Goal: Task Accomplishment & Management: Complete application form

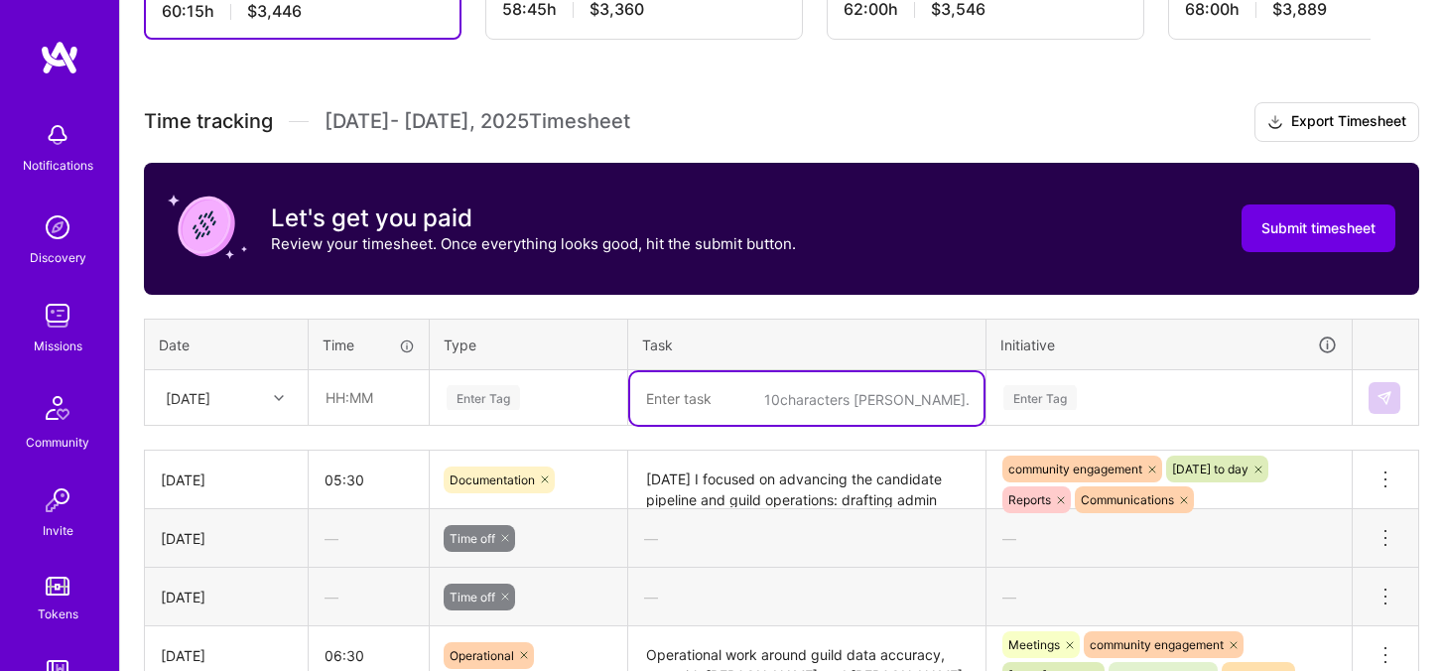
click at [815, 402] on textarea at bounding box center [806, 398] width 353 height 53
paste textarea "I spent the day in the office focusing on guild operations, interviews, and eve…"
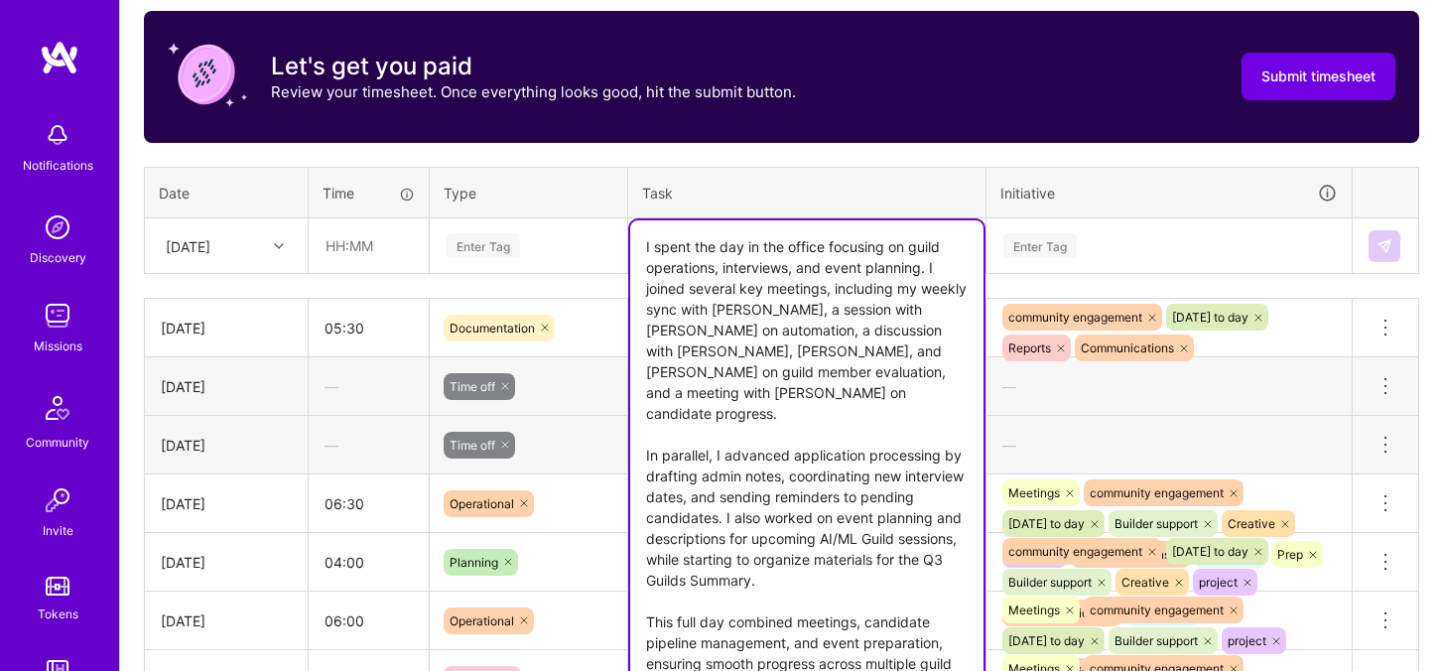
type textarea "I spent the day in the office focusing on guild operations, interviews, and eve…"
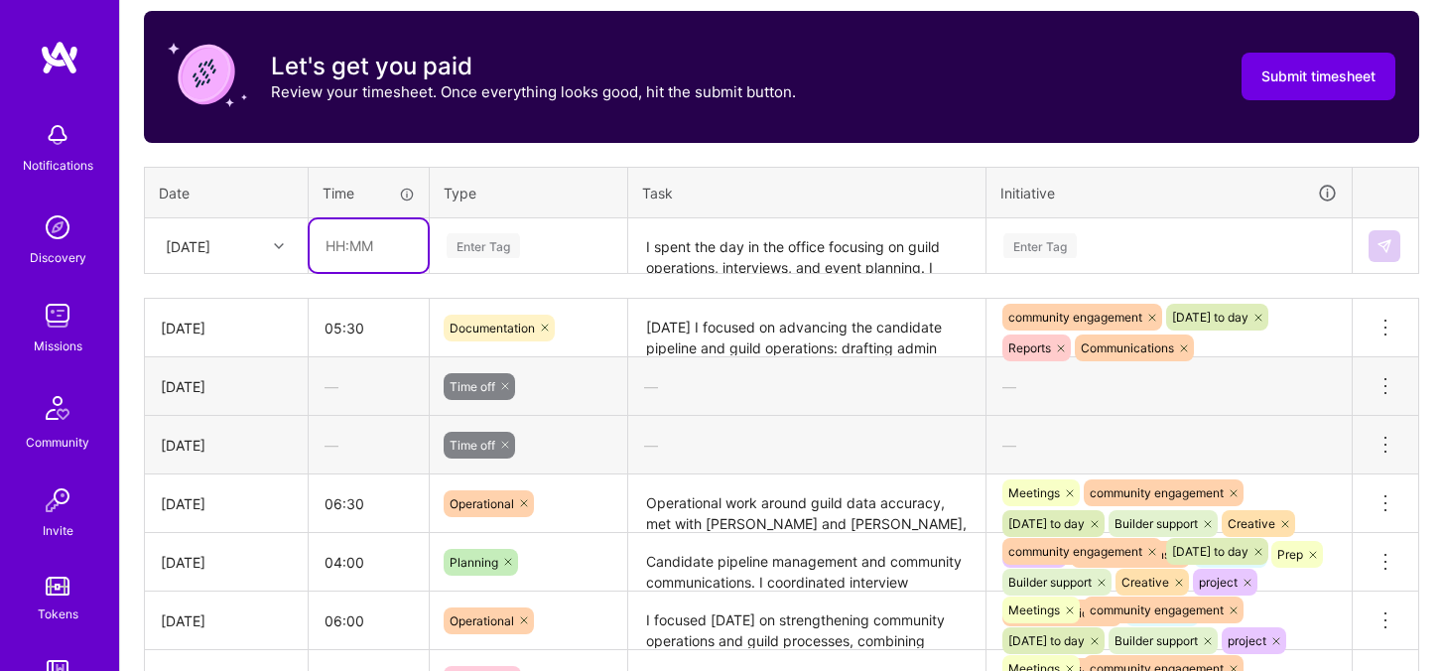
click at [324, 246] on input "text" at bounding box center [369, 245] width 118 height 53
type input "08:00"
click at [518, 245] on div "Enter Tag" at bounding box center [482, 245] width 73 height 31
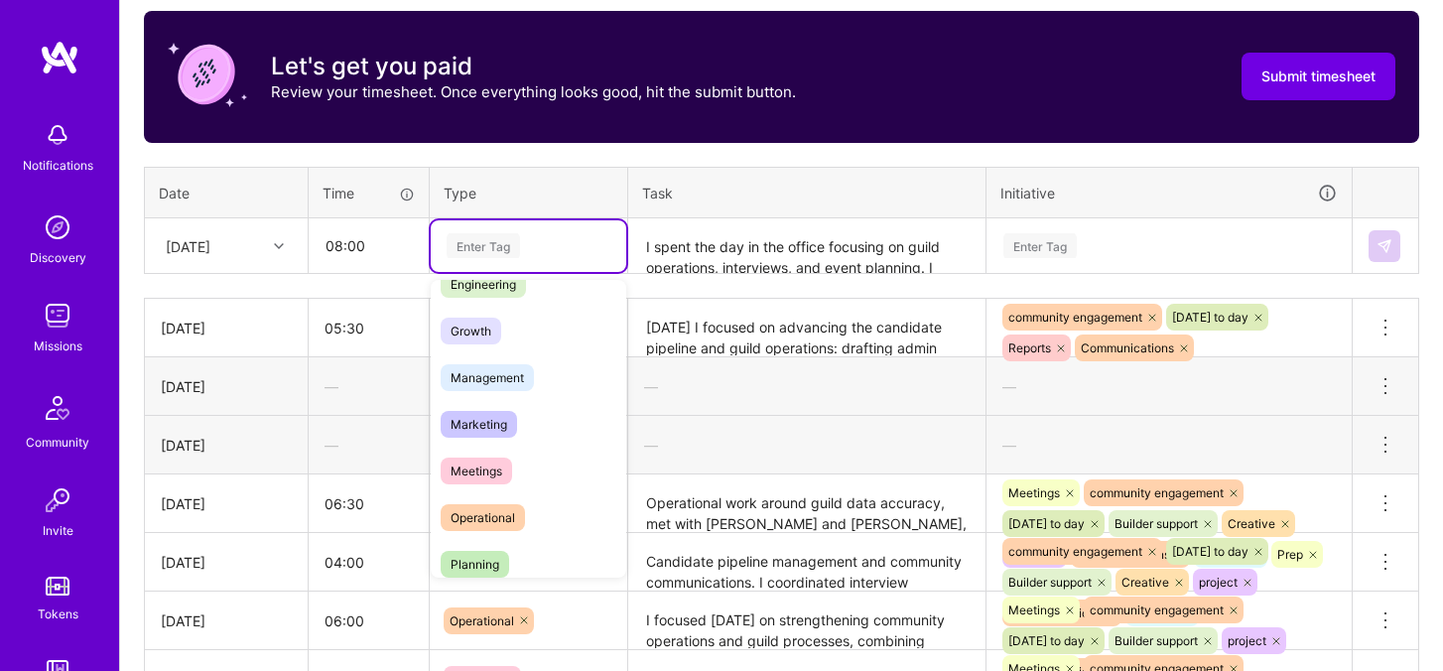
scroll to position [192, 0]
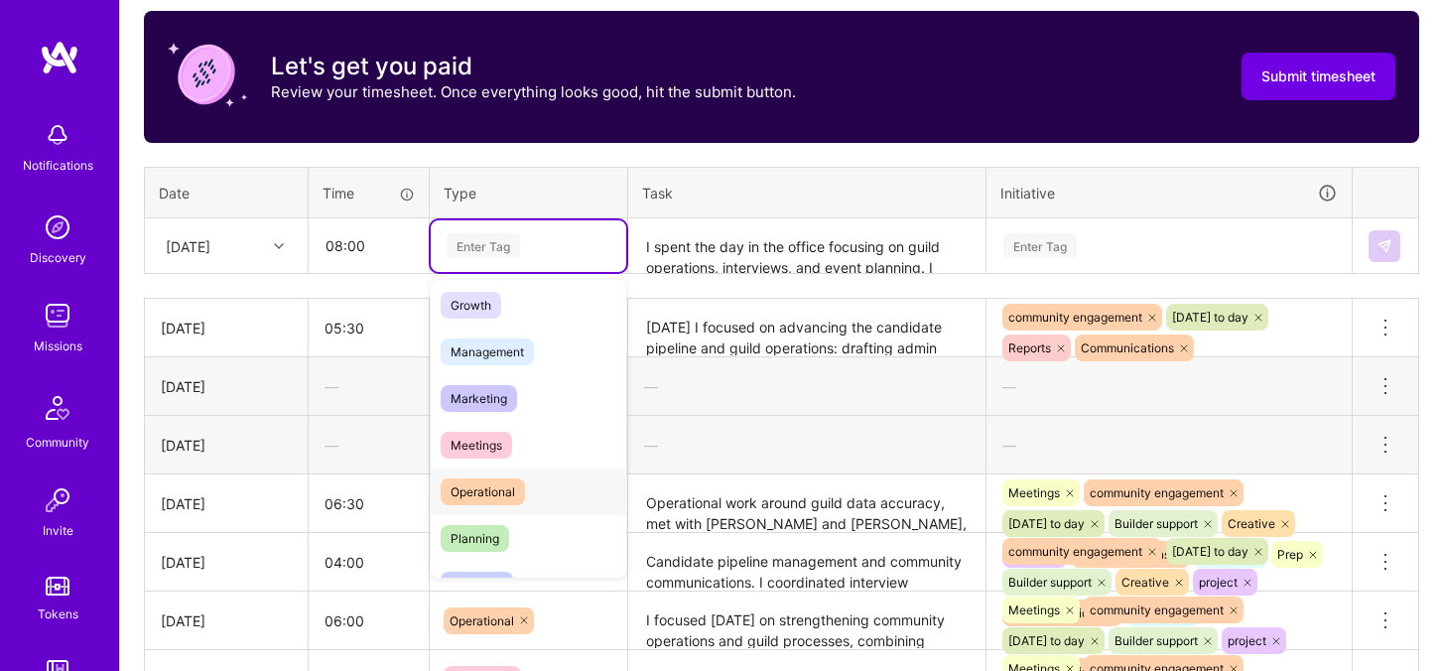
click at [490, 485] on span "Operational" at bounding box center [483, 491] width 84 height 27
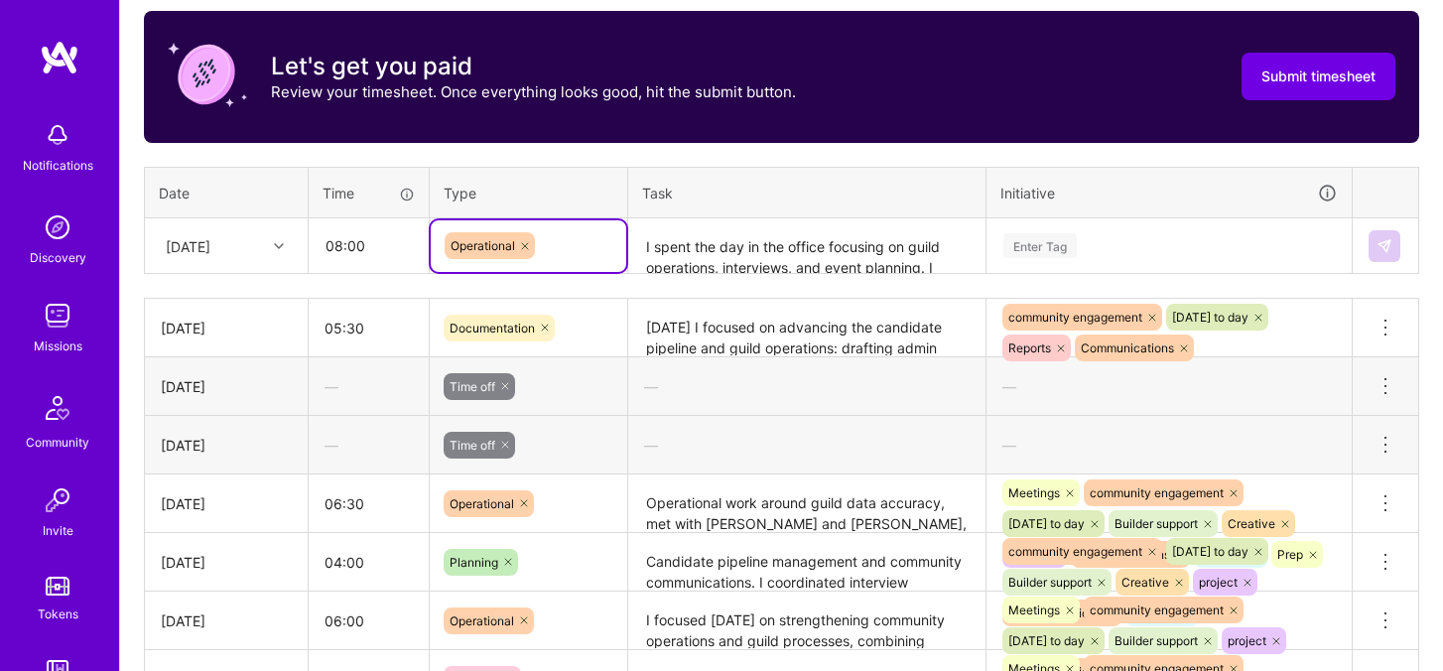
click at [815, 259] on textarea "I spent the day in the office focusing on guild operations, interviews, and eve…" at bounding box center [806, 246] width 353 height 53
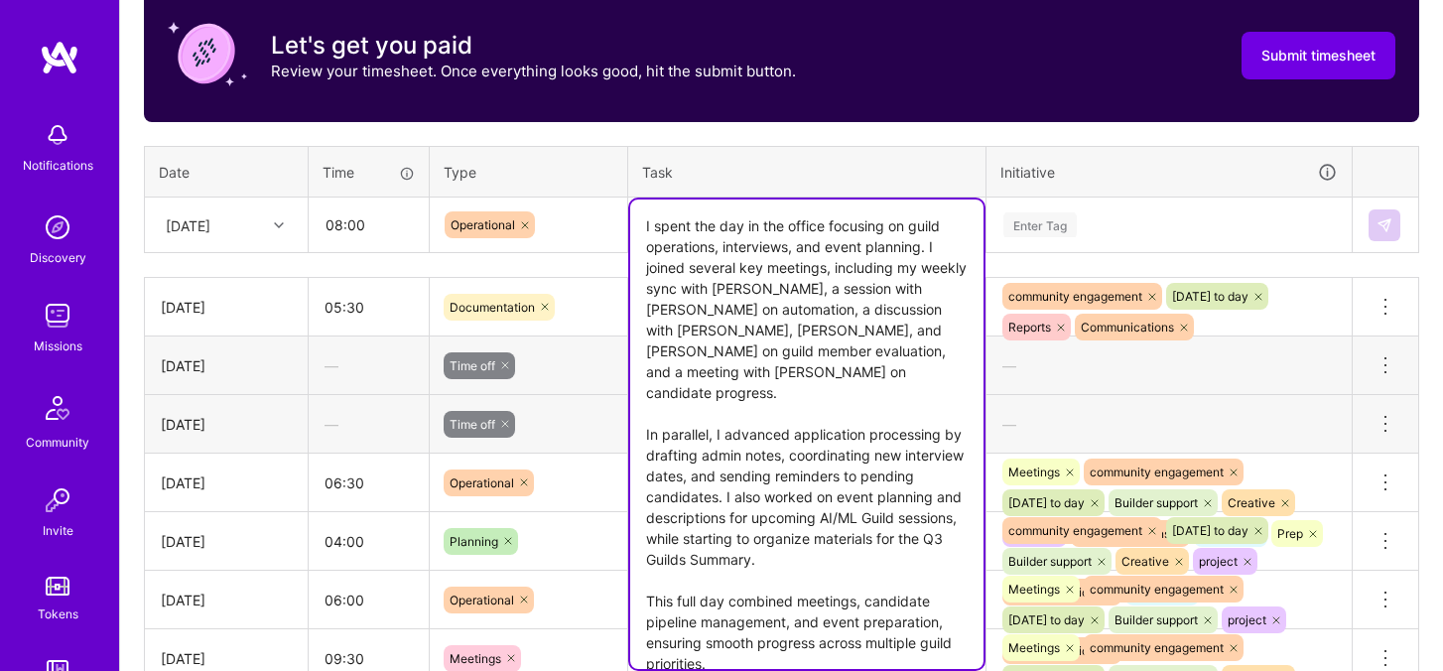
scroll to position [646, 0]
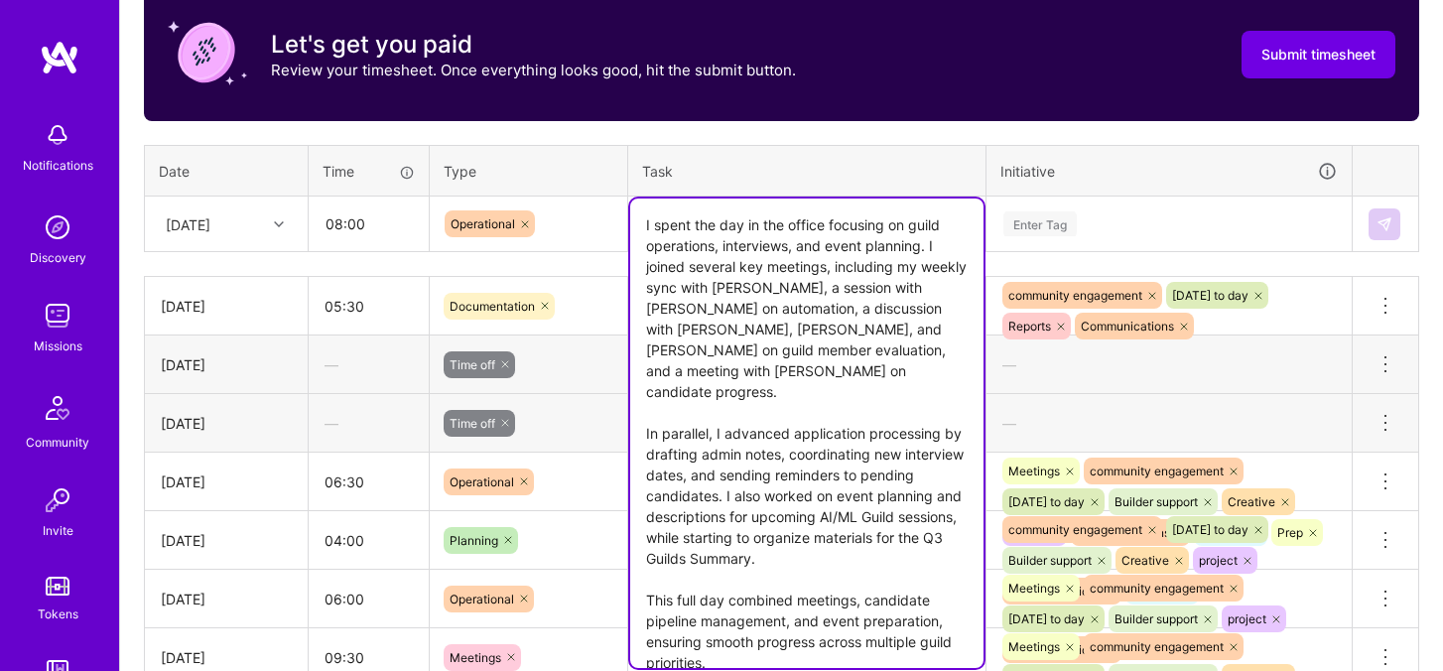
click at [811, 310] on textarea "I spent the day in the office focusing on guild operations, interviews, and eve…" at bounding box center [806, 432] width 353 height 469
drag, startPoint x: 741, startPoint y: 269, endPoint x: 781, endPoint y: 321, distance: 65.9
click at [781, 321] on textarea "I spent the day in the office focusing on guild operations, interviews, and eve…" at bounding box center [806, 432] width 353 height 469
click at [781, 320] on textarea "I spent the day in the office focusing on guild operations, interviews, and eve…" at bounding box center [806, 432] width 353 height 469
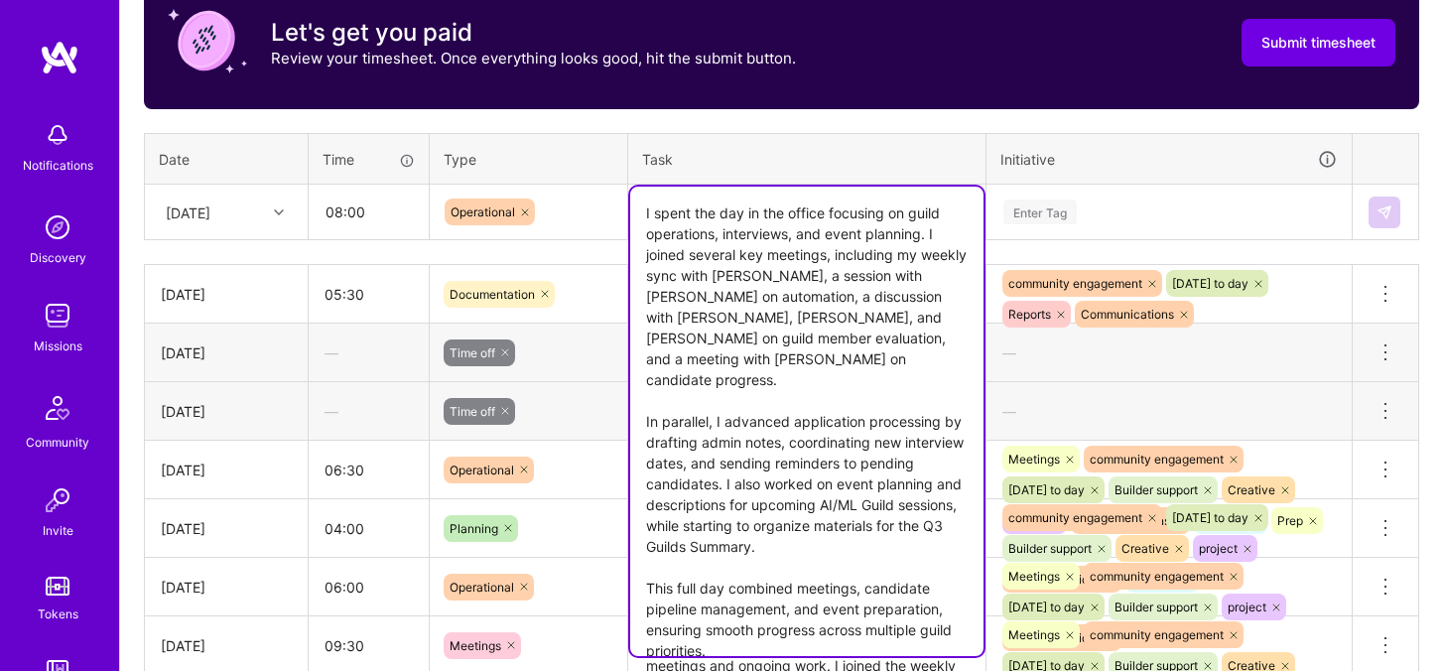
scroll to position [661, 0]
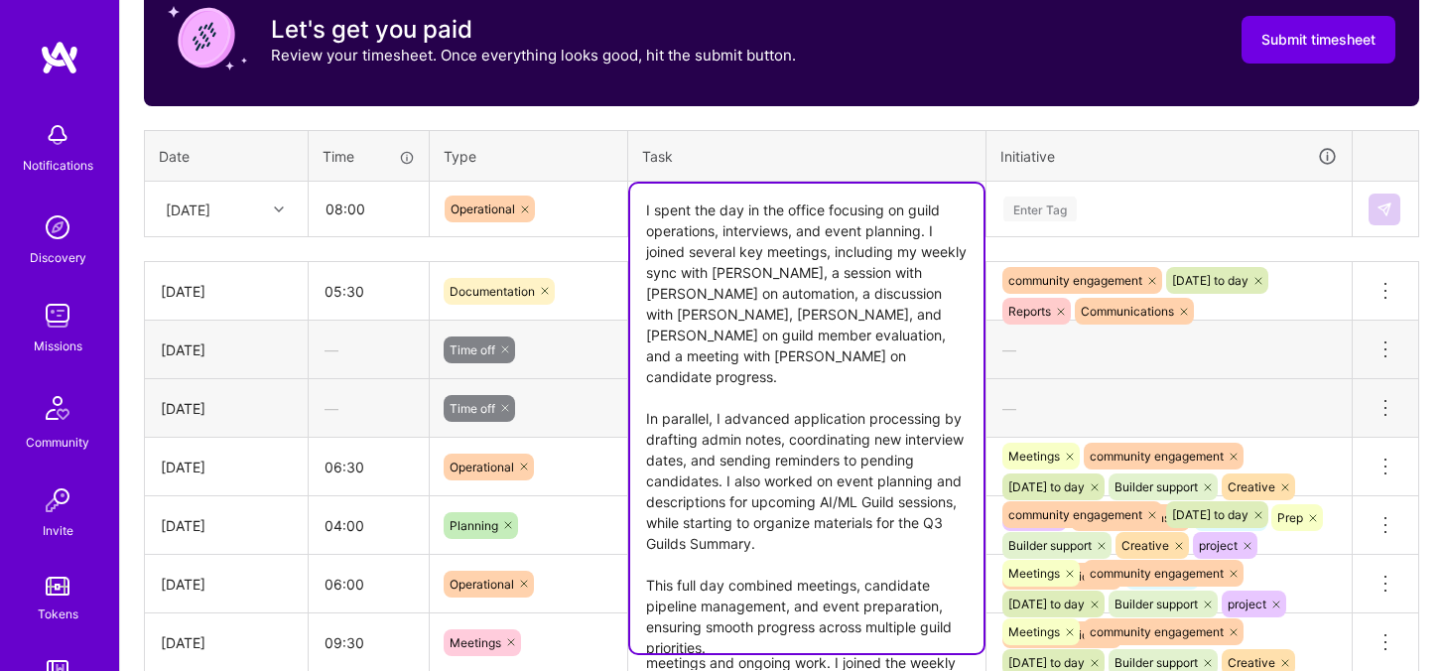
drag, startPoint x: 729, startPoint y: 272, endPoint x: 743, endPoint y: 292, distance: 24.2
click at [743, 292] on textarea "I spent the day in the office focusing on guild operations, interviews, and eve…" at bounding box center [806, 418] width 353 height 469
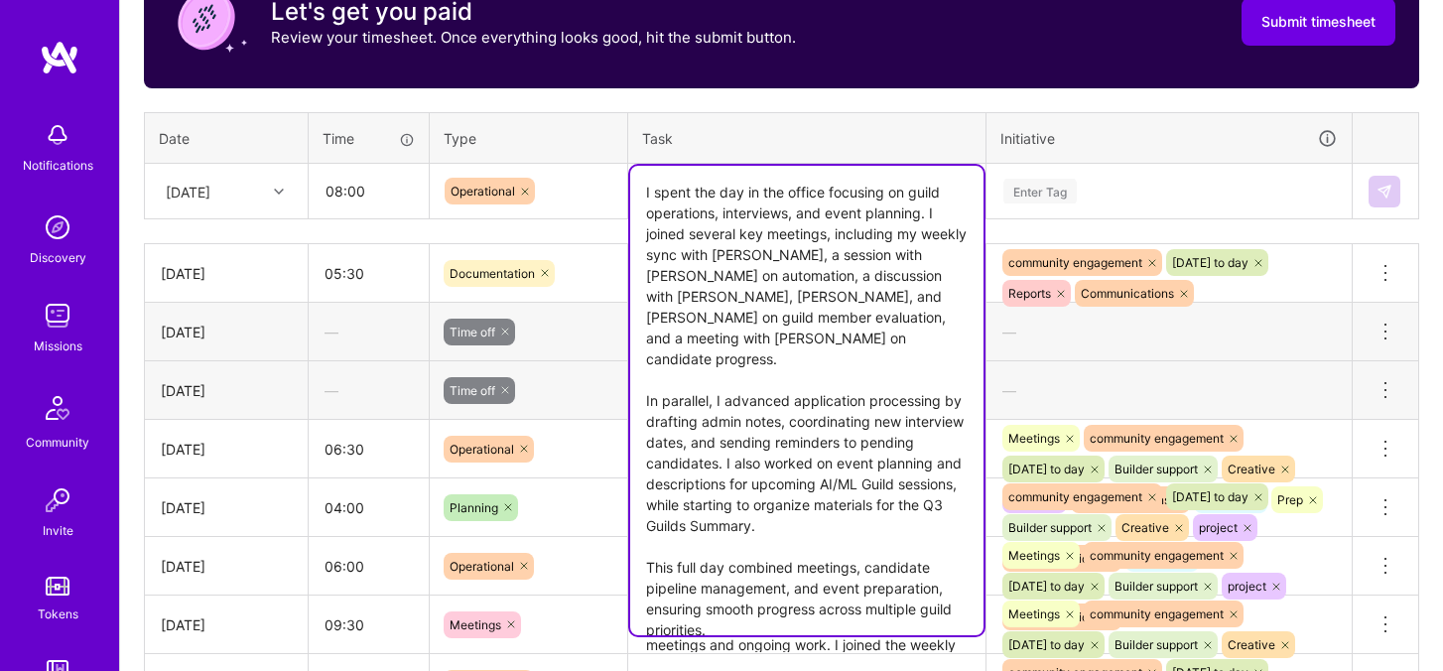
scroll to position [680, 0]
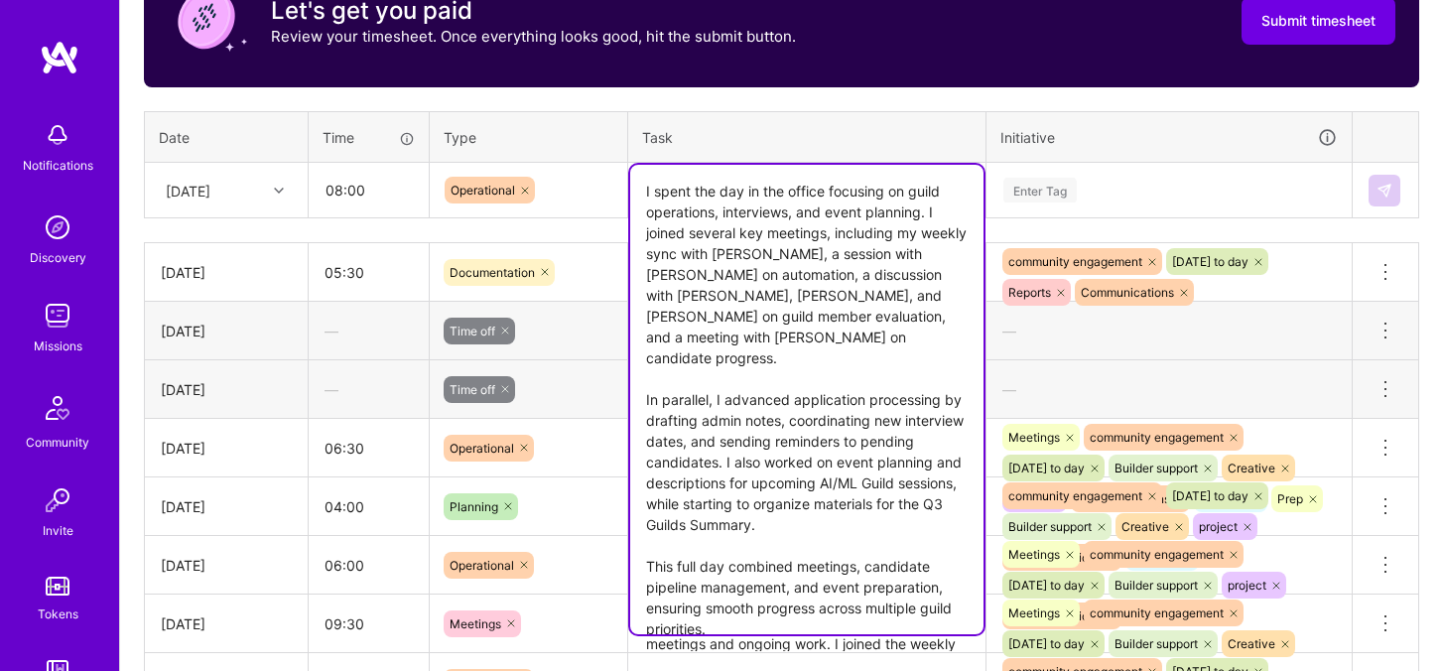
drag, startPoint x: 685, startPoint y: 288, endPoint x: 720, endPoint y: 304, distance: 39.1
click at [720, 304] on textarea "I spent the day in the office focusing on guild operations, interviews, and eve…" at bounding box center [806, 399] width 353 height 469
drag, startPoint x: 768, startPoint y: 273, endPoint x: 798, endPoint y: 305, distance: 43.5
click at [800, 305] on textarea "I spent the day in the office focusing on guild operations, interviews, and eve…" at bounding box center [806, 399] width 353 height 469
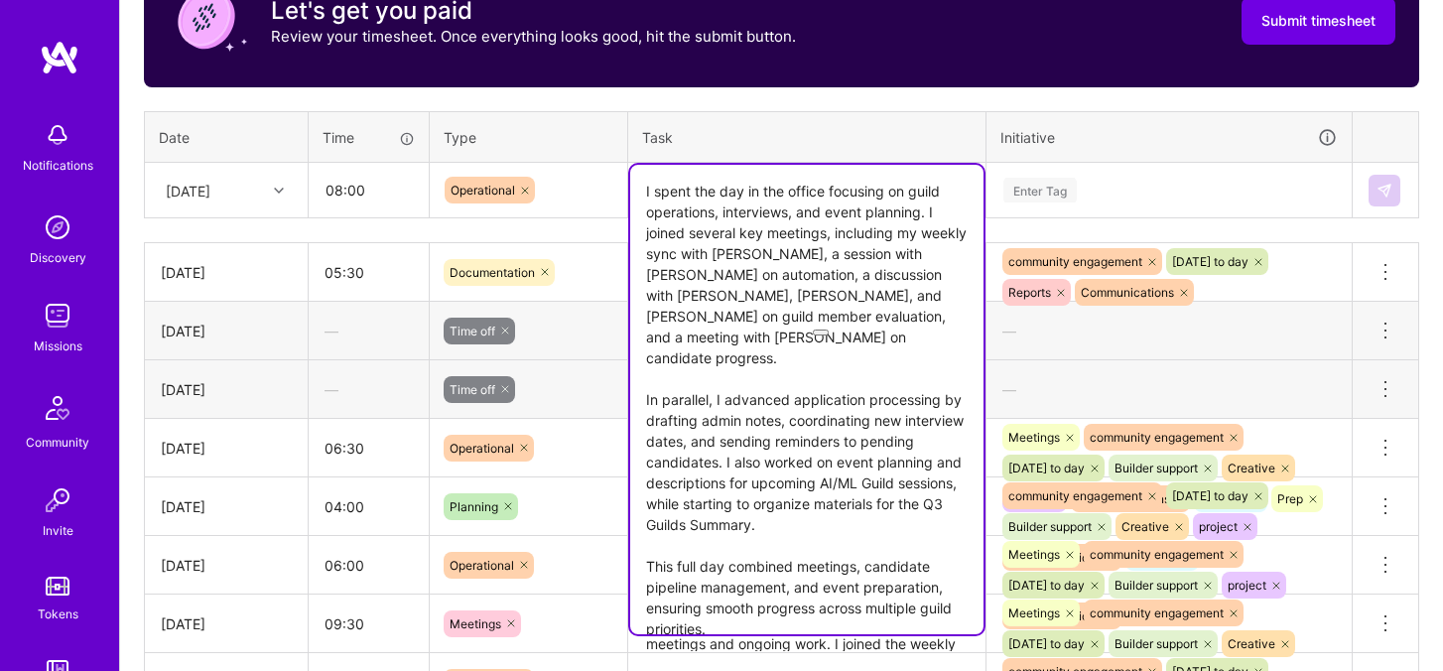
click at [798, 305] on textarea "I spent the day in the office focusing on guild operations, interviews, and eve…" at bounding box center [806, 399] width 353 height 469
drag, startPoint x: 875, startPoint y: 297, endPoint x: 880, endPoint y: 330, distance: 34.1
click at [880, 330] on textarea "I spent the day in the office focusing on guild operations, interviews, and eve…" at bounding box center [806, 399] width 353 height 469
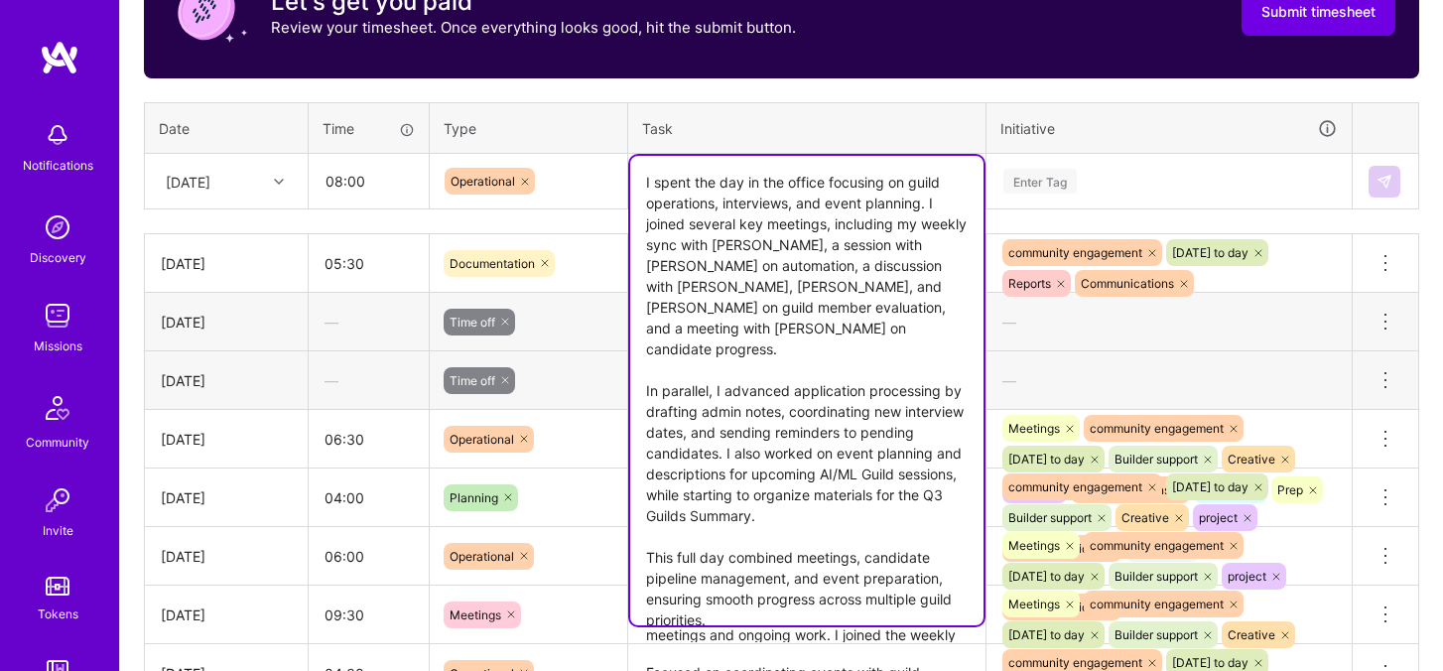
scroll to position [690, 0]
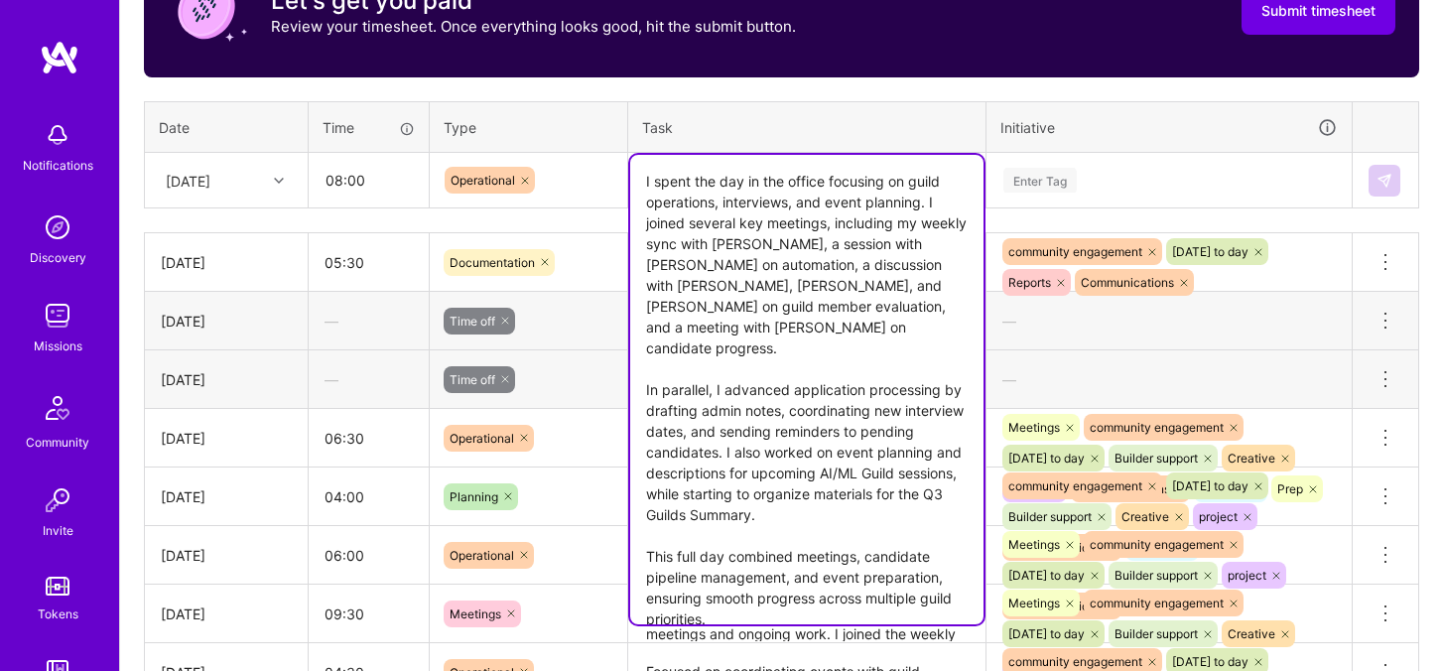
click at [870, 310] on textarea "I spent the day in the office focusing on guild operations, interviews, and eve…" at bounding box center [806, 389] width 353 height 469
click at [815, 388] on textarea "I spent the day in the office focusing on guild operations, interviews, and eve…" at bounding box center [806, 389] width 353 height 469
click at [891, 283] on textarea "I spent the day in the office focusing on guild operations, interviews, and eve…" at bounding box center [806, 389] width 353 height 469
click at [856, 309] on textarea "I spent the day in the office focusing on guild operations, interviews, and eve…" at bounding box center [806, 389] width 353 height 469
click at [930, 303] on textarea "I spent the day in the office focusing on guild operations, interviews, and eve…" at bounding box center [806, 389] width 353 height 469
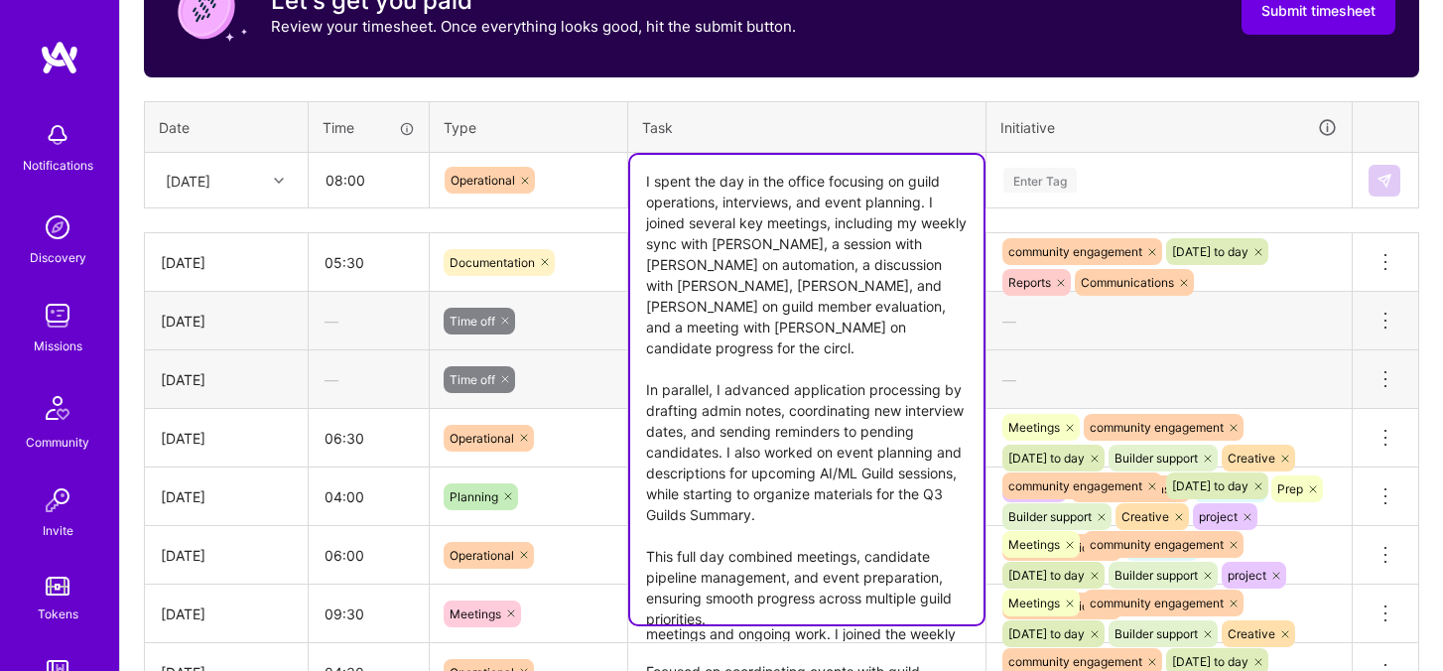
click at [855, 361] on textarea "I spent the day in the office focusing on guild operations, interviews, and eve…" at bounding box center [806, 389] width 353 height 469
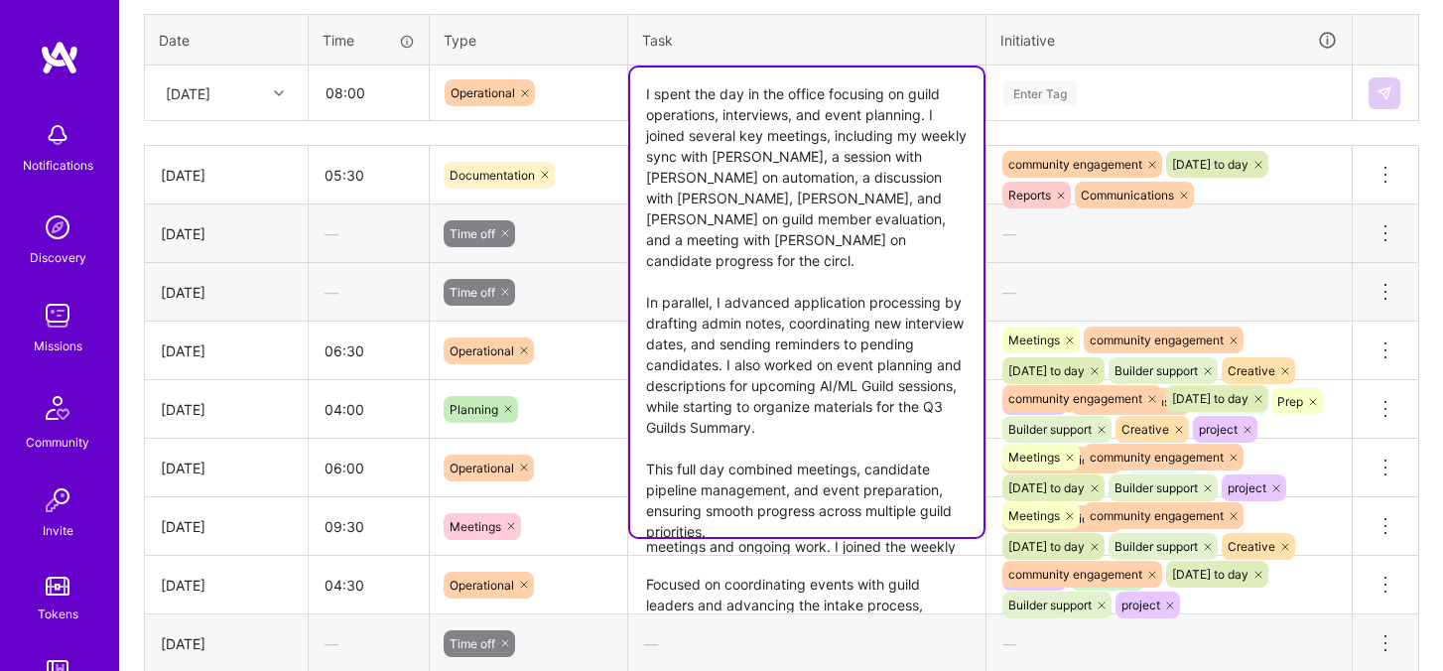
scroll to position [781, 0]
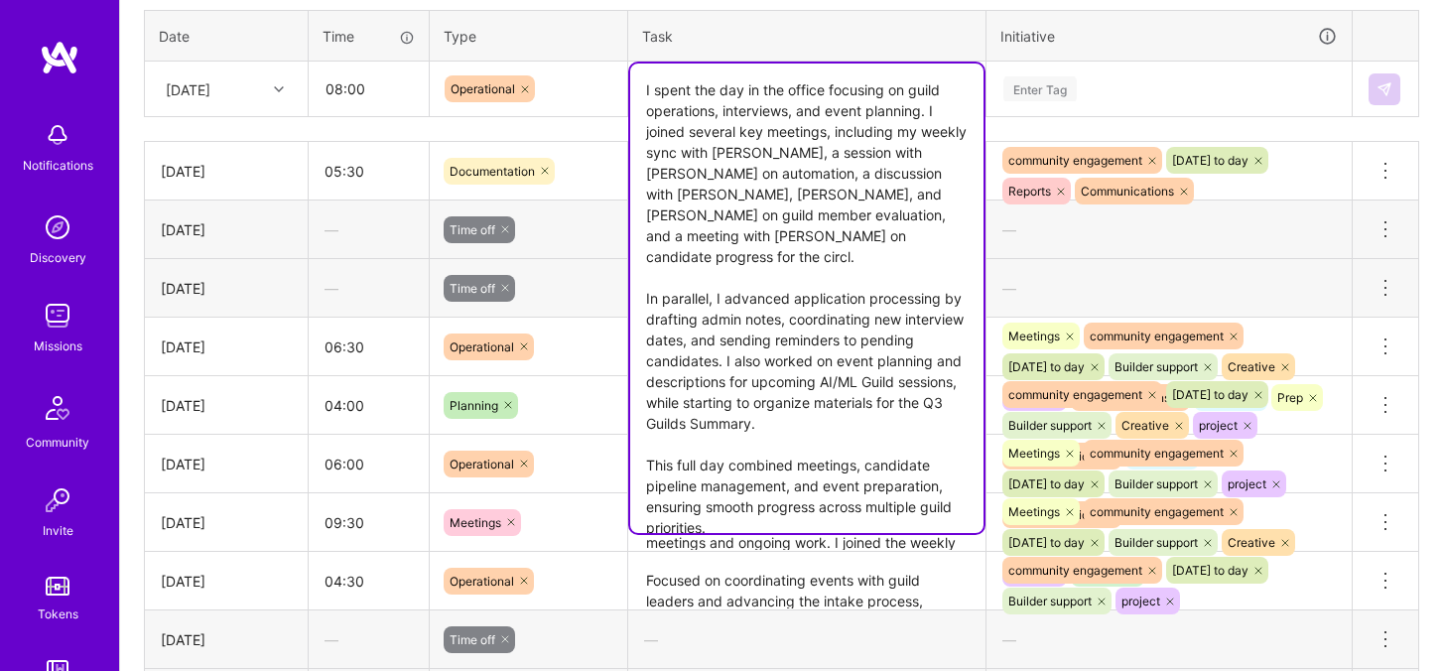
drag, startPoint x: 712, startPoint y: 258, endPoint x: 606, endPoint y: 257, distance: 106.2
click at [606, 257] on div "Time tracking [DATE] - [DATE] Timesheet Export Timesheet Let's get you paid Rev…" at bounding box center [781, 404] width 1275 height 1221
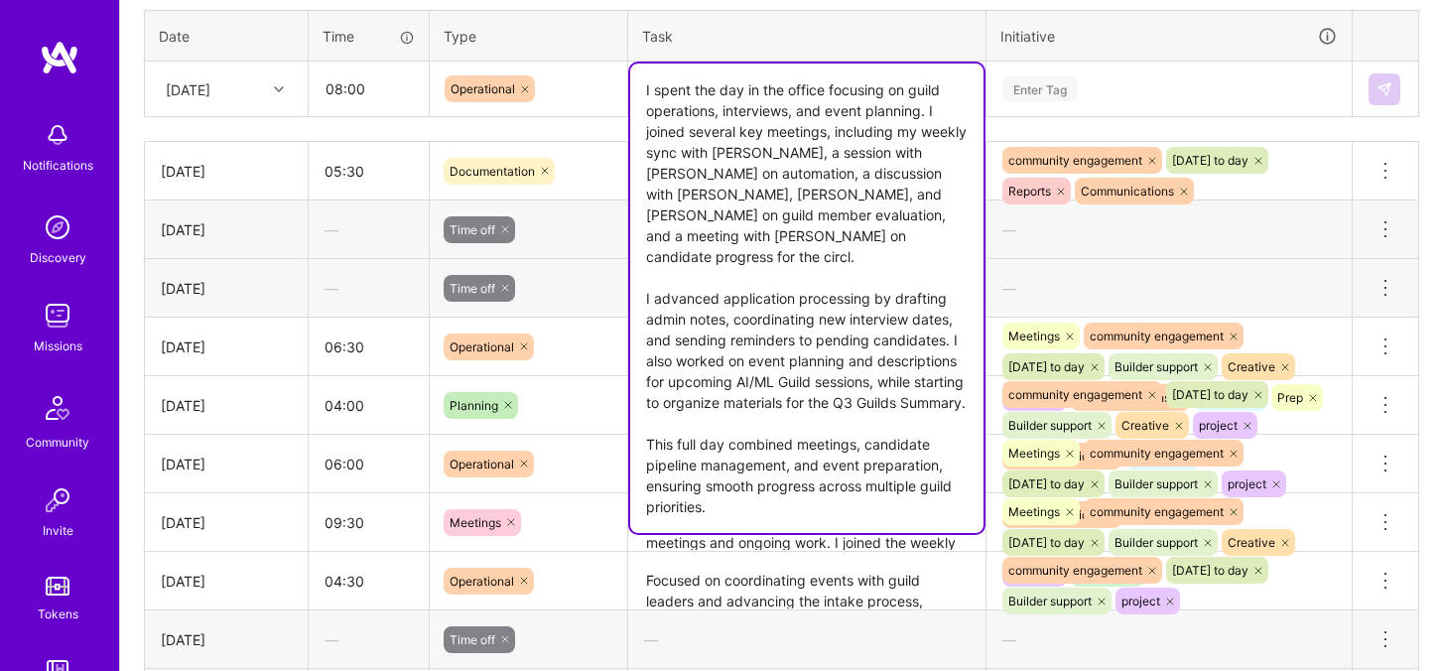
click at [783, 267] on textarea "I spent the day in the office focusing on guild operations, interviews, and eve…" at bounding box center [806, 297] width 353 height 469
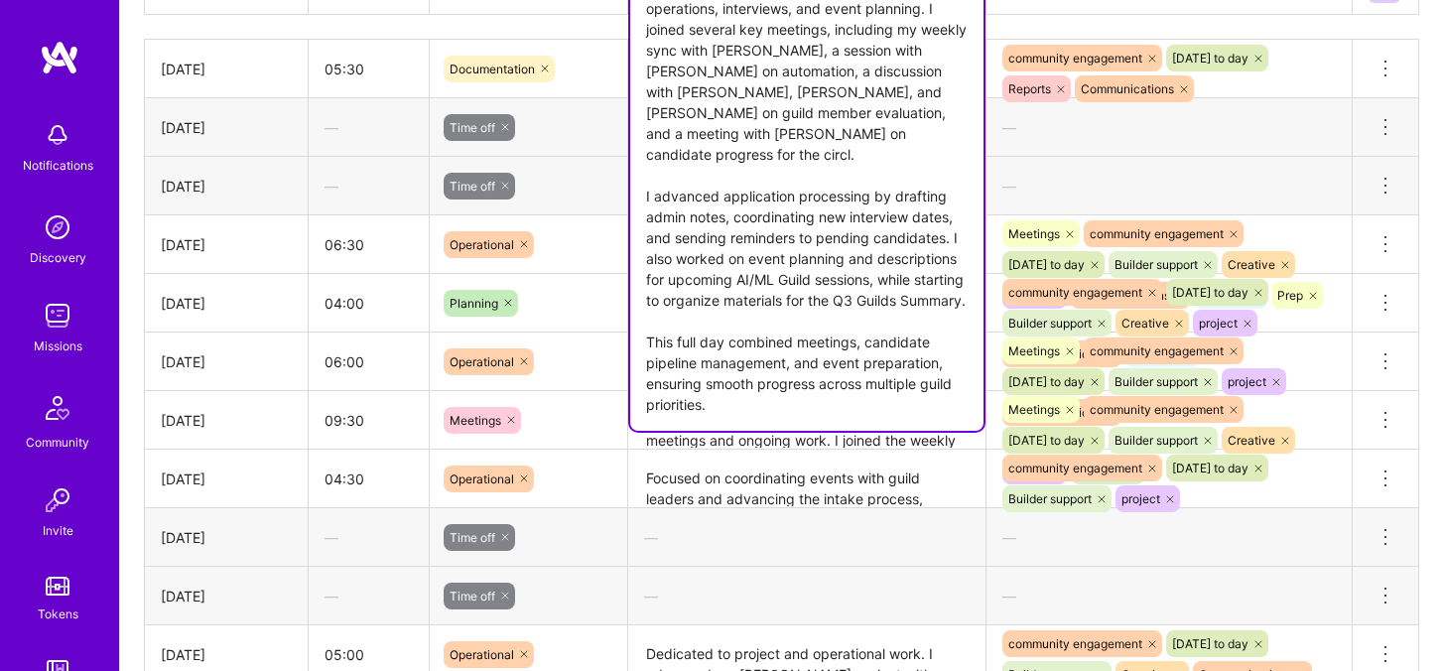
scroll to position [884, 0]
click at [669, 259] on textarea "I spent the day in the office focusing on guild operations, interviews, and eve…" at bounding box center [806, 194] width 353 height 469
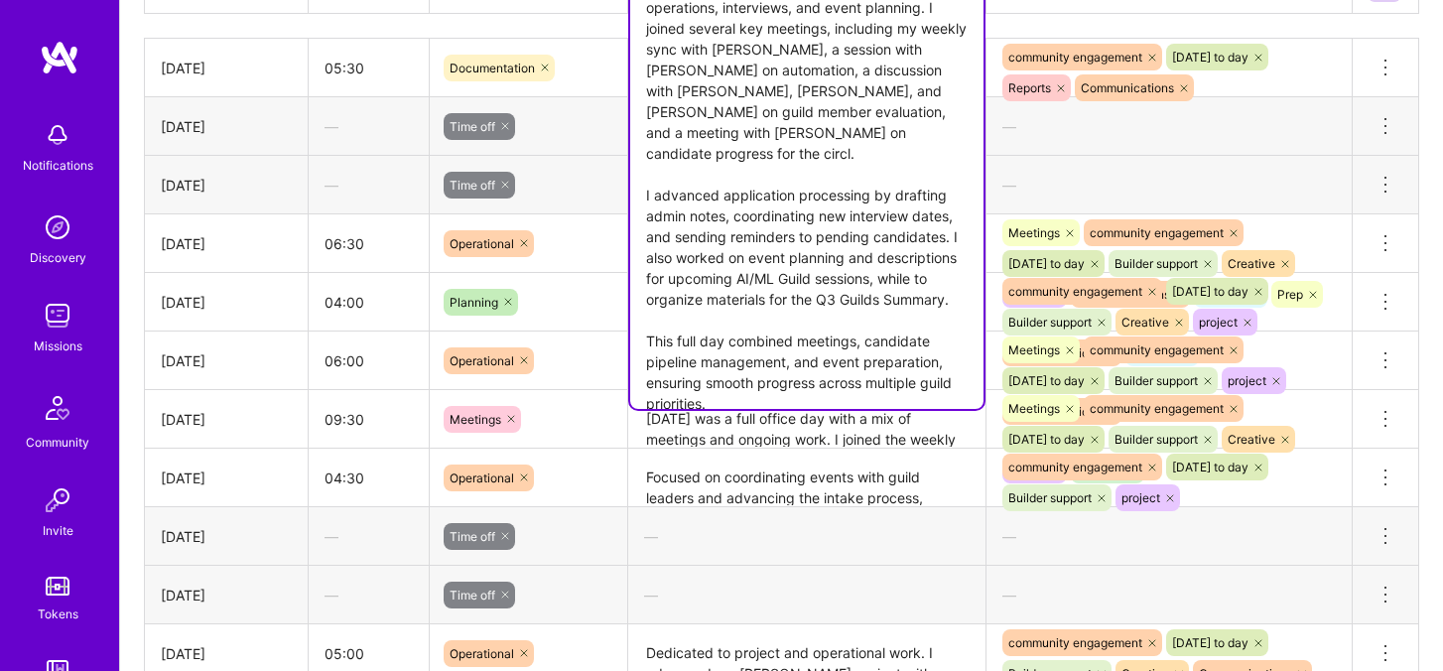
click at [903, 235] on textarea "I spent the day in the office focusing on guild operations, interviews, and eve…" at bounding box center [806, 184] width 353 height 448
click at [924, 237] on textarea "I spent the day in the office focusing on guild operations, interviews, and eve…" at bounding box center [806, 184] width 353 height 448
click at [705, 321] on textarea "I spent the day in the office focusing on guild operations, interviews, and eve…" at bounding box center [806, 184] width 353 height 448
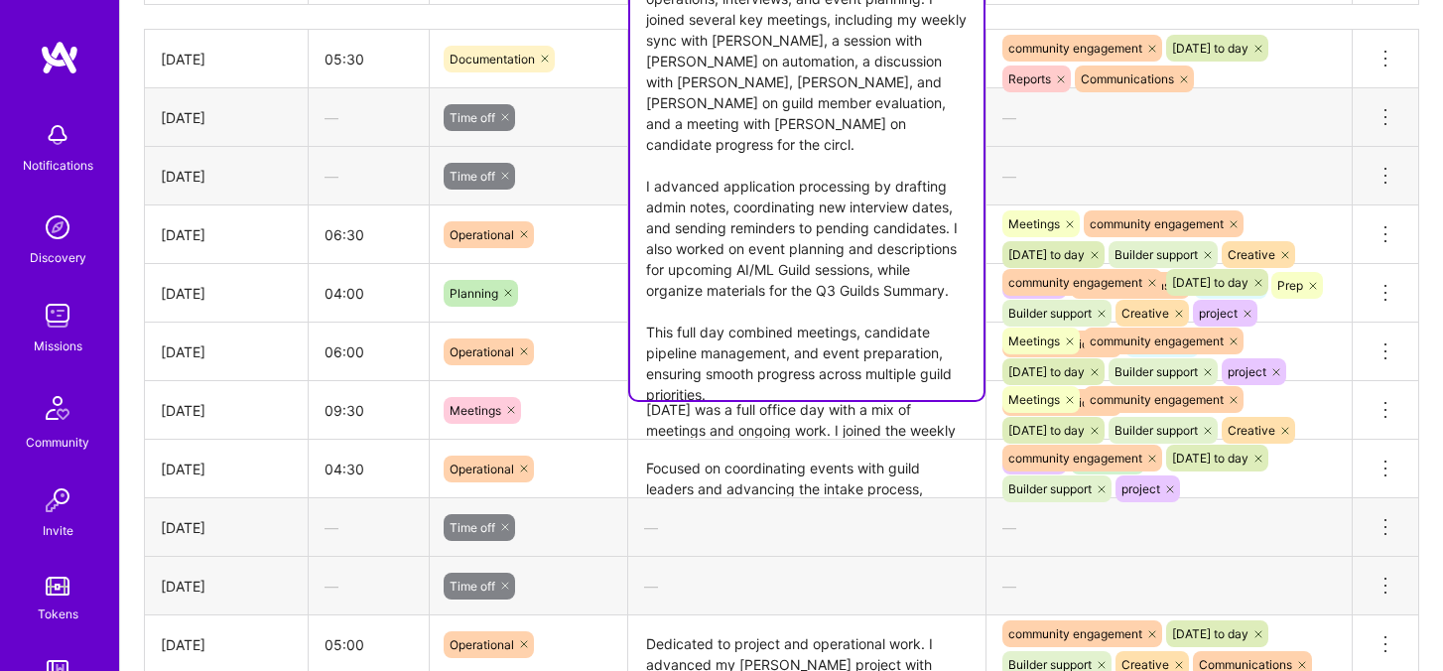
scroll to position [894, 0]
drag, startPoint x: 646, startPoint y: 283, endPoint x: 740, endPoint y: 356, distance: 119.5
click at [740, 356] on textarea "I spent the day in the office focusing on guild operations, interviews, and eve…" at bounding box center [806, 174] width 353 height 448
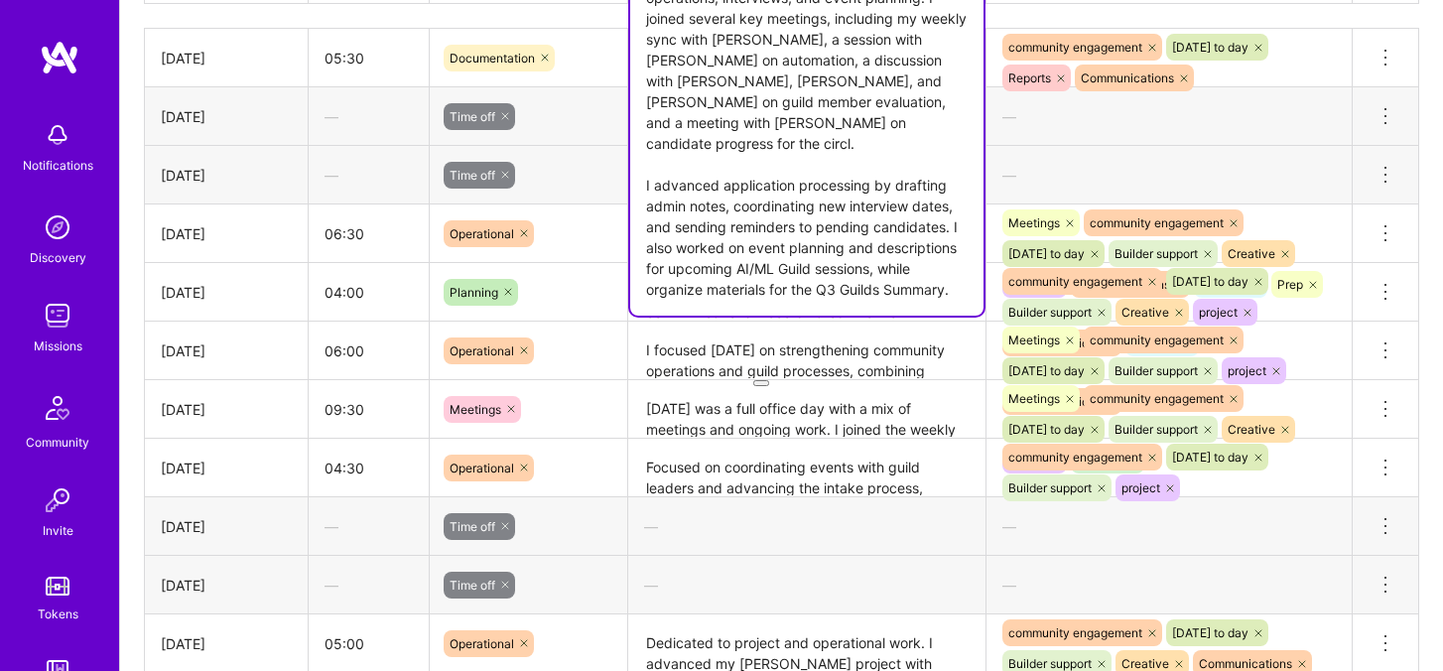
type textarea "I spent the day in the office focusing on guild operations, interviews, and eve…"
click at [1107, 174] on div "—" at bounding box center [1168, 175] width 365 height 53
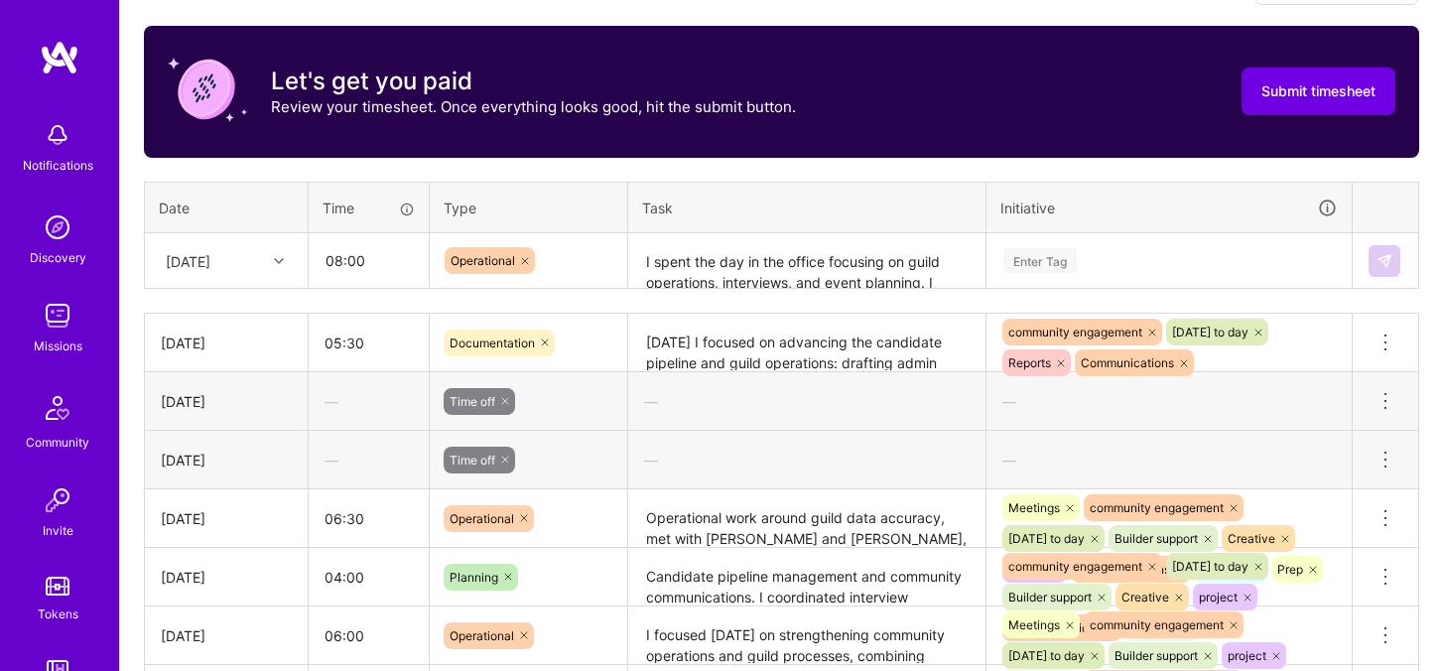
scroll to position [542, 0]
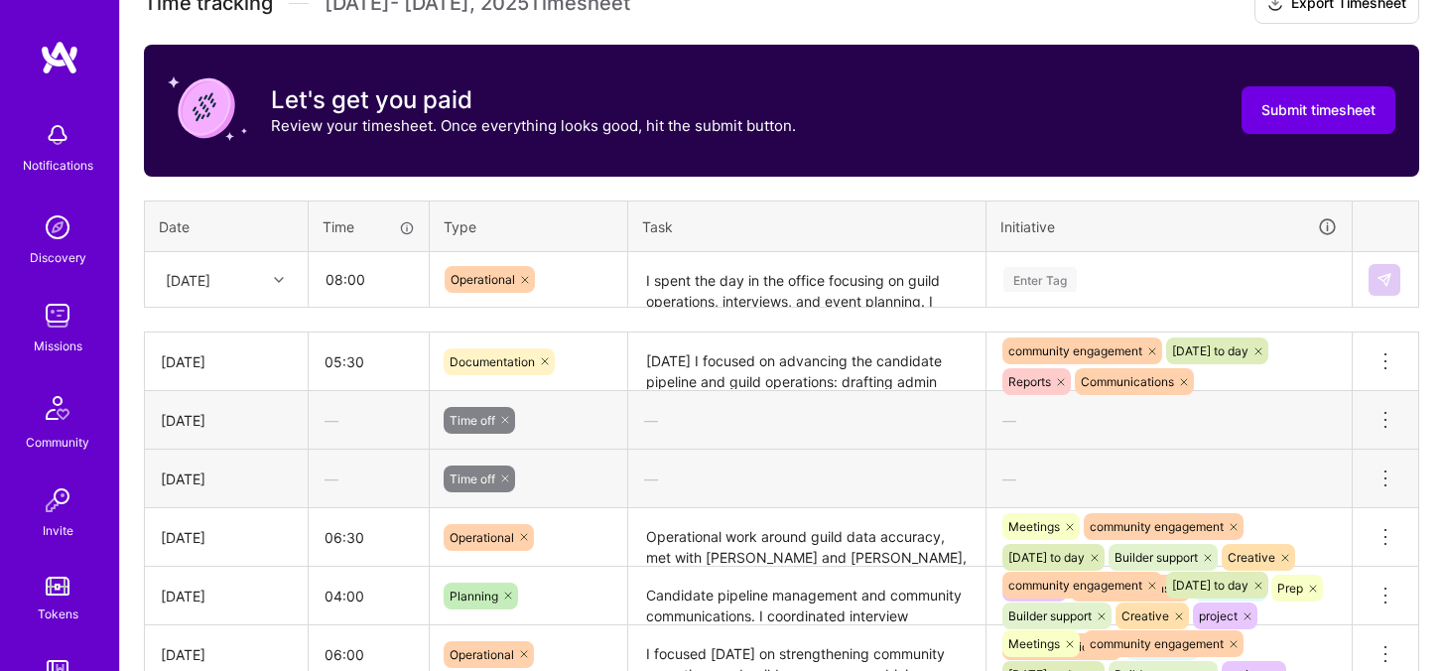
click at [1096, 306] on div "Enter Tag" at bounding box center [1168, 280] width 363 height 52
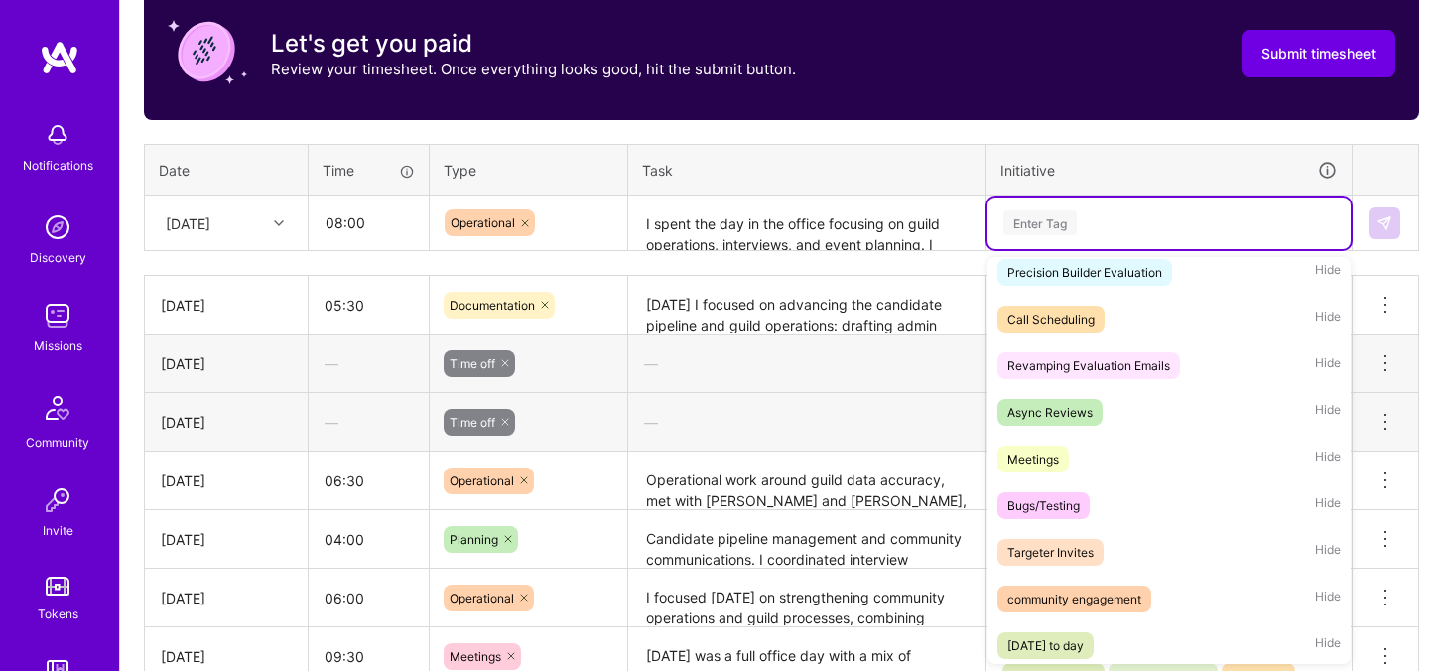
scroll to position [230, 0]
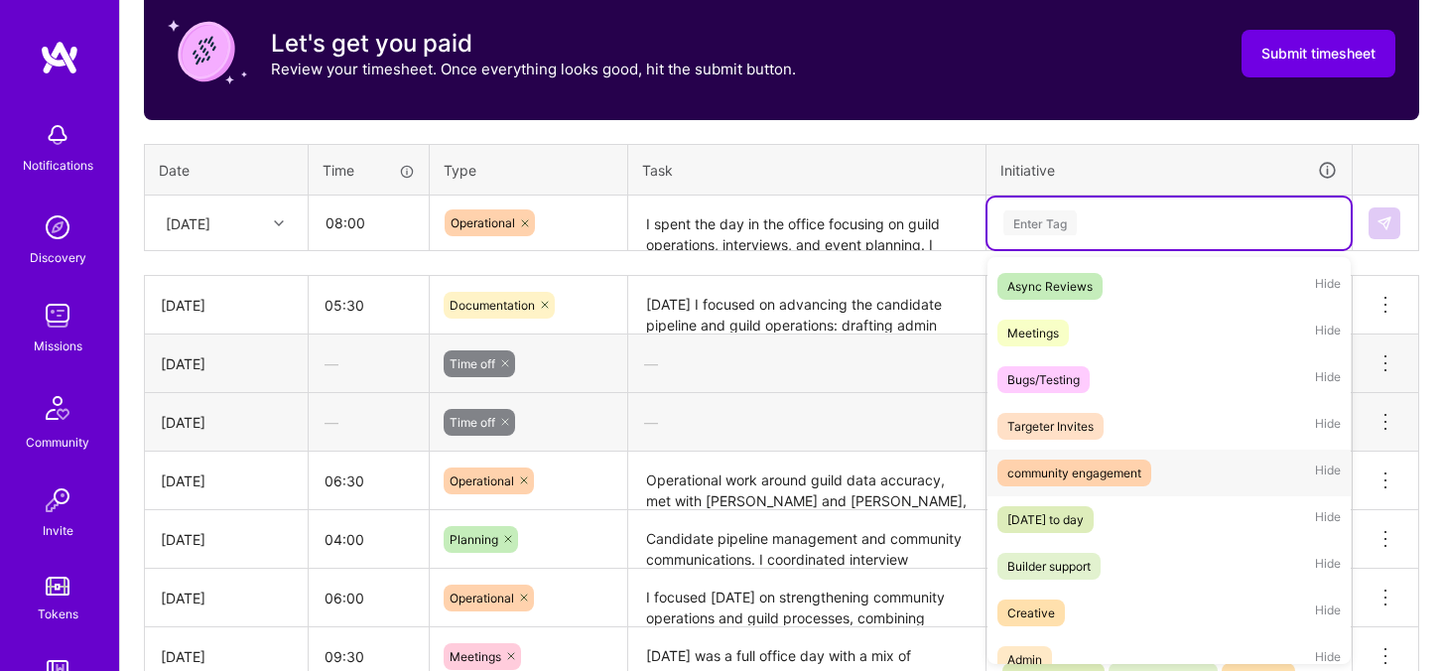
click at [1125, 462] on div "community engagement" at bounding box center [1074, 472] width 134 height 21
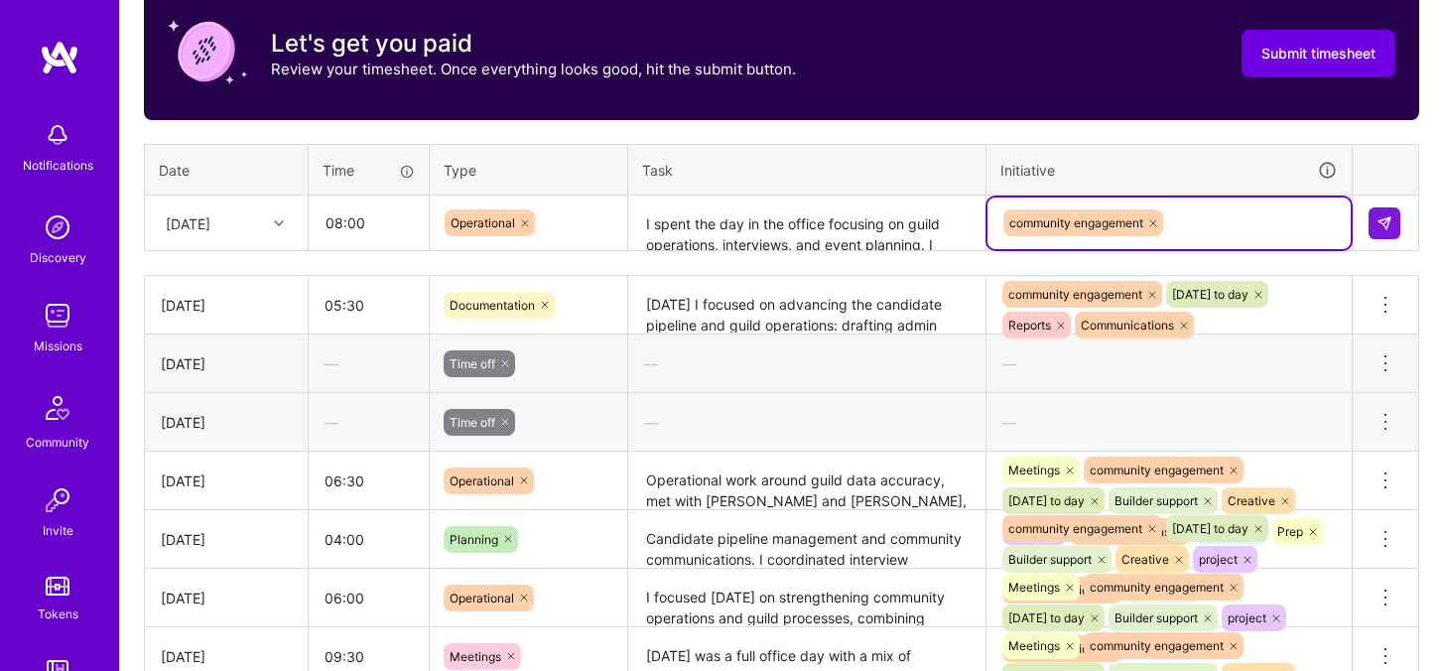
click at [1234, 207] on div "community engagement" at bounding box center [1168, 222] width 335 height 31
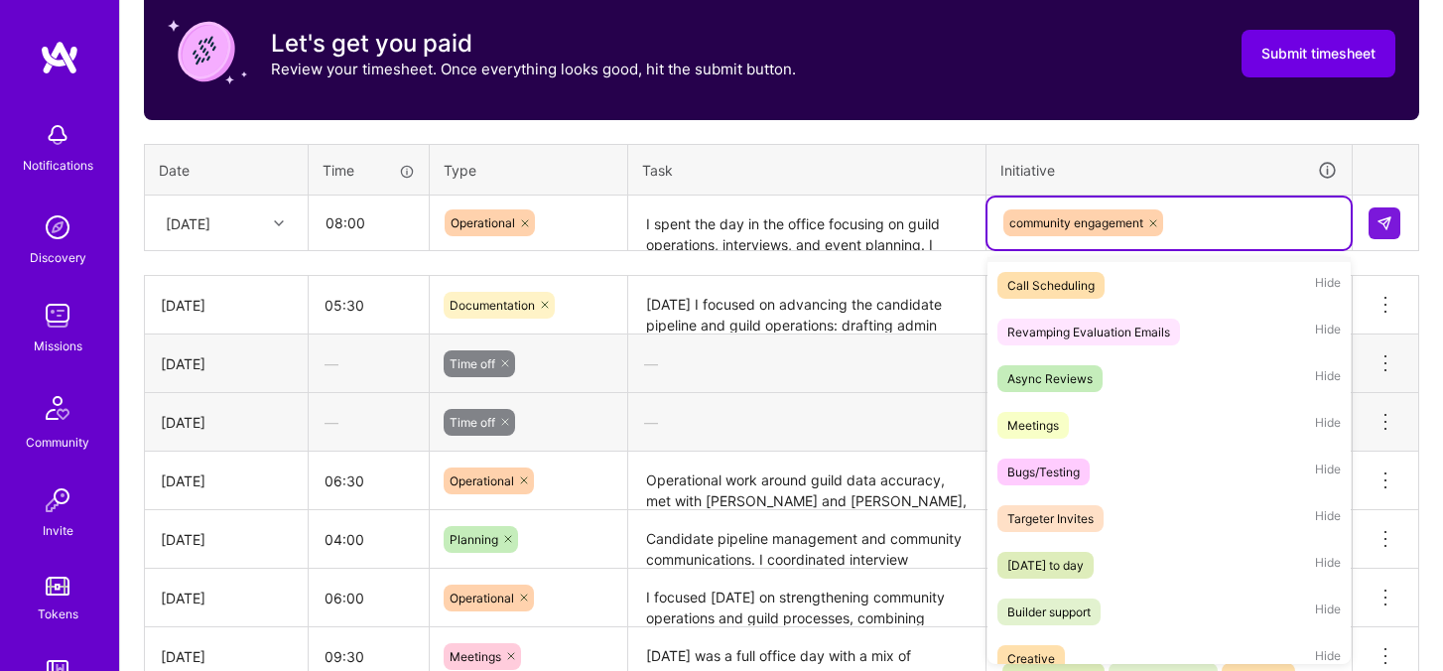
scroll to position [182, 0]
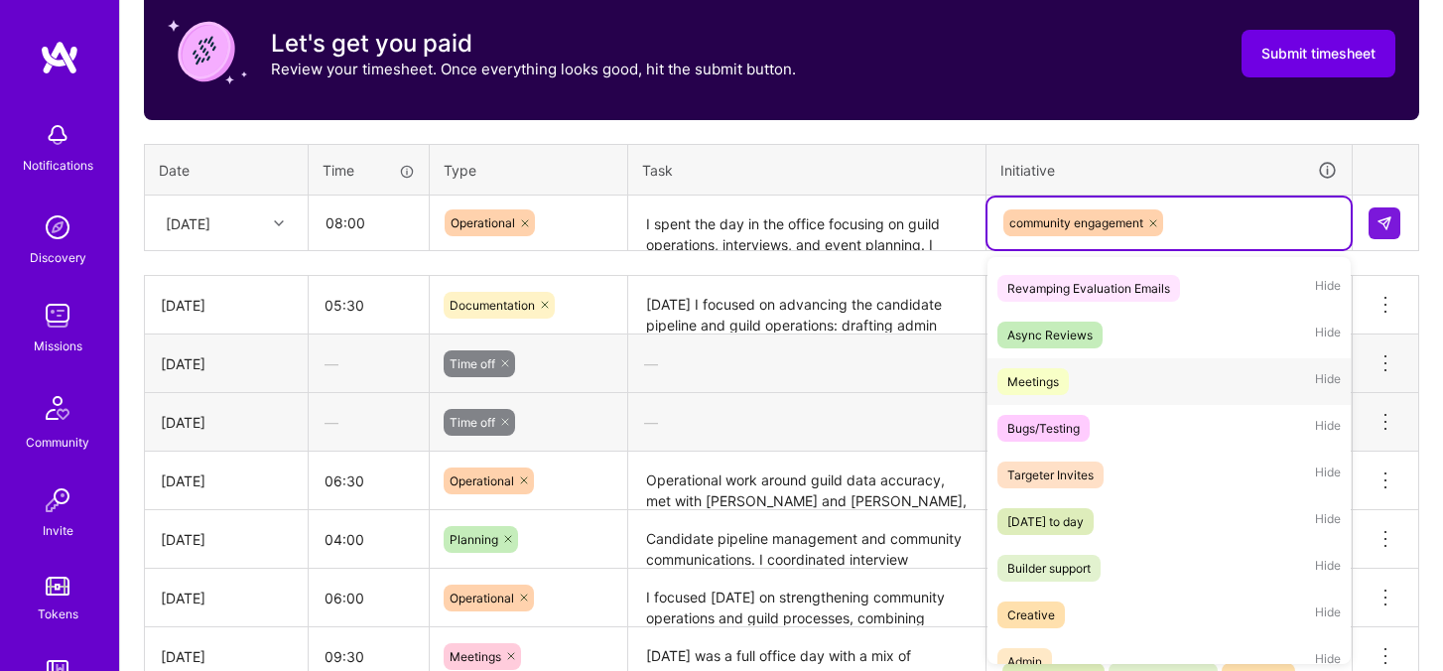
click at [1043, 382] on div "Meetings" at bounding box center [1033, 381] width 52 height 21
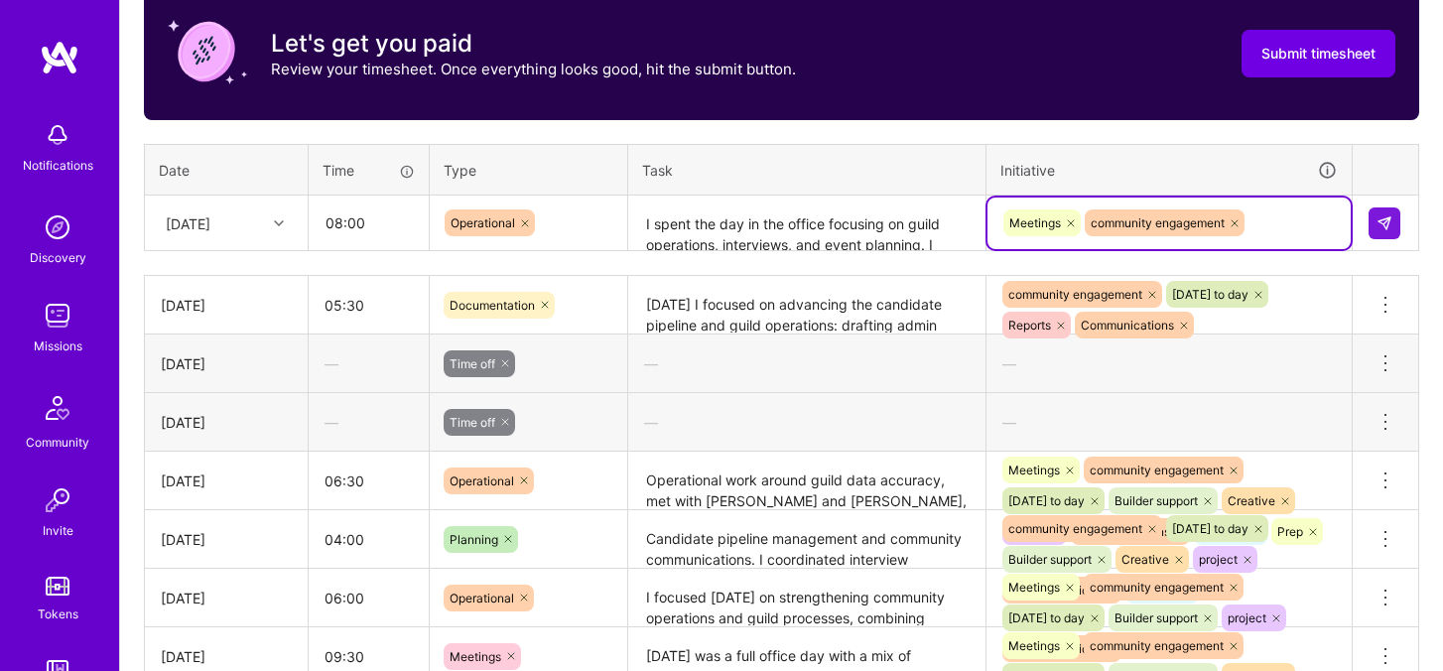
click at [1288, 222] on div "Meetings community engagement" at bounding box center [1168, 222] width 335 height 31
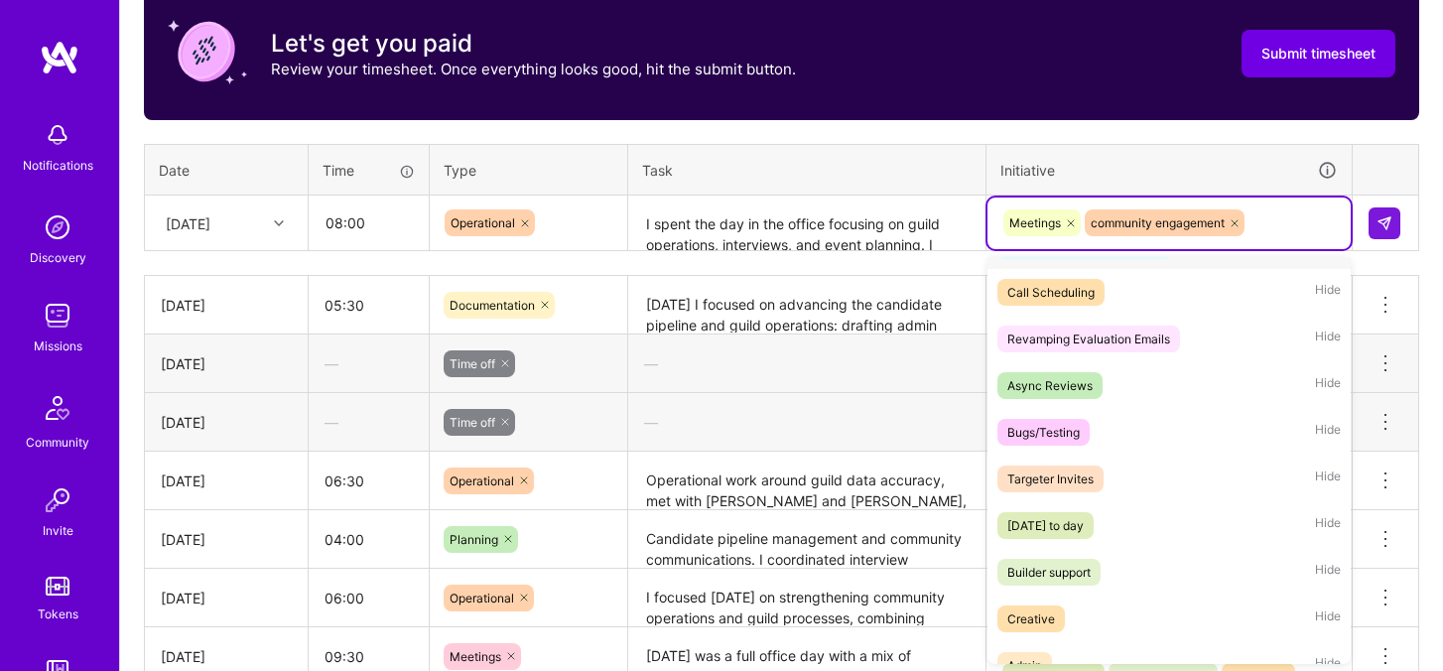
scroll to position [154, 0]
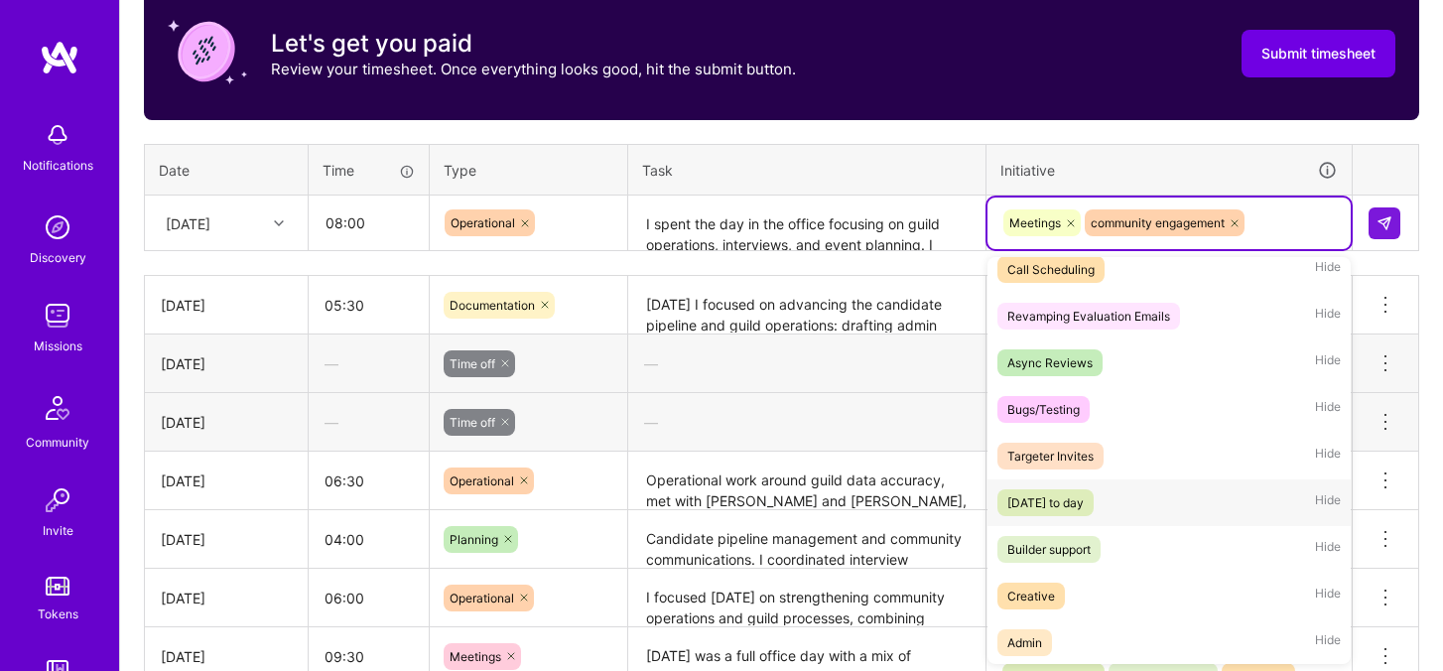
click at [1093, 506] on span "[DATE] to day" at bounding box center [1045, 502] width 96 height 27
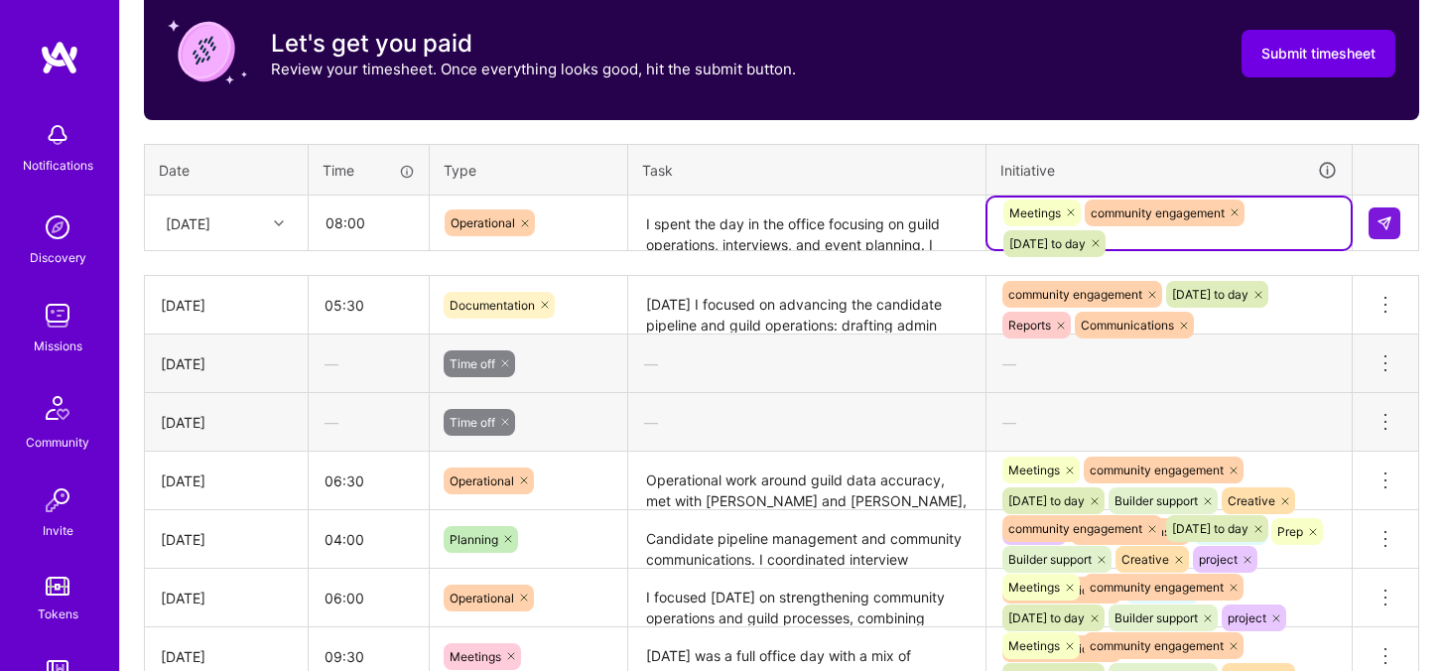
click at [1275, 231] on div "Meetings community engagement [DATE] to day" at bounding box center [1168, 228] width 335 height 62
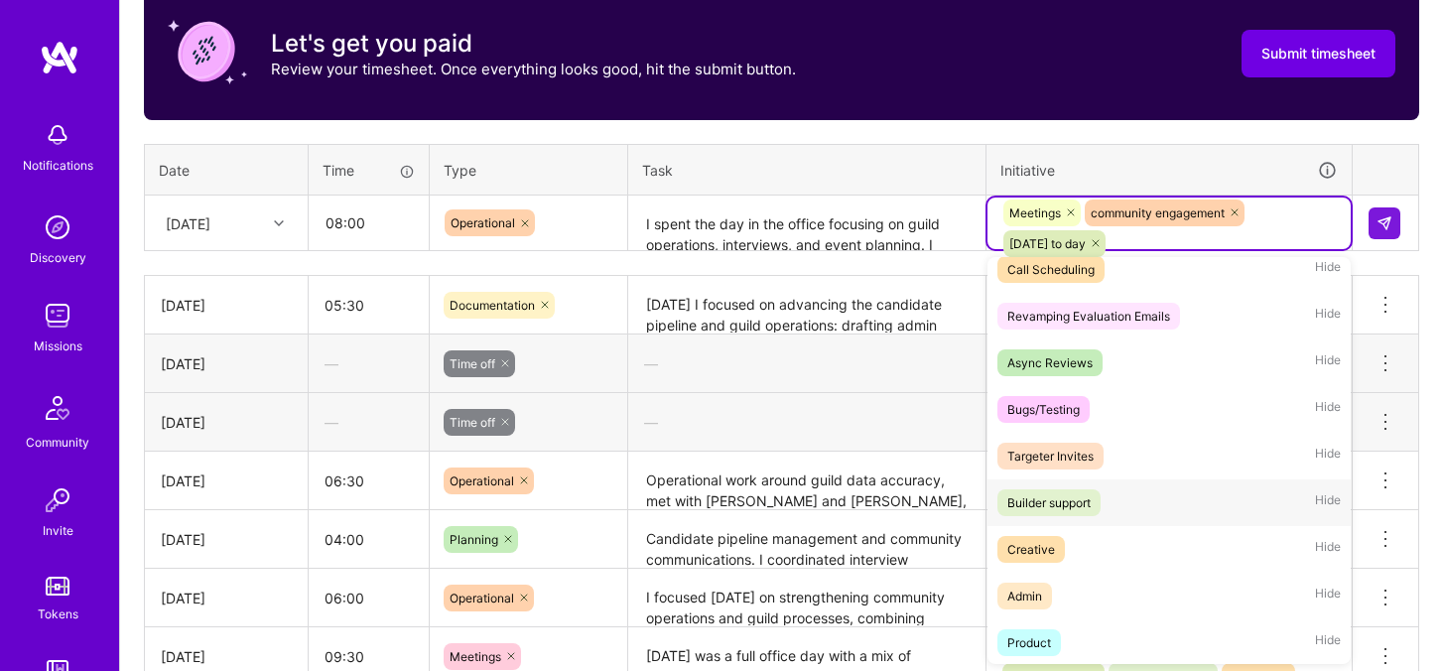
click at [1080, 502] on div "Builder support" at bounding box center [1048, 502] width 83 height 21
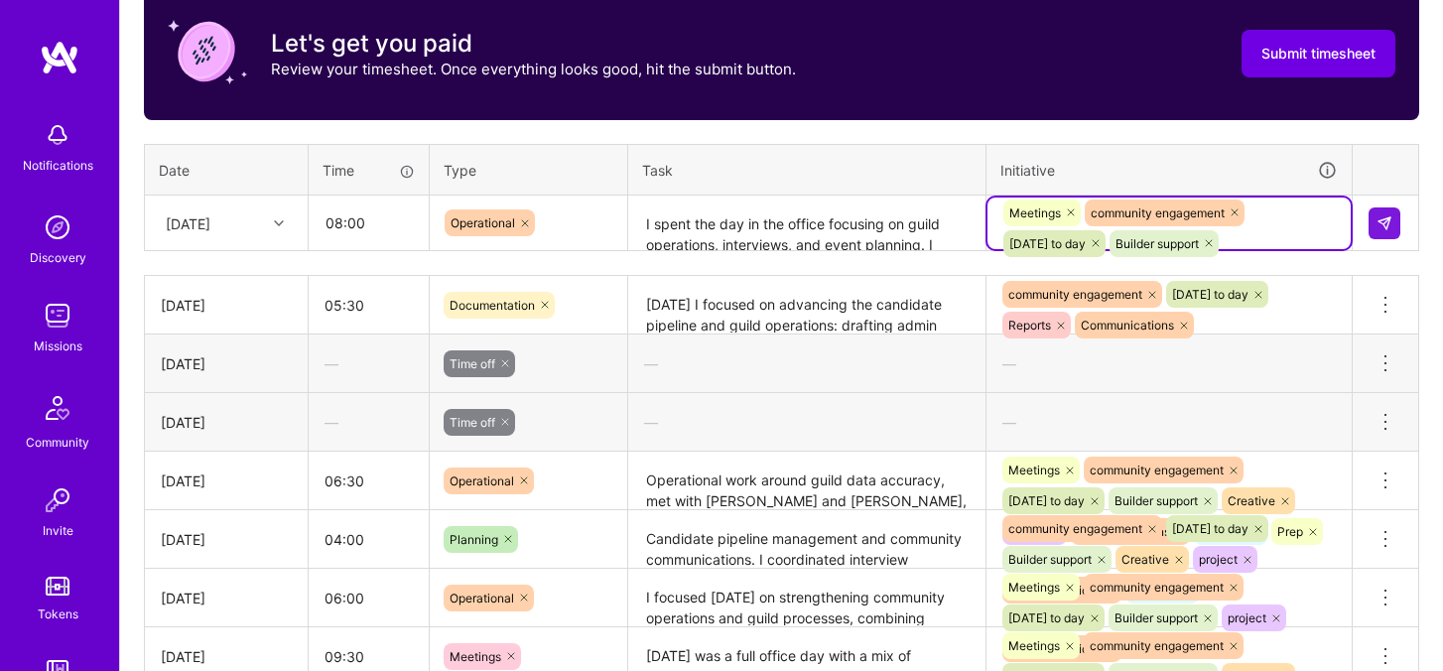
click at [1310, 220] on div "Meetings community engagement [DATE] to day Builder support" at bounding box center [1168, 228] width 335 height 62
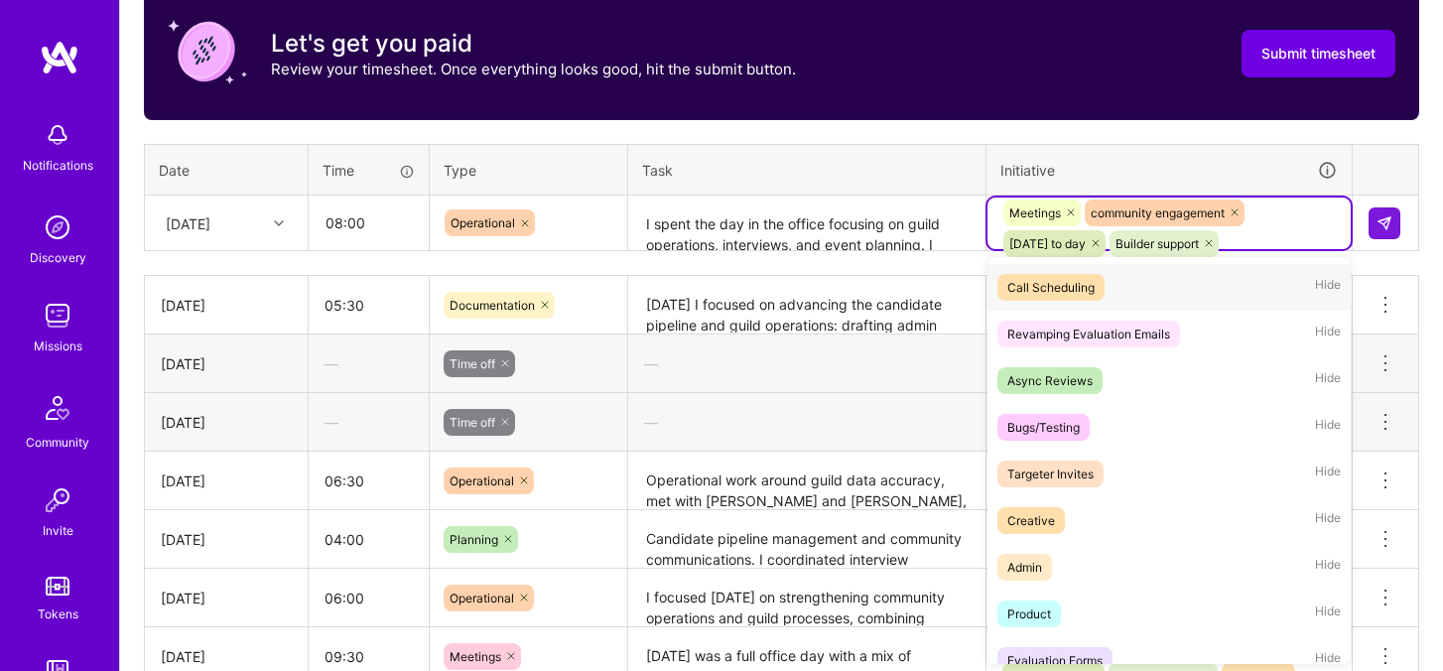
scroll to position [189, 0]
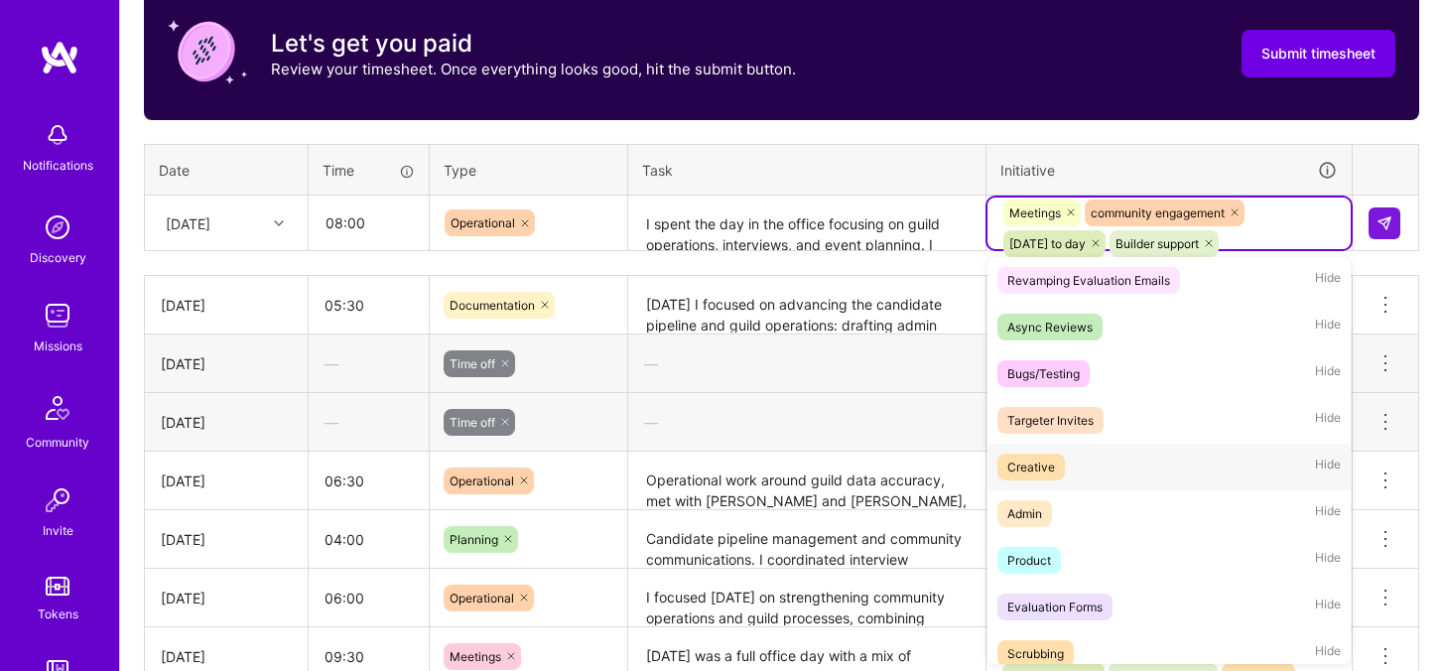
click at [1051, 469] on div "Creative" at bounding box center [1031, 466] width 48 height 21
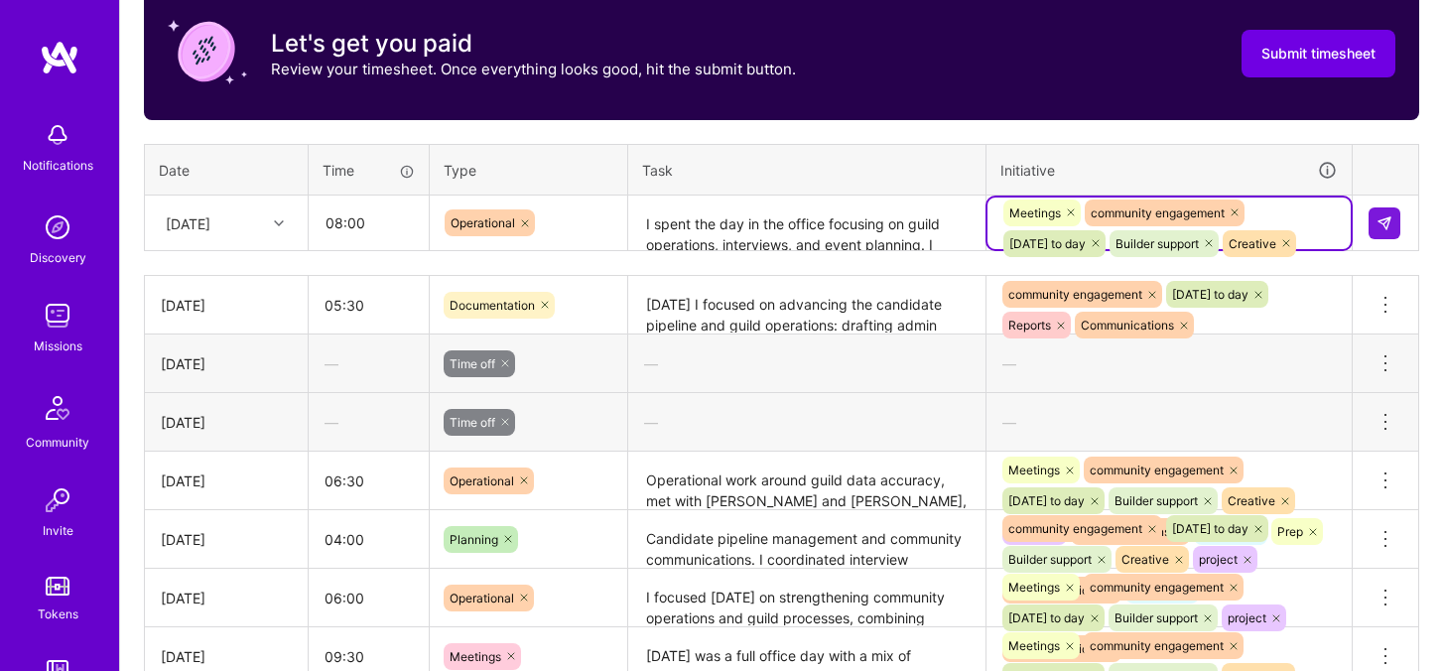
click at [1297, 210] on div "Meetings community engagement [DATE] to day Builder support Creative" at bounding box center [1168, 228] width 335 height 62
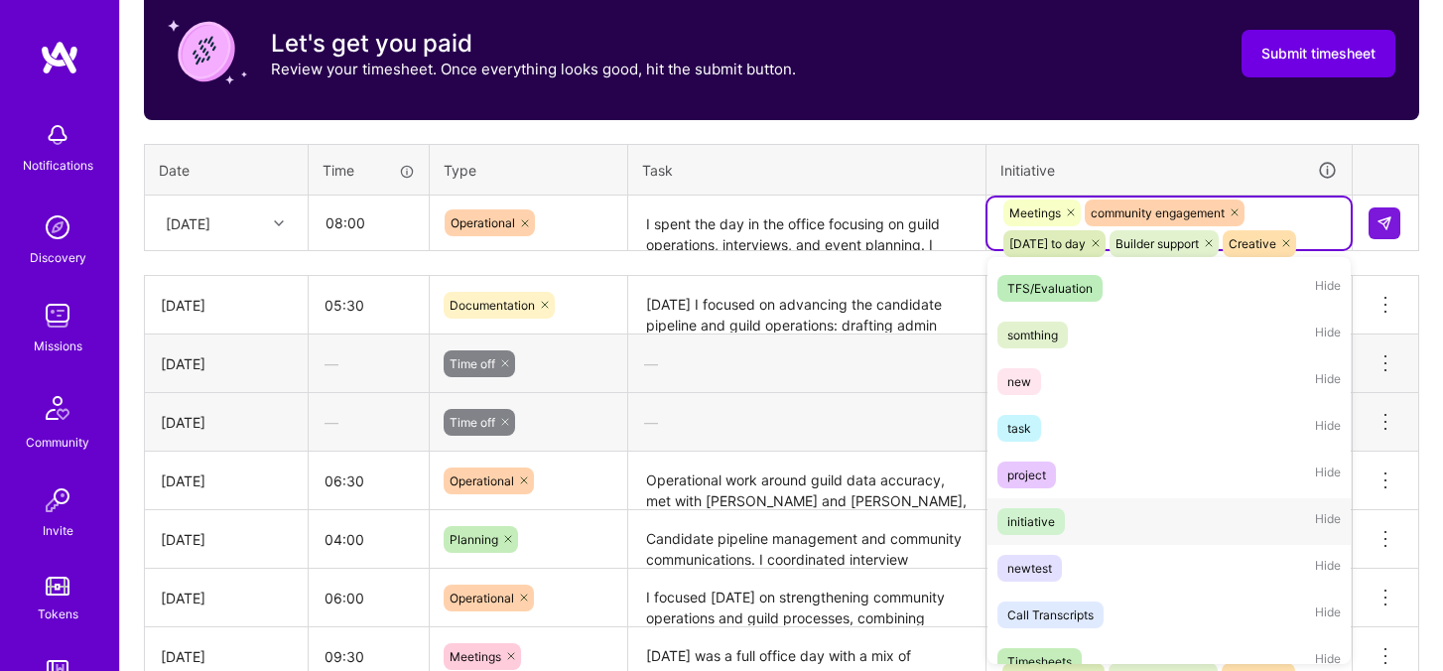
scroll to position [664, 0]
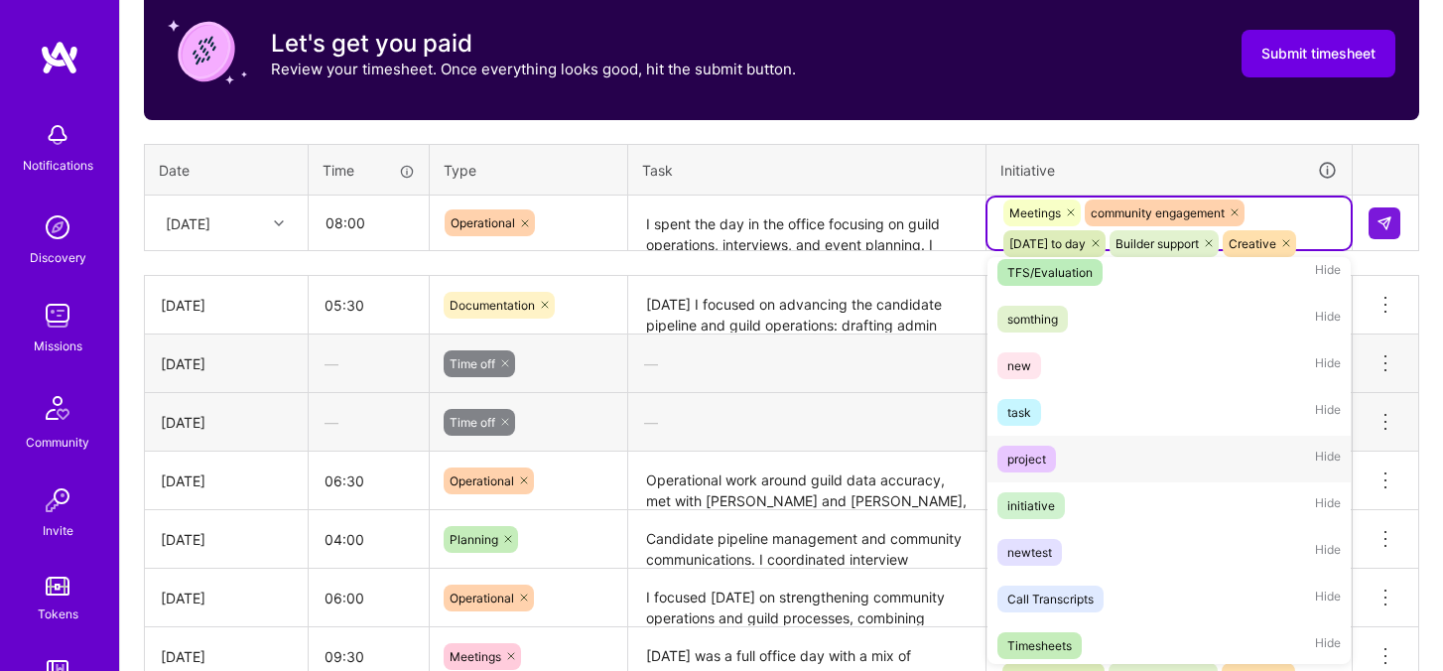
click at [1056, 466] on div "project Hide" at bounding box center [1168, 459] width 363 height 47
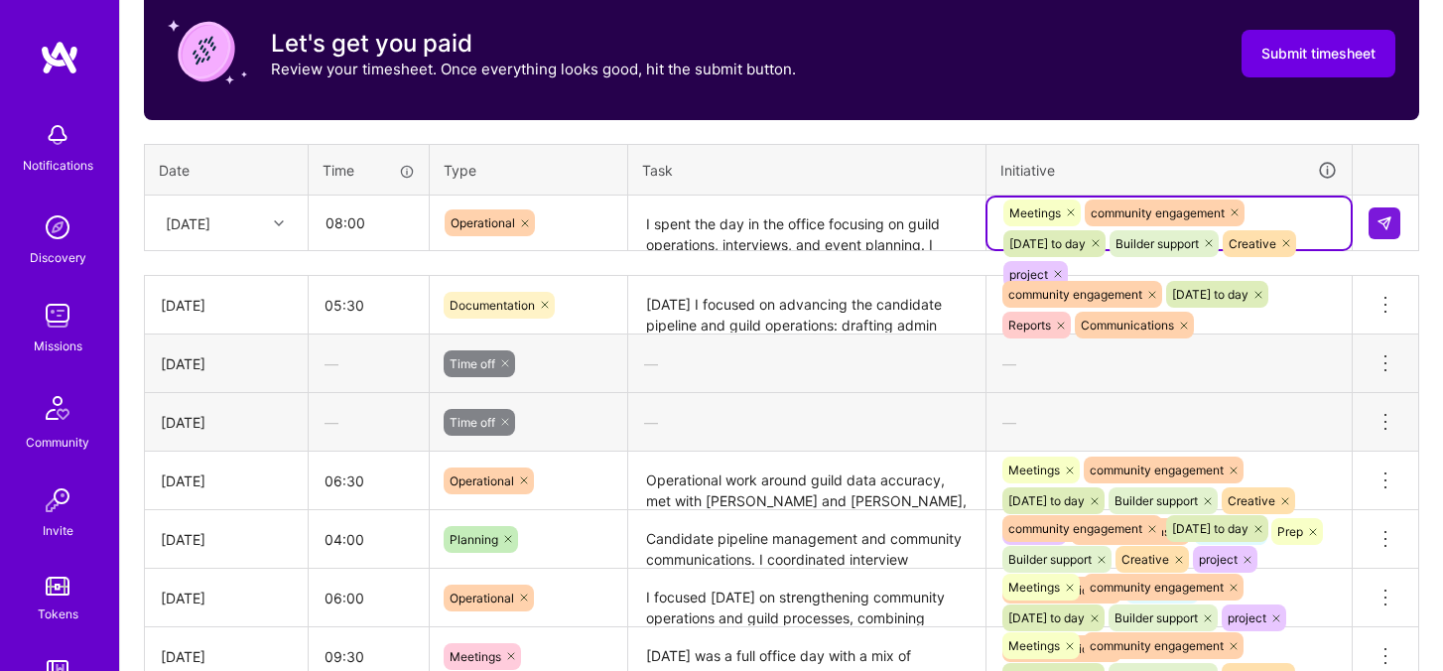
click at [1298, 230] on div "Meetings community engagement [DATE] to day Builder support Creative project" at bounding box center [1168, 243] width 335 height 92
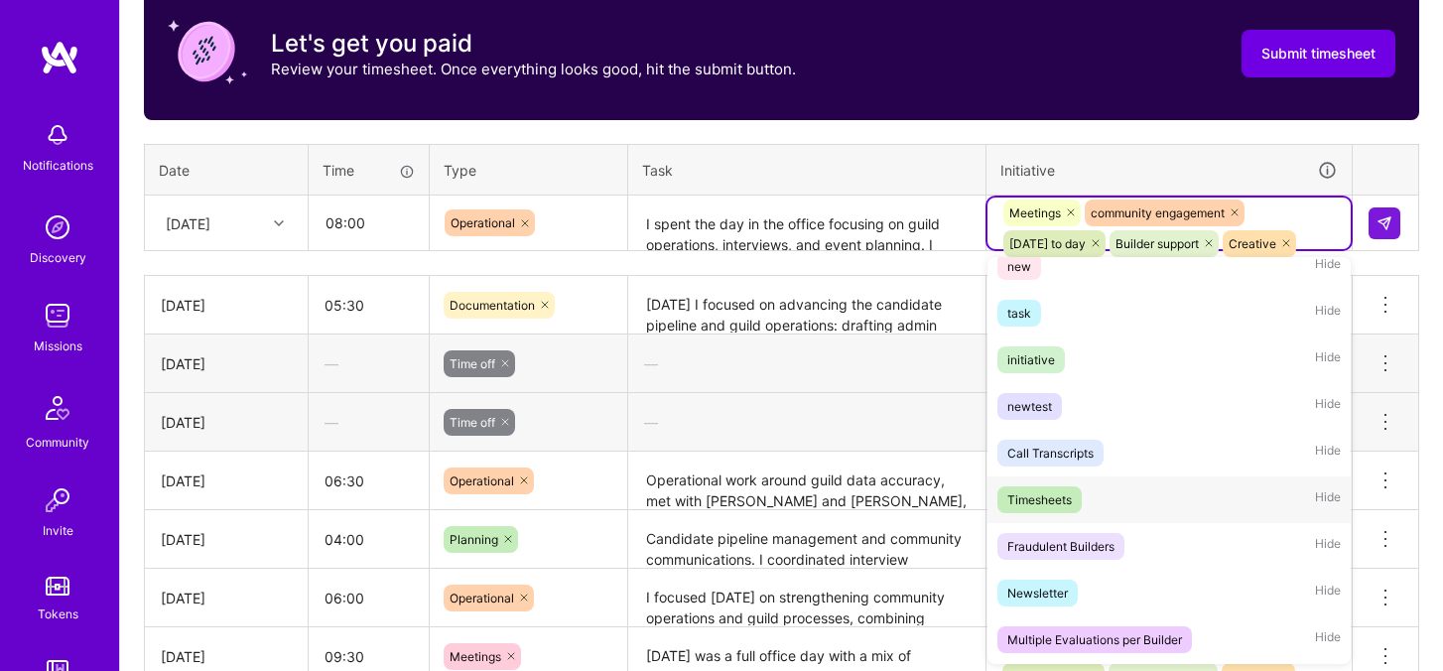
scroll to position [734, 0]
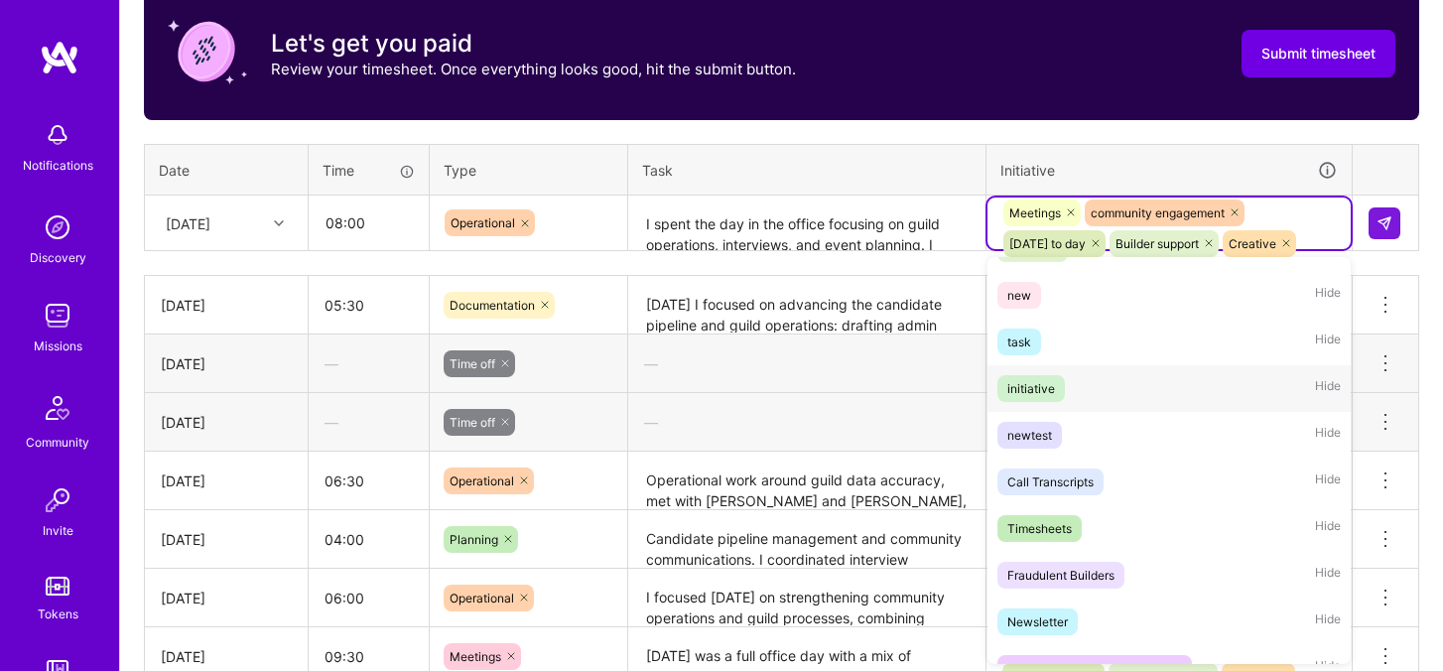
click at [1058, 381] on span "initiative" at bounding box center [1030, 388] width 67 height 27
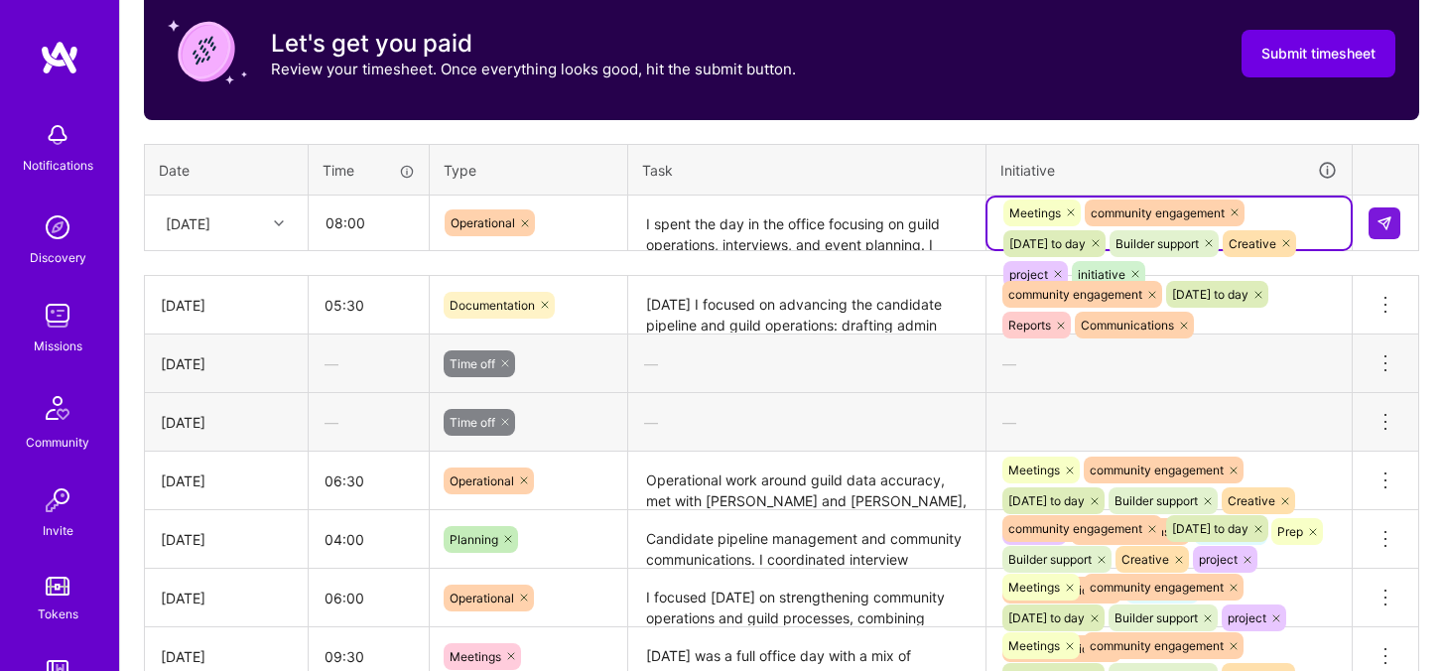
click at [1305, 209] on div "Meetings community engagement [DATE] to day Builder support Creative project in…" at bounding box center [1168, 243] width 335 height 92
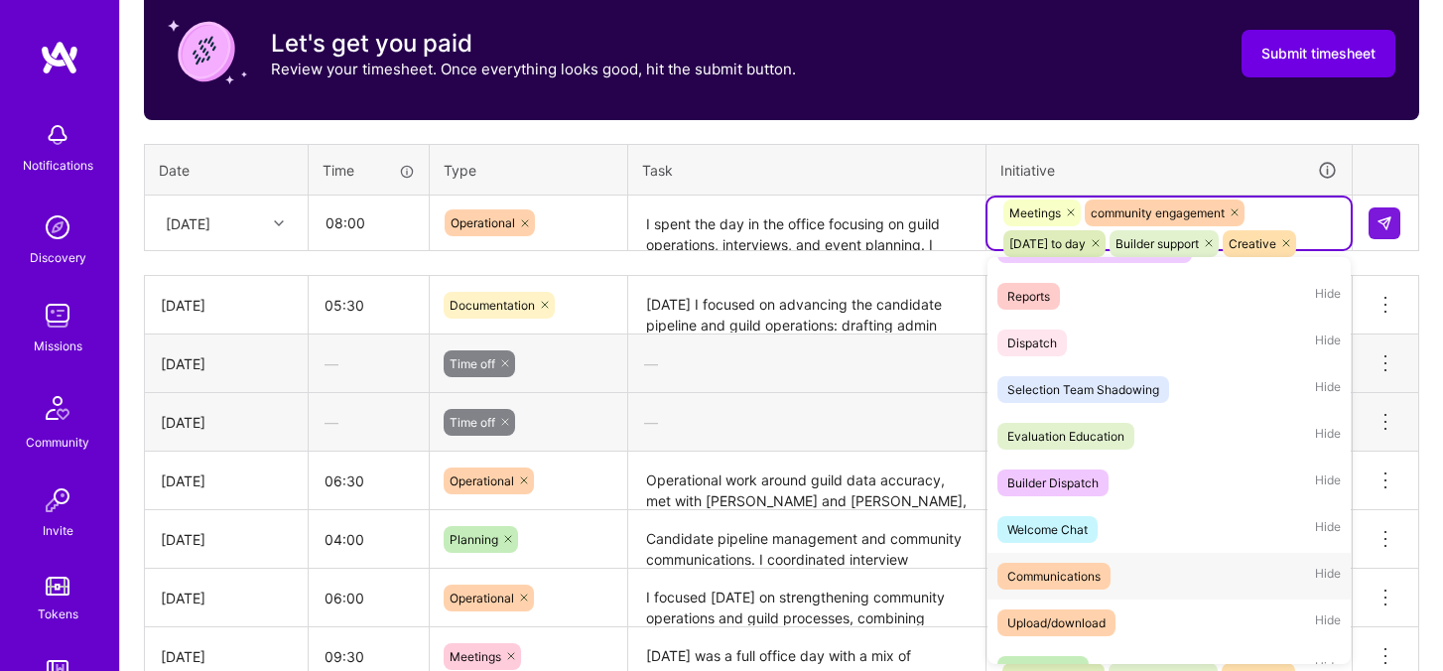
scroll to position [1117, 0]
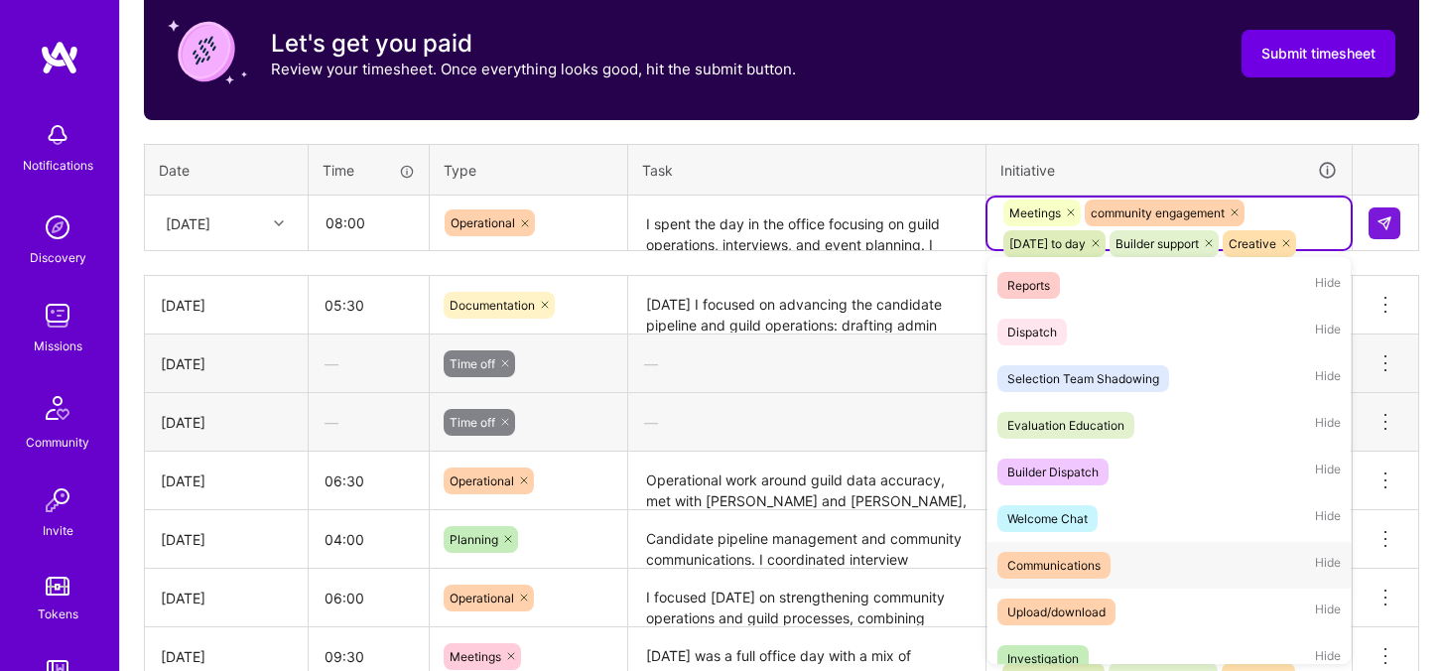
click at [1086, 568] on div "Communications" at bounding box center [1053, 565] width 93 height 21
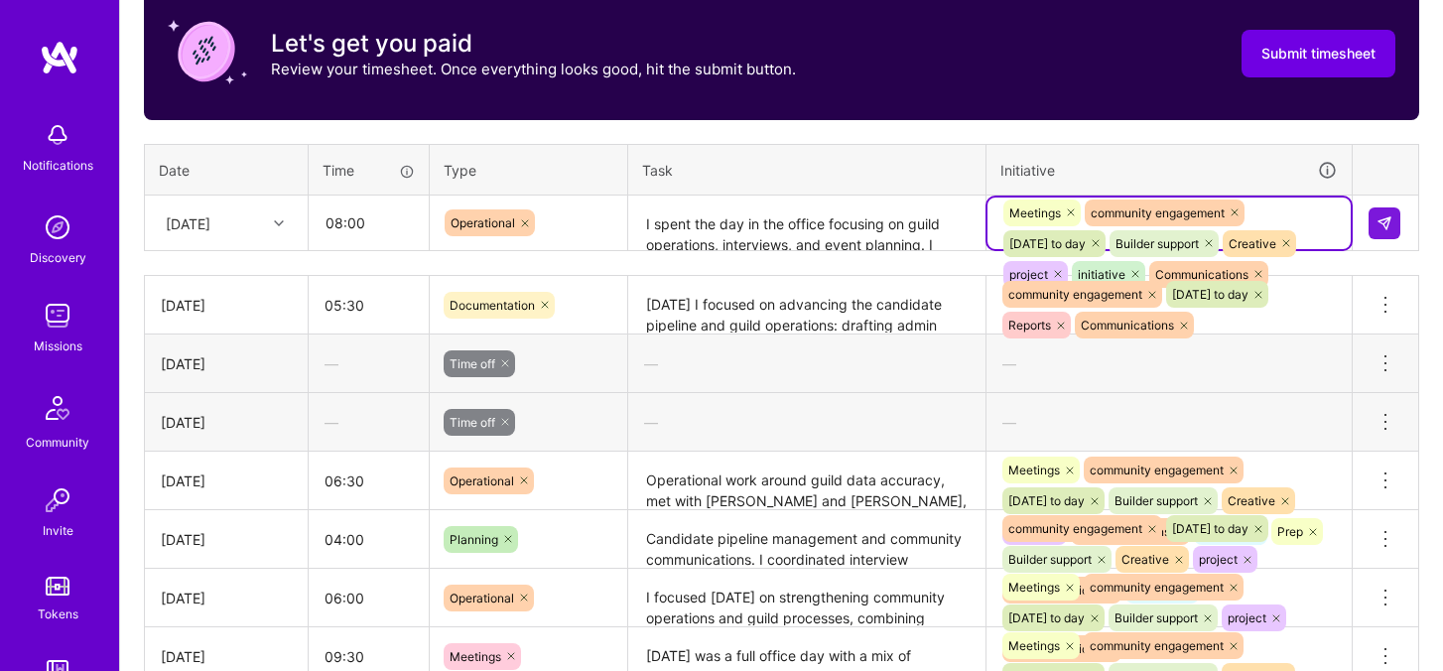
click at [1308, 197] on div "Meetings community engagement [DATE] to day Builder support Creative project in…" at bounding box center [1168, 243] width 335 height 92
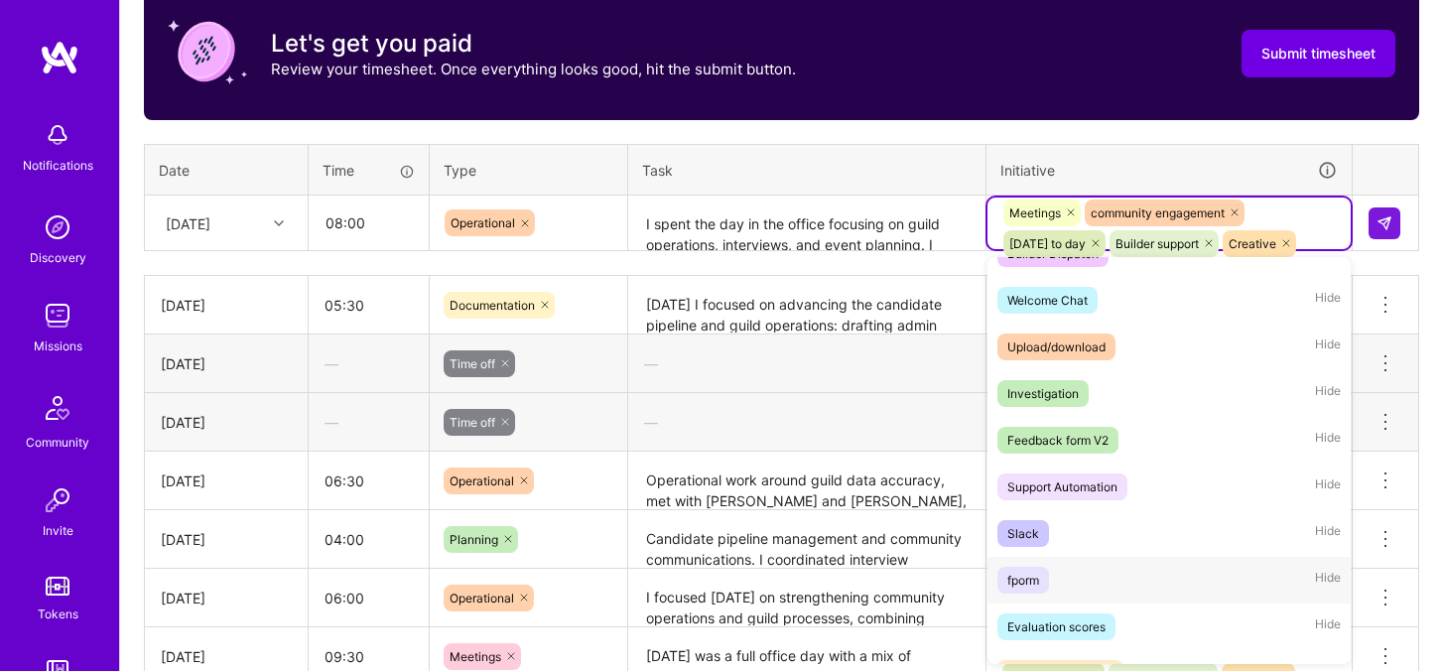
scroll to position [1341, 0]
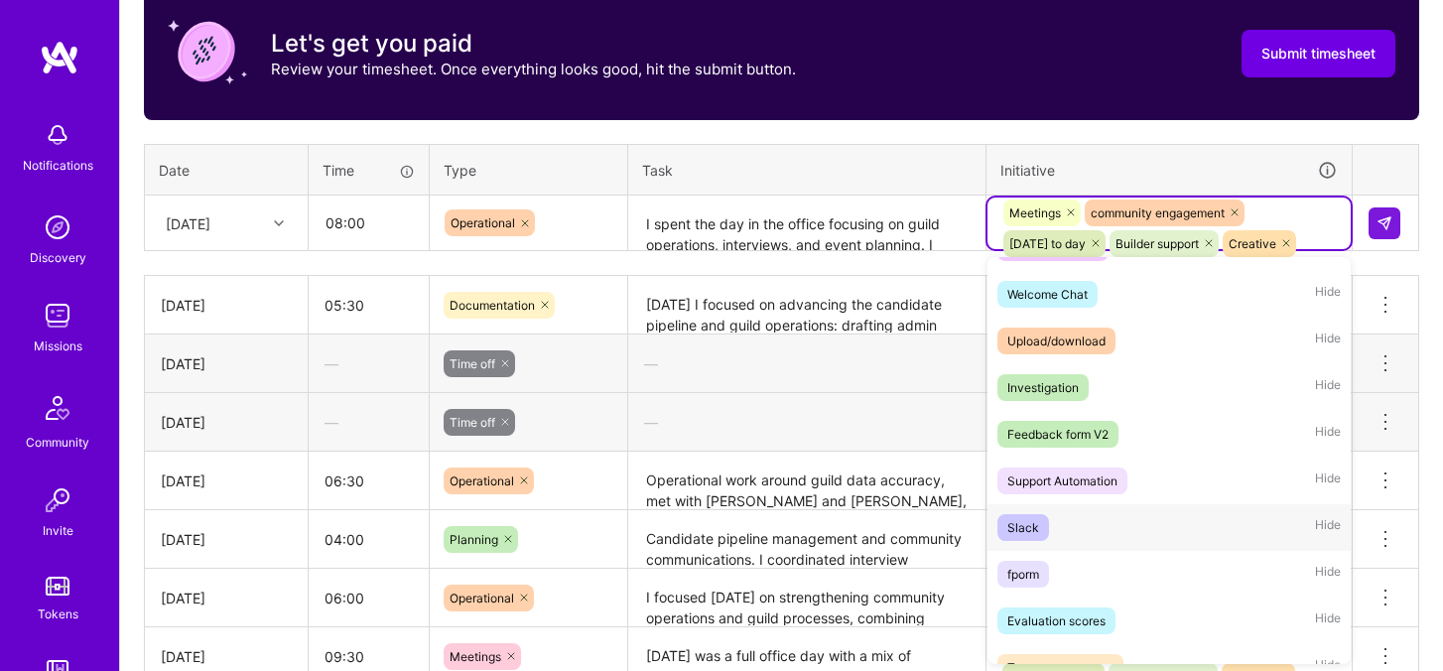
click at [1148, 528] on div "Slack Hide" at bounding box center [1168, 527] width 363 height 47
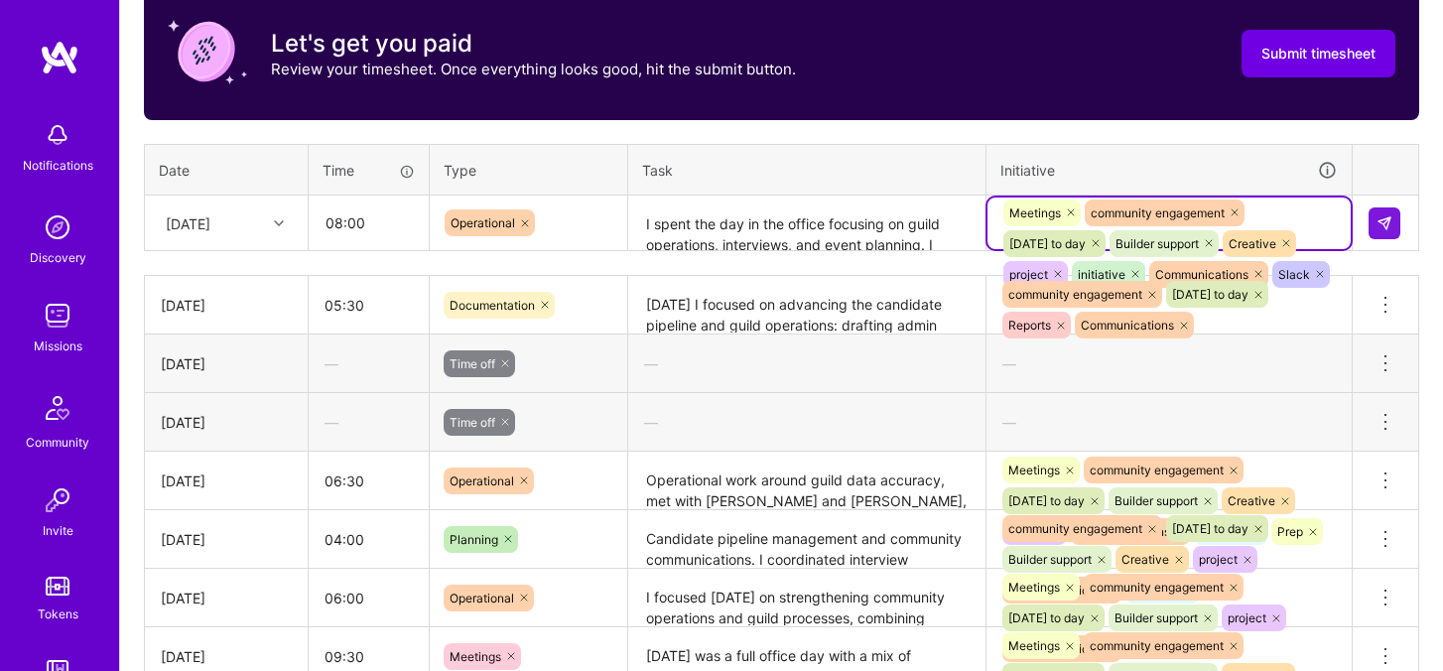
click at [1296, 219] on div "Meetings community engagement [DATE] to day Builder support Creative project in…" at bounding box center [1168, 243] width 335 height 92
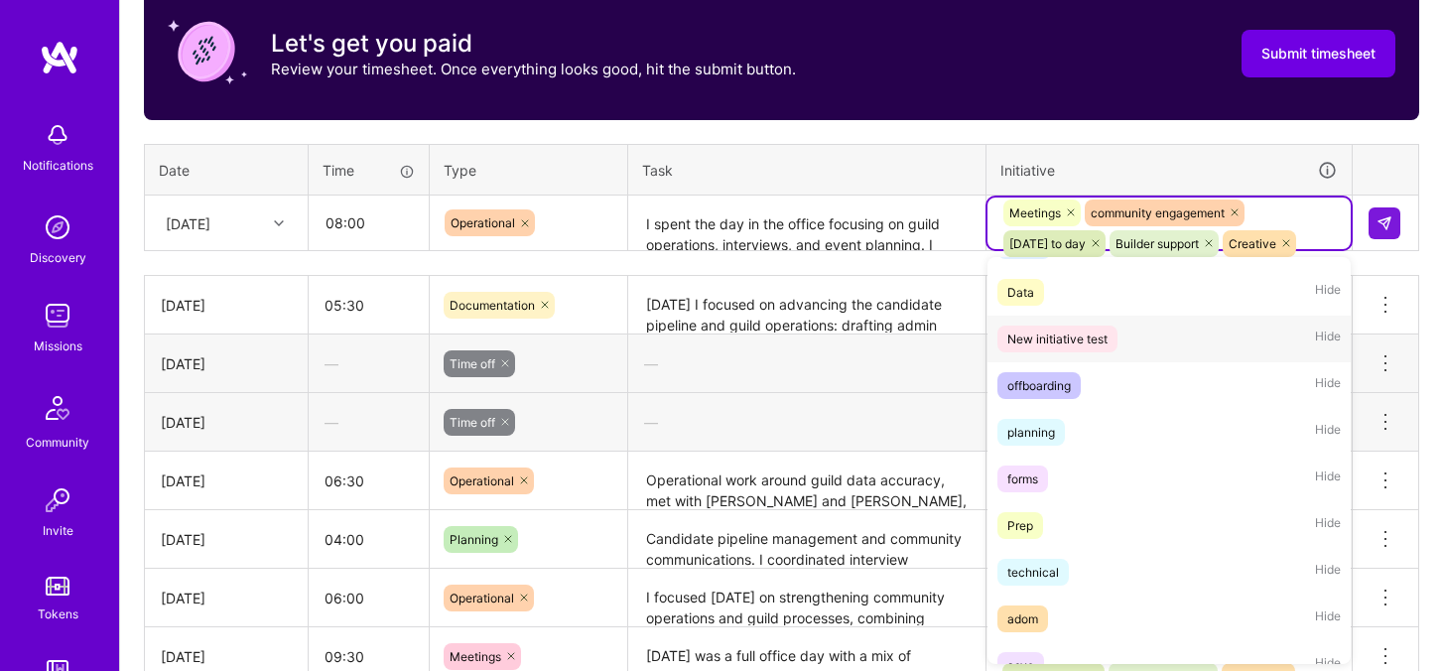
scroll to position [1866, 0]
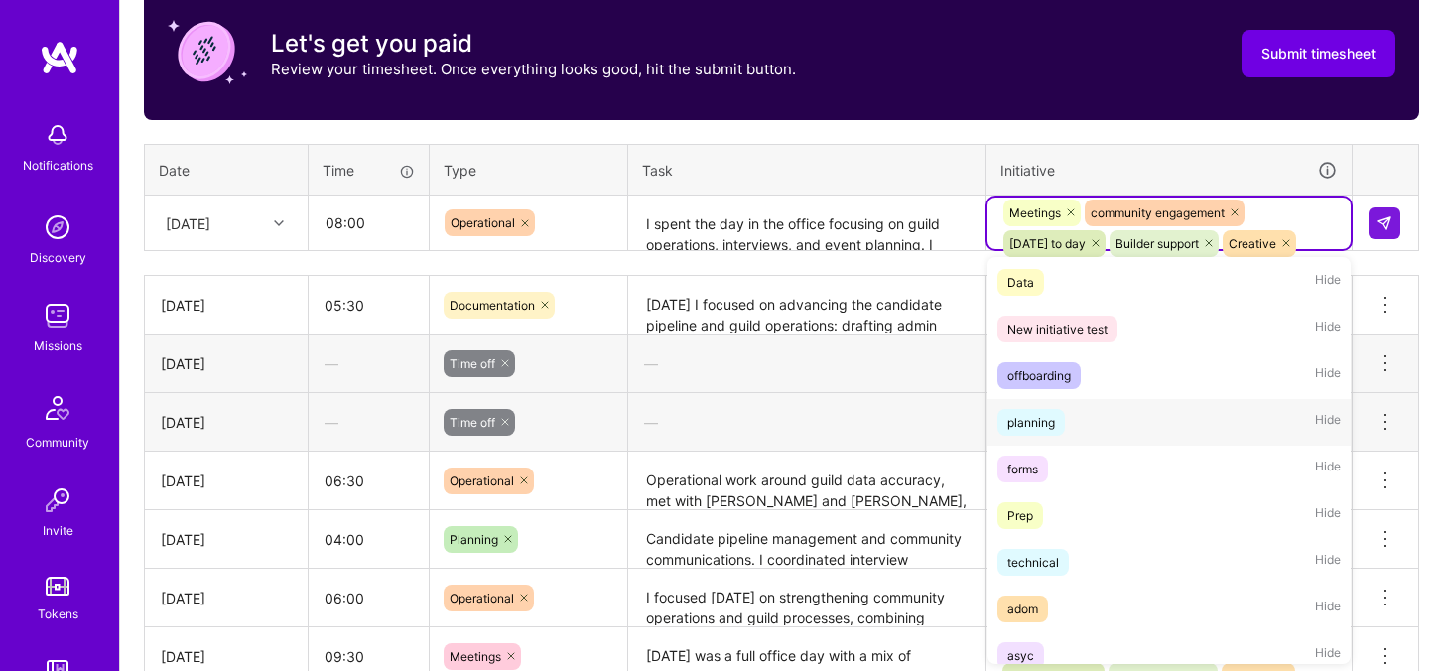
click at [1113, 418] on div "planning Hide" at bounding box center [1168, 422] width 363 height 47
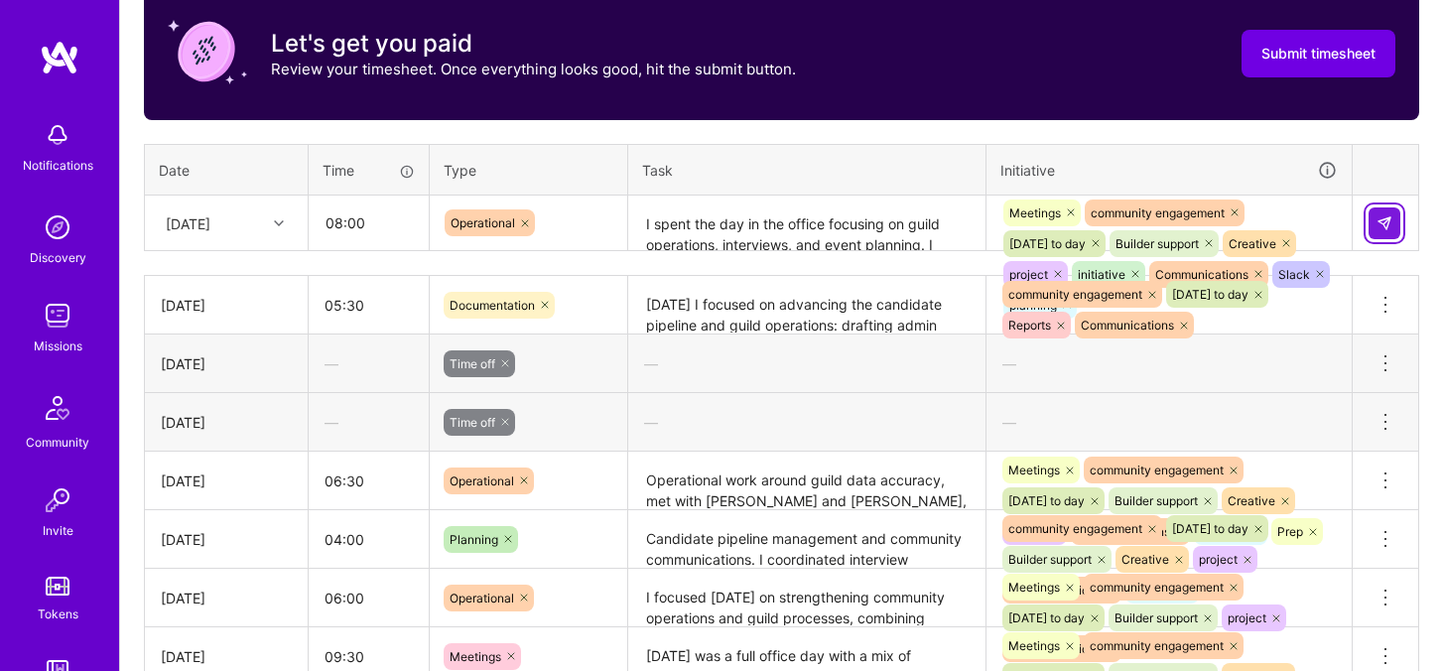
click at [1387, 223] on img at bounding box center [1384, 223] width 16 height 16
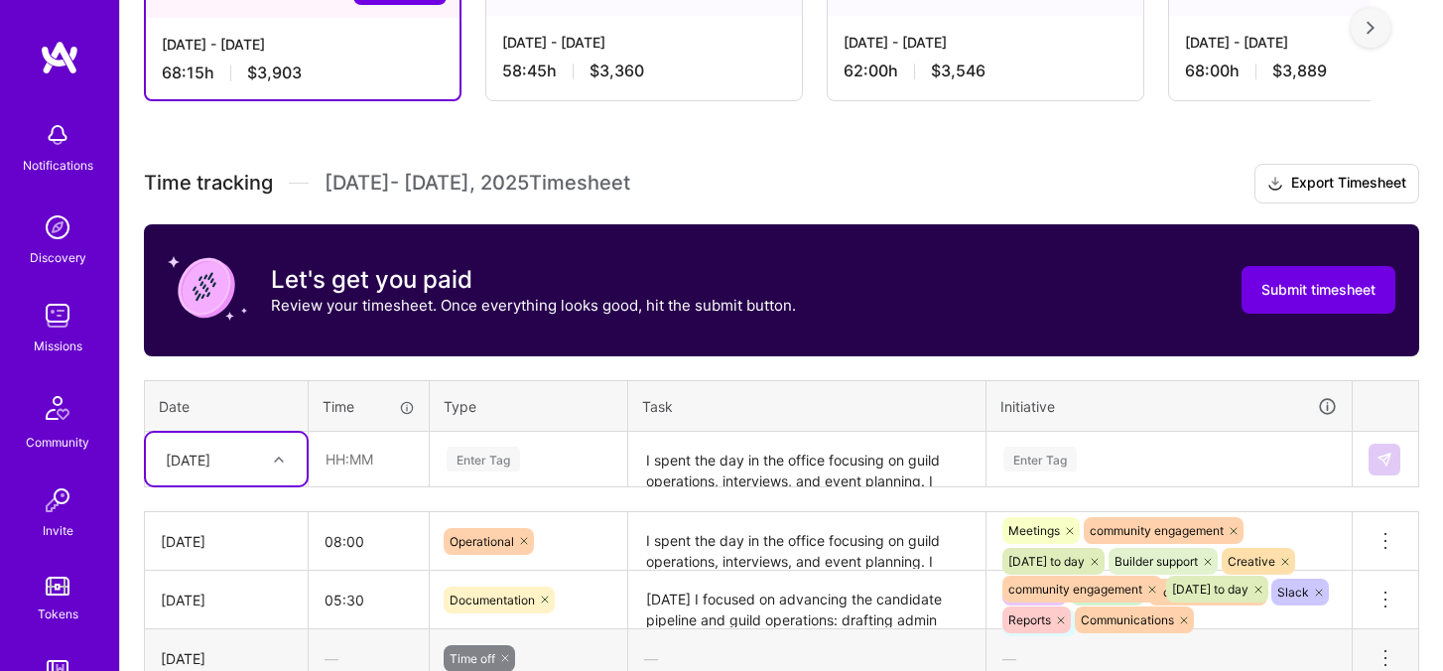
scroll to position [253, 0]
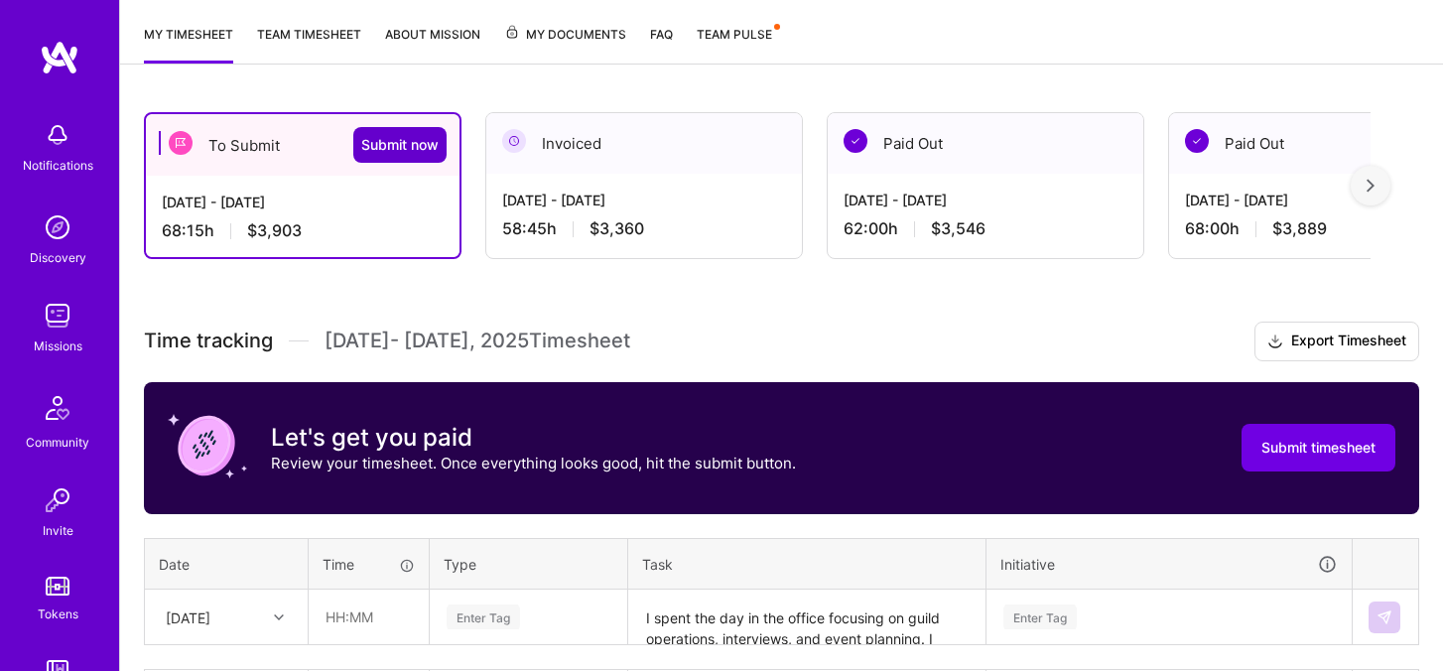
click at [406, 149] on span "Submit now" at bounding box center [399, 145] width 77 height 20
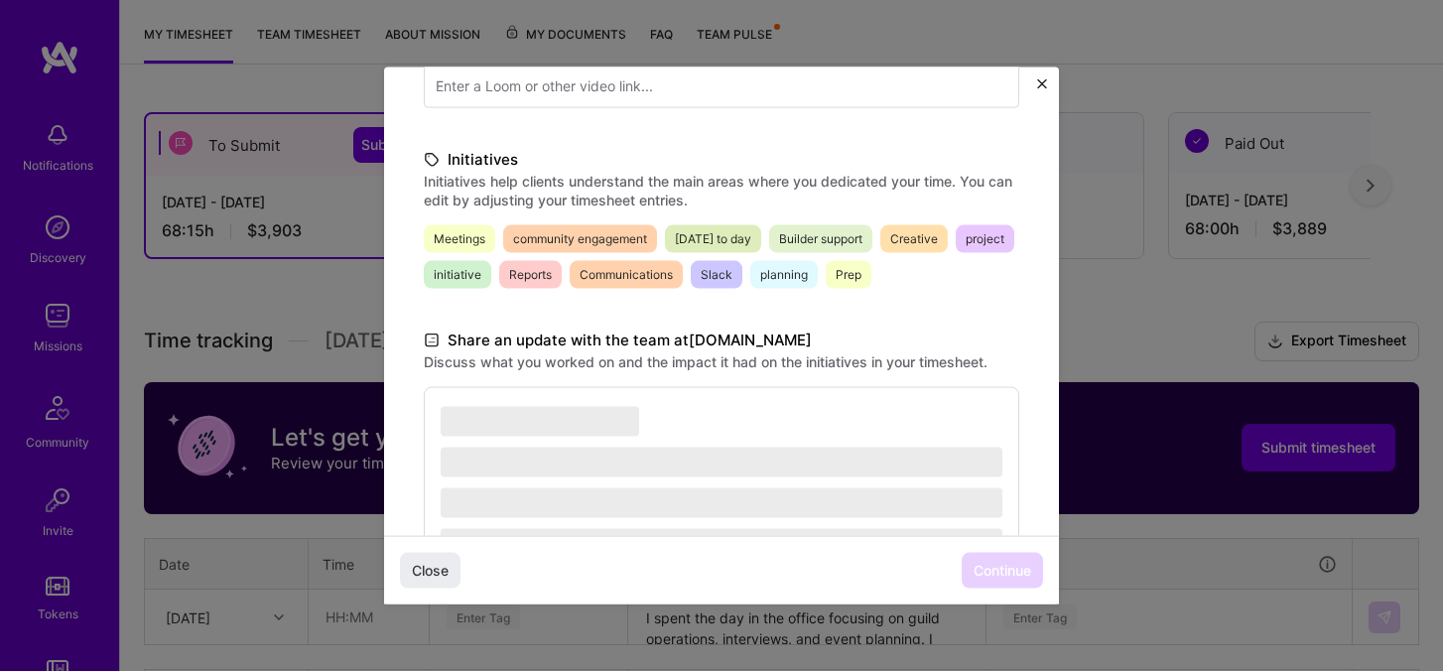
scroll to position [555, 0]
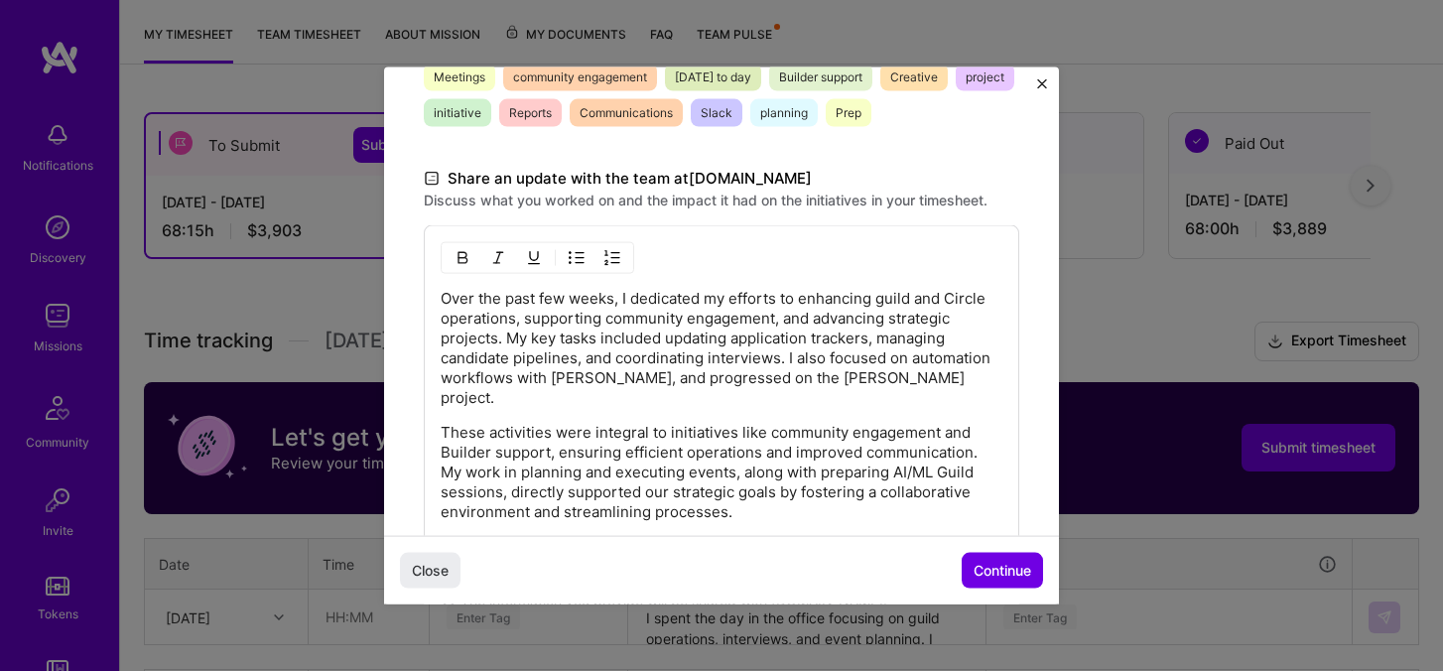
click at [694, 311] on p "Over the past few weeks, I dedicated my efforts to enhancing guild and Circle o…" at bounding box center [722, 348] width 562 height 119
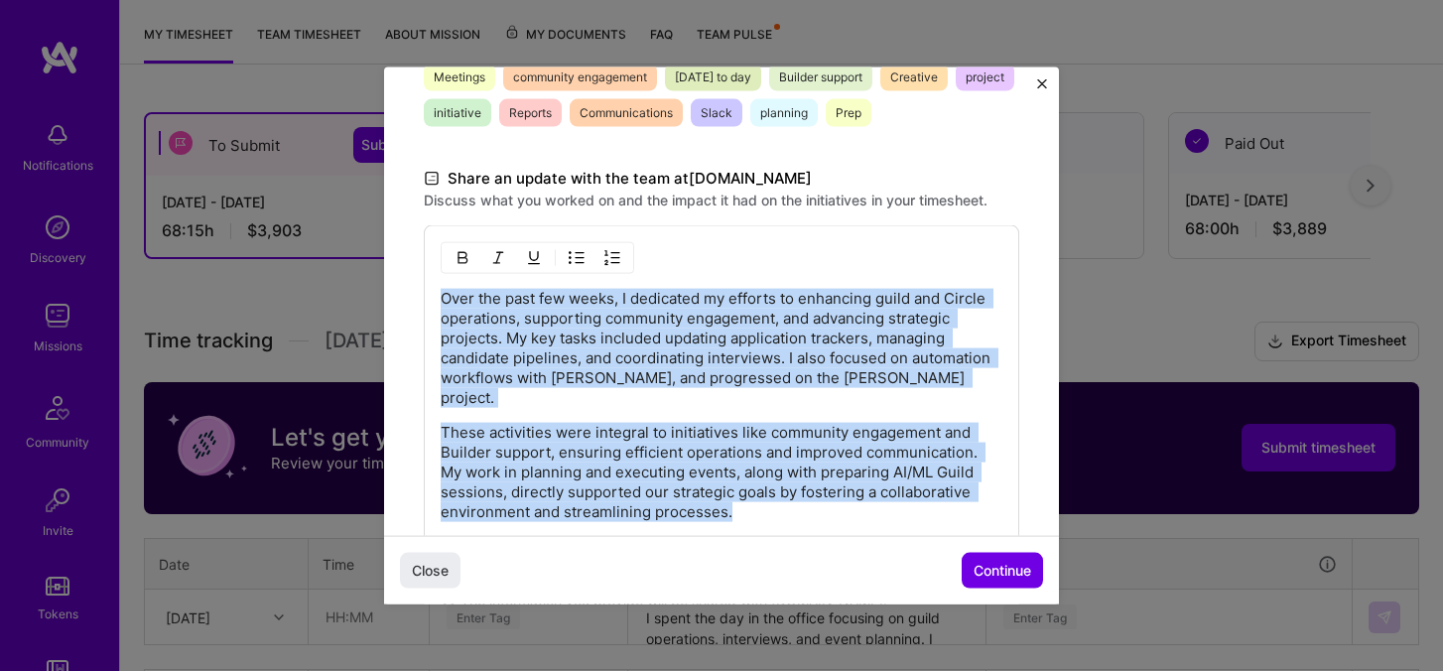
copy div "Over the past few weeks, I dedicated my efforts to enhancing guild and Circle o…"
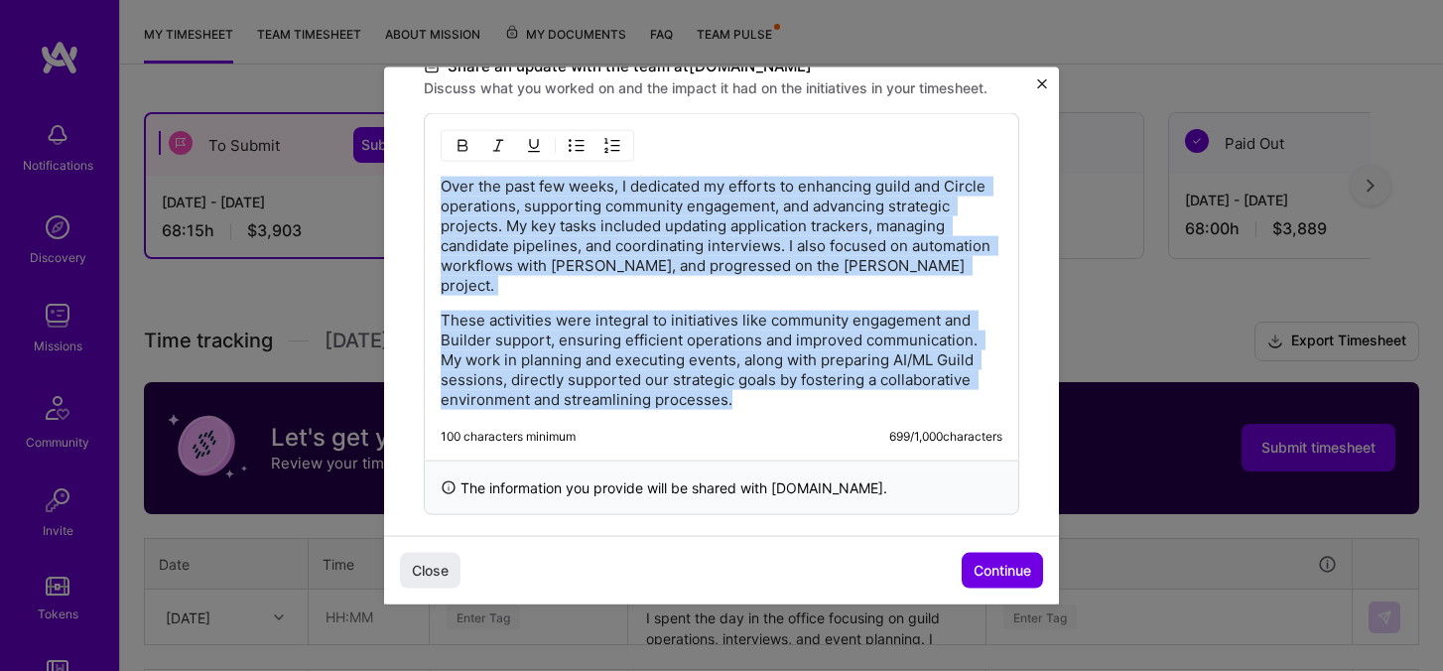
click at [832, 312] on p "These activities were integral to initiatives like community engagement and Bui…" at bounding box center [722, 360] width 562 height 99
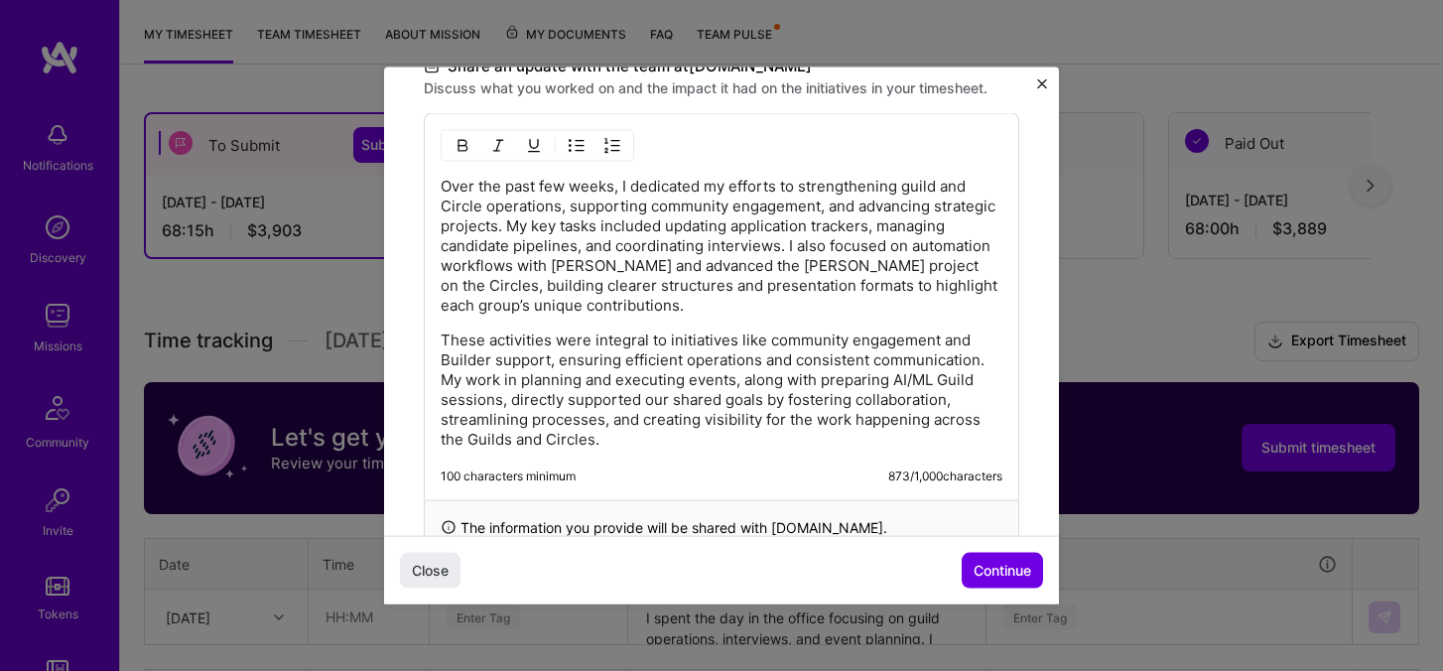
click at [676, 429] on p "These activities were integral to initiatives like community engagement and Bui…" at bounding box center [722, 389] width 562 height 119
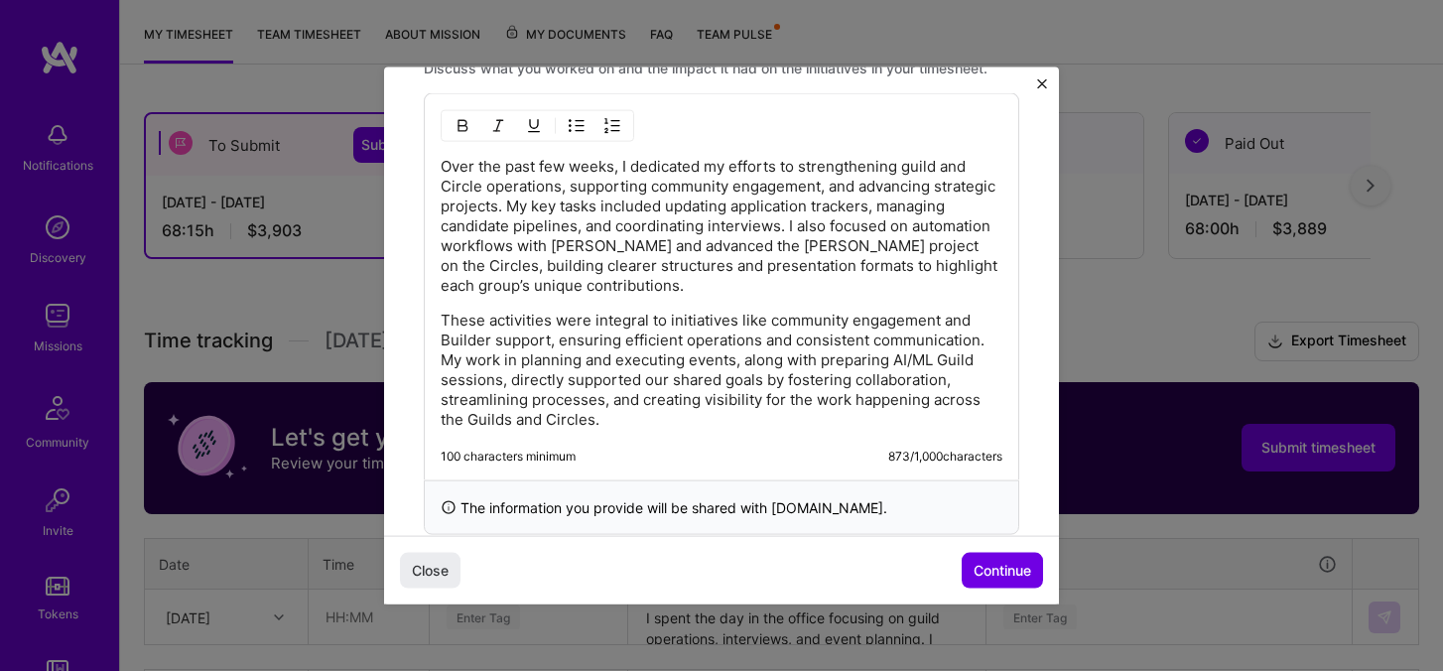
scroll to position [726, 0]
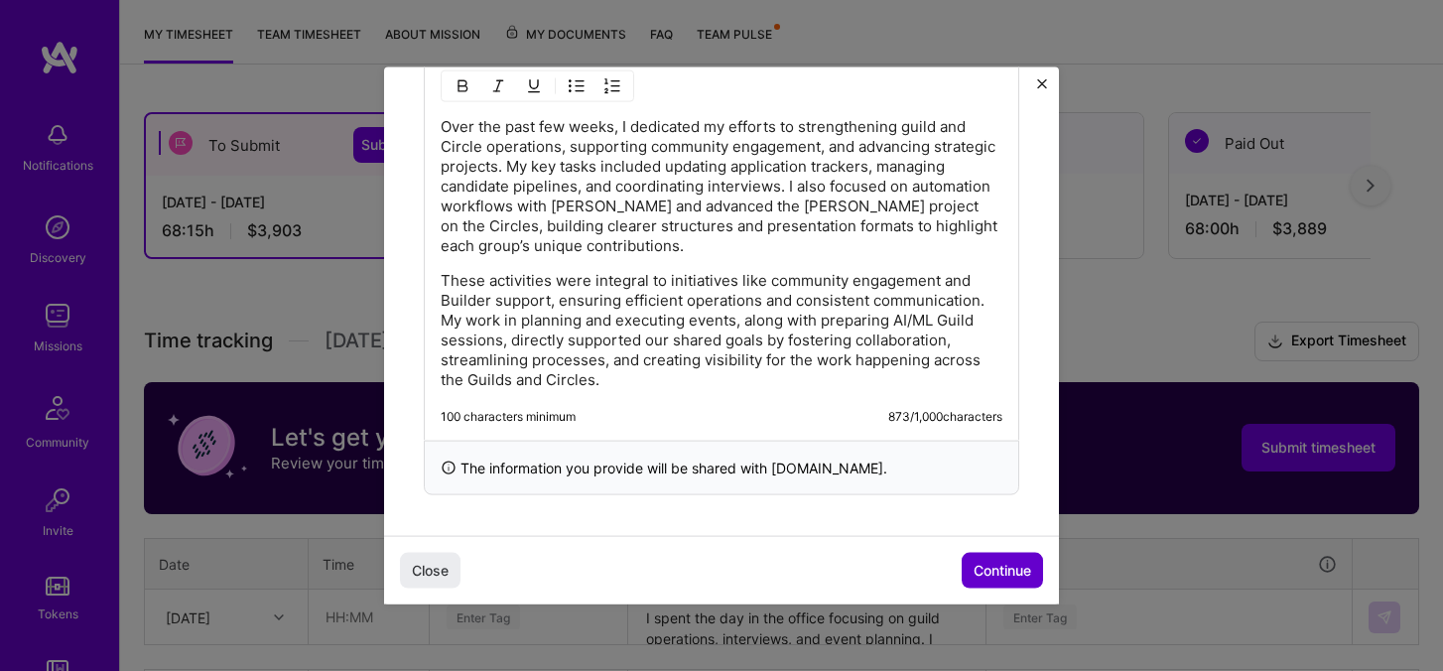
click at [1015, 570] on span "Continue" at bounding box center [1002, 570] width 58 height 20
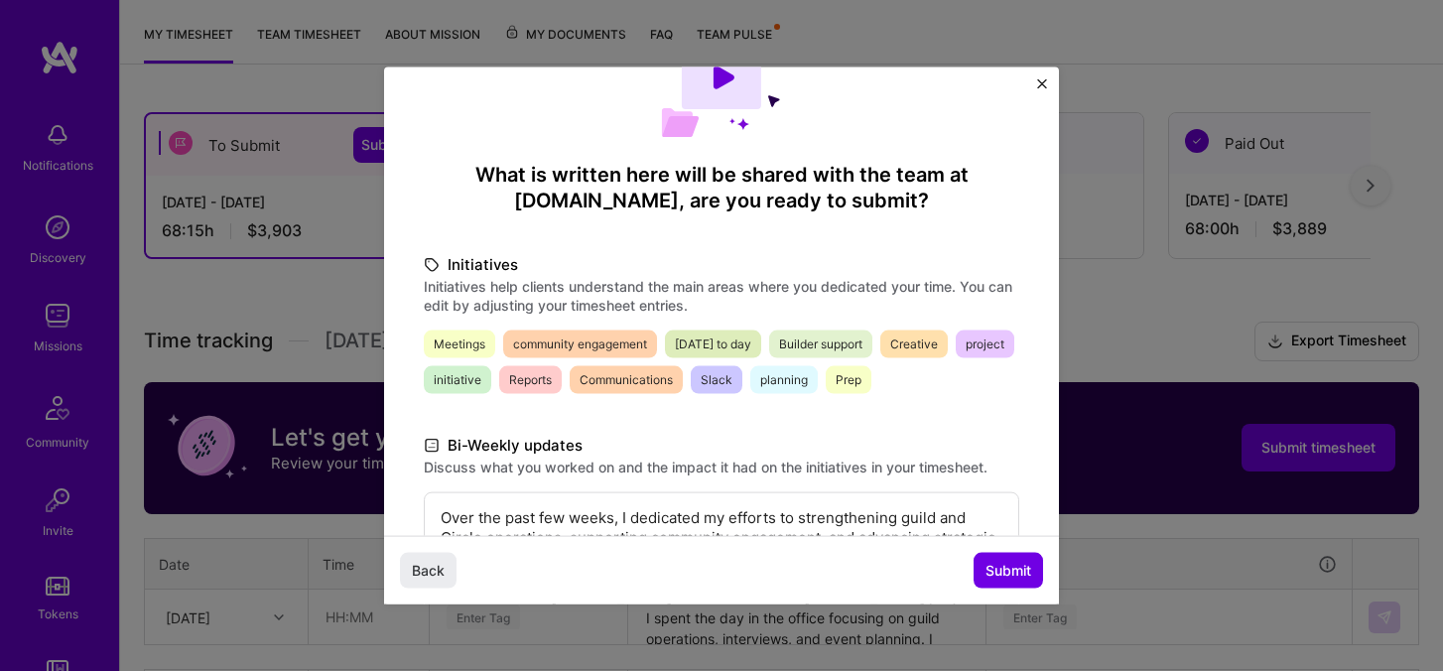
scroll to position [459, 0]
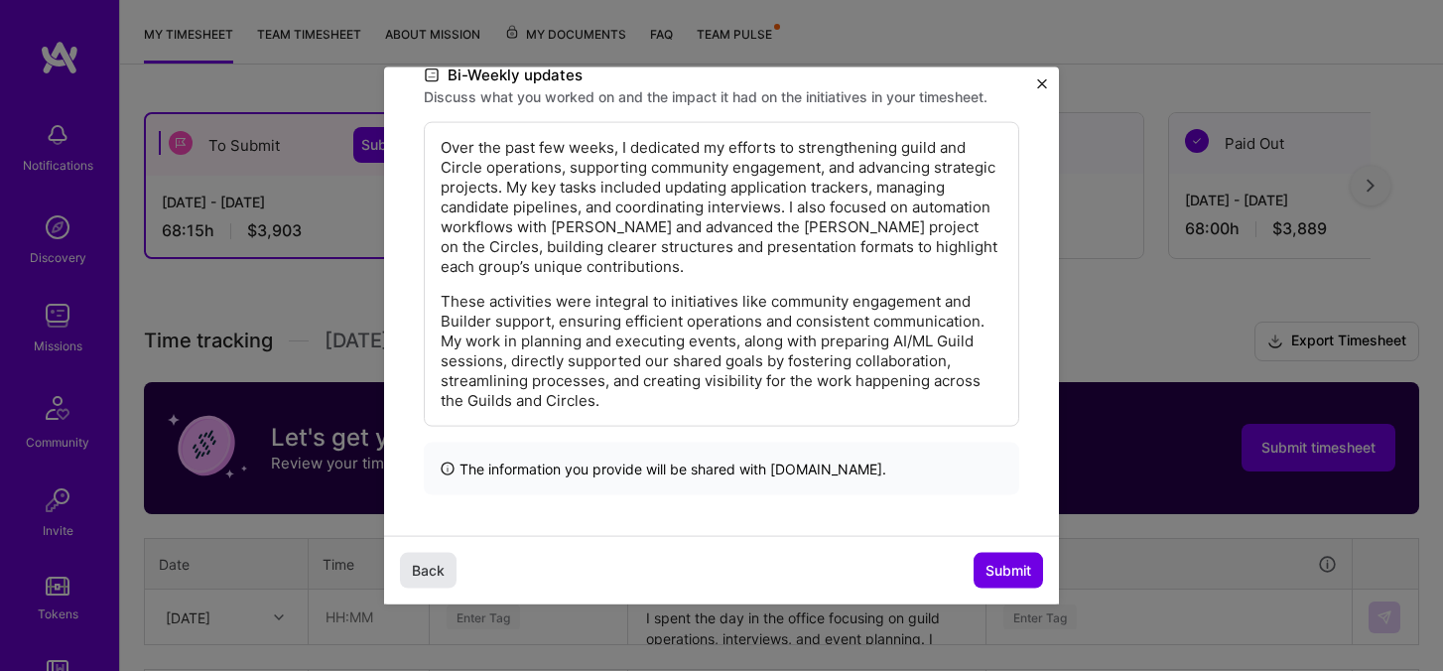
click at [420, 578] on span "Back" at bounding box center [428, 570] width 33 height 20
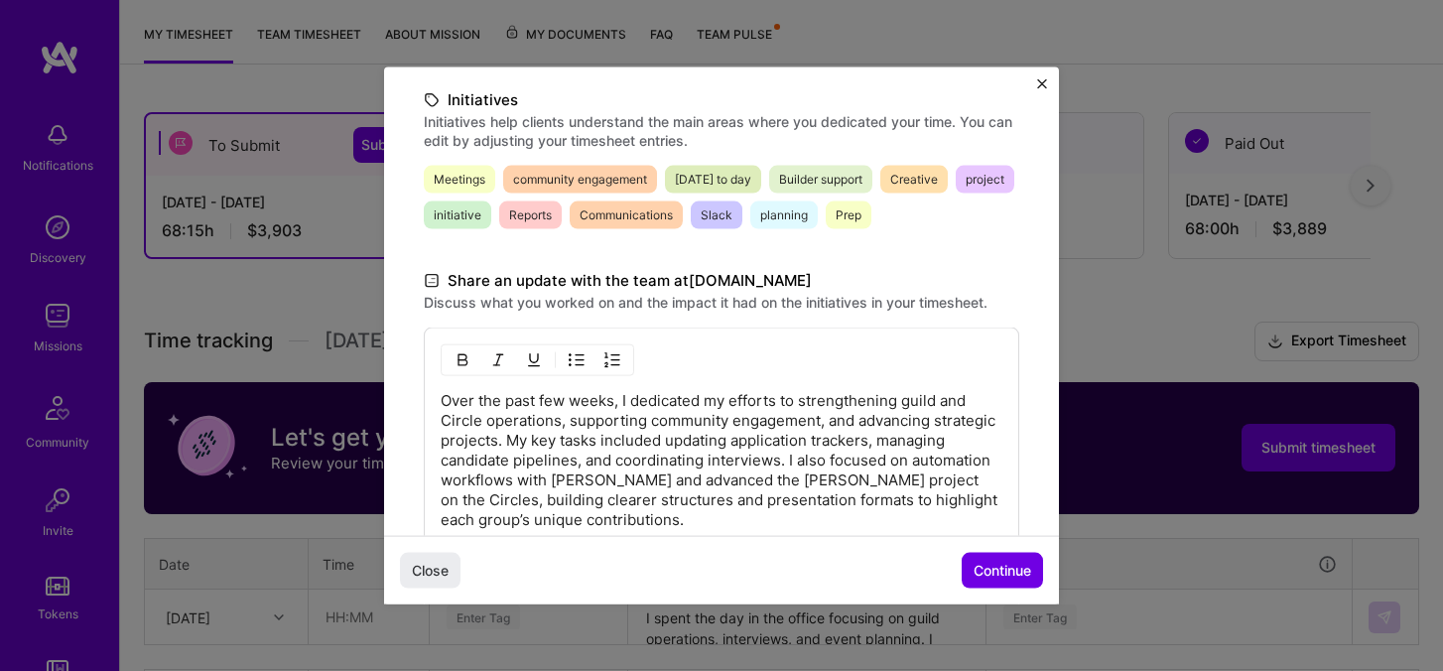
scroll to position [489, 0]
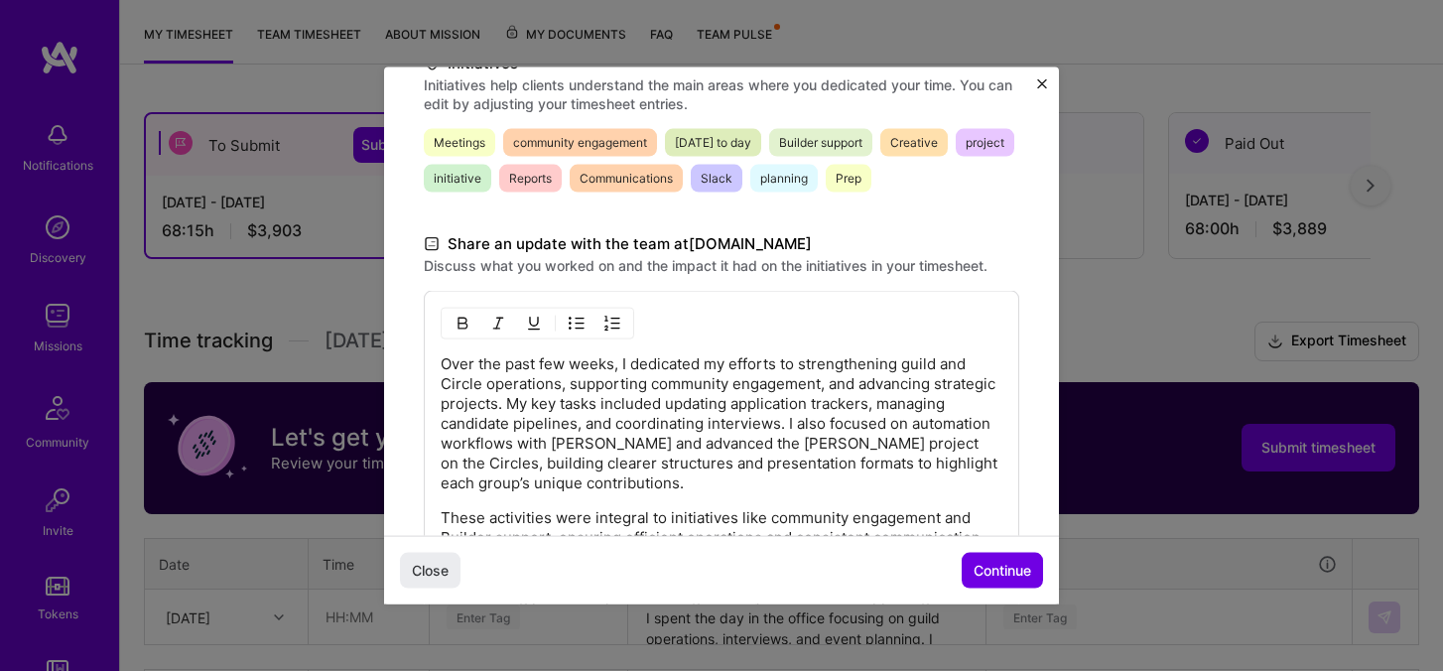
click at [682, 396] on p "Over the past few weeks, I dedicated my efforts to strengthening guild and Circ…" at bounding box center [722, 423] width 562 height 139
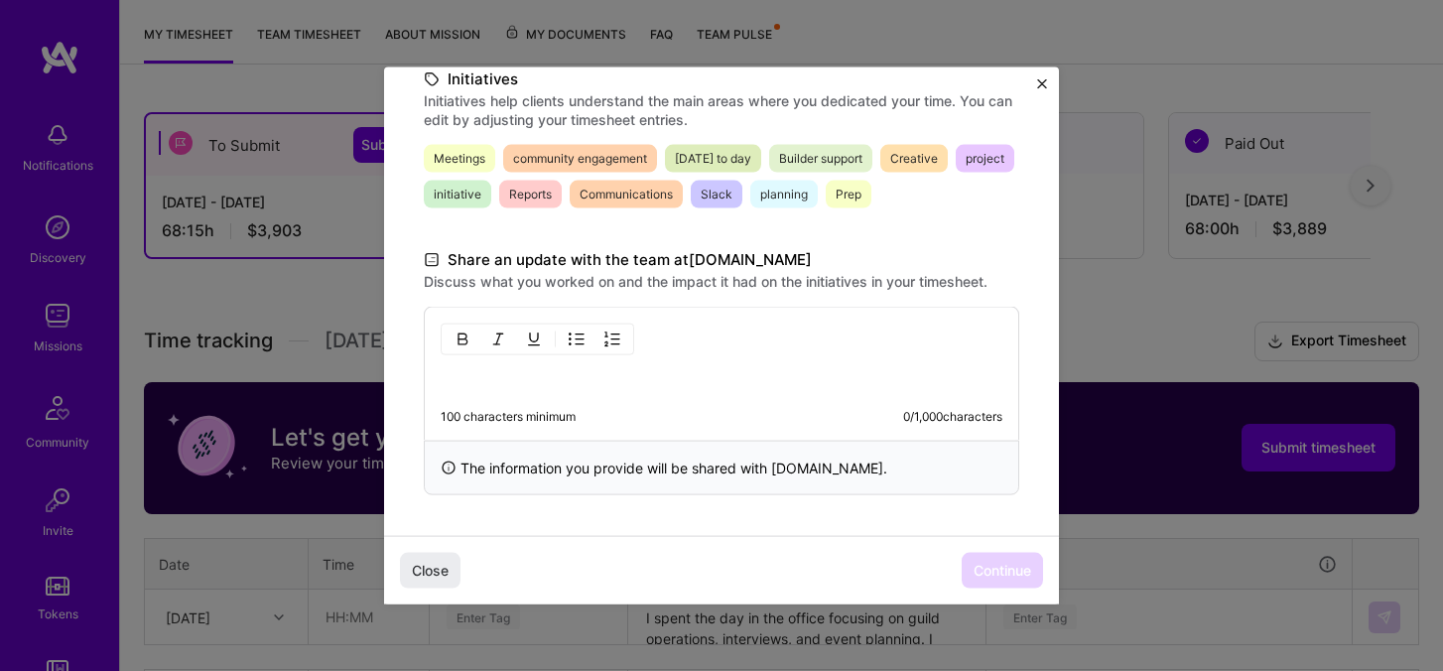
click at [1041, 75] on div "Demo day Take a moment to reflect on what you've built over the last two weeks …" at bounding box center [721, 64] width 675 height 941
click at [1043, 83] on img "Close" at bounding box center [1042, 84] width 10 height 10
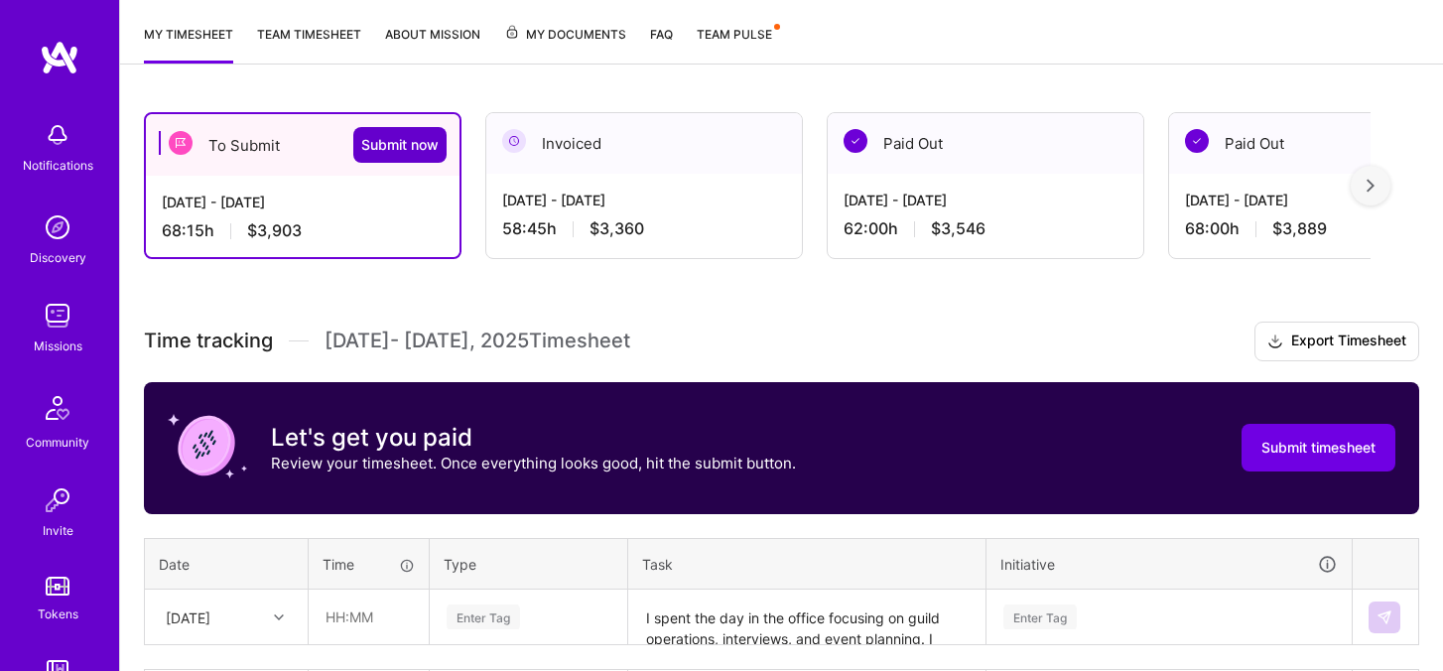
click at [420, 142] on span "Submit now" at bounding box center [399, 145] width 77 height 20
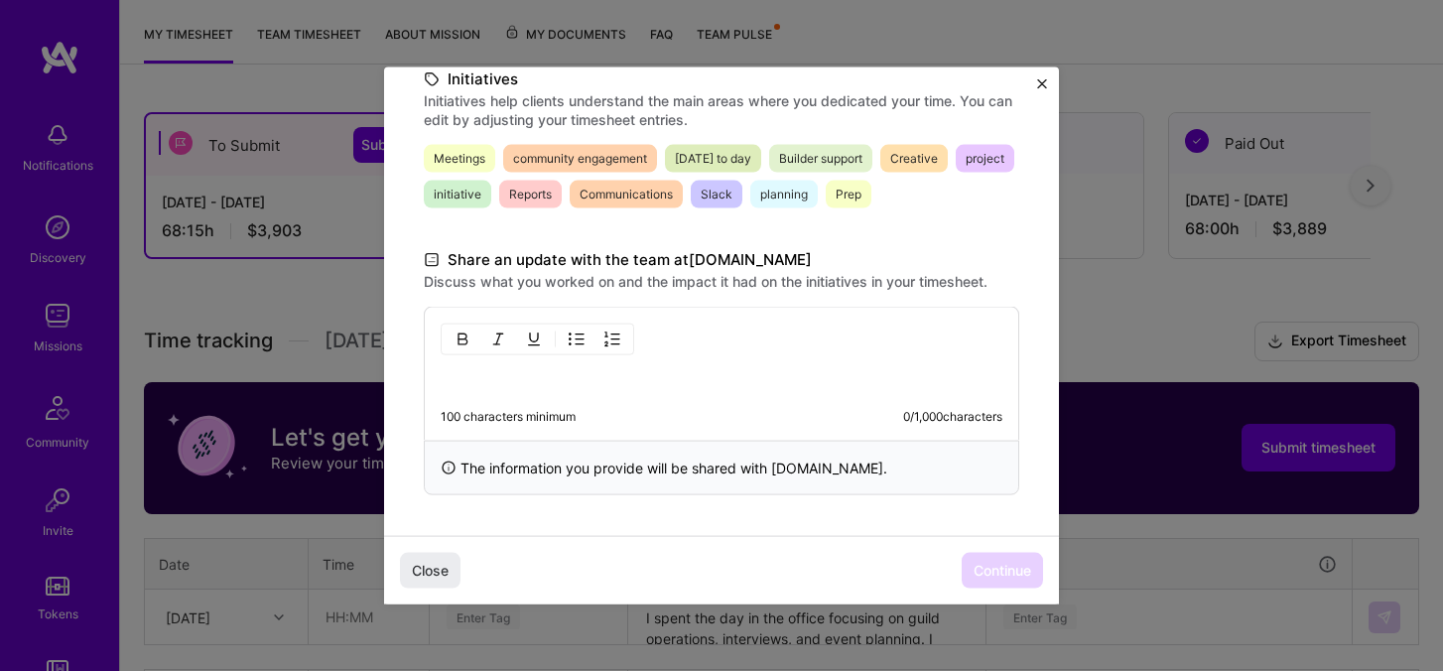
click at [708, 378] on p at bounding box center [722, 380] width 562 height 20
click at [824, 373] on p at bounding box center [722, 380] width 562 height 20
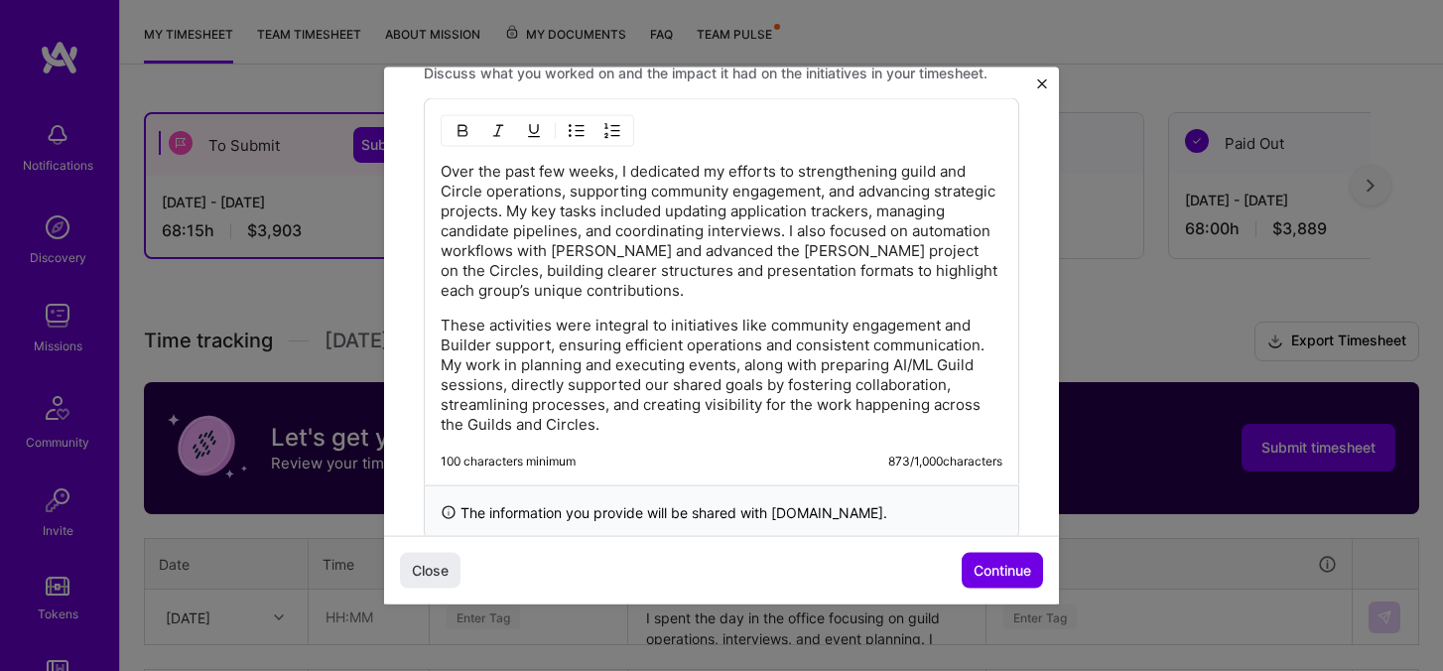
scroll to position [723, 0]
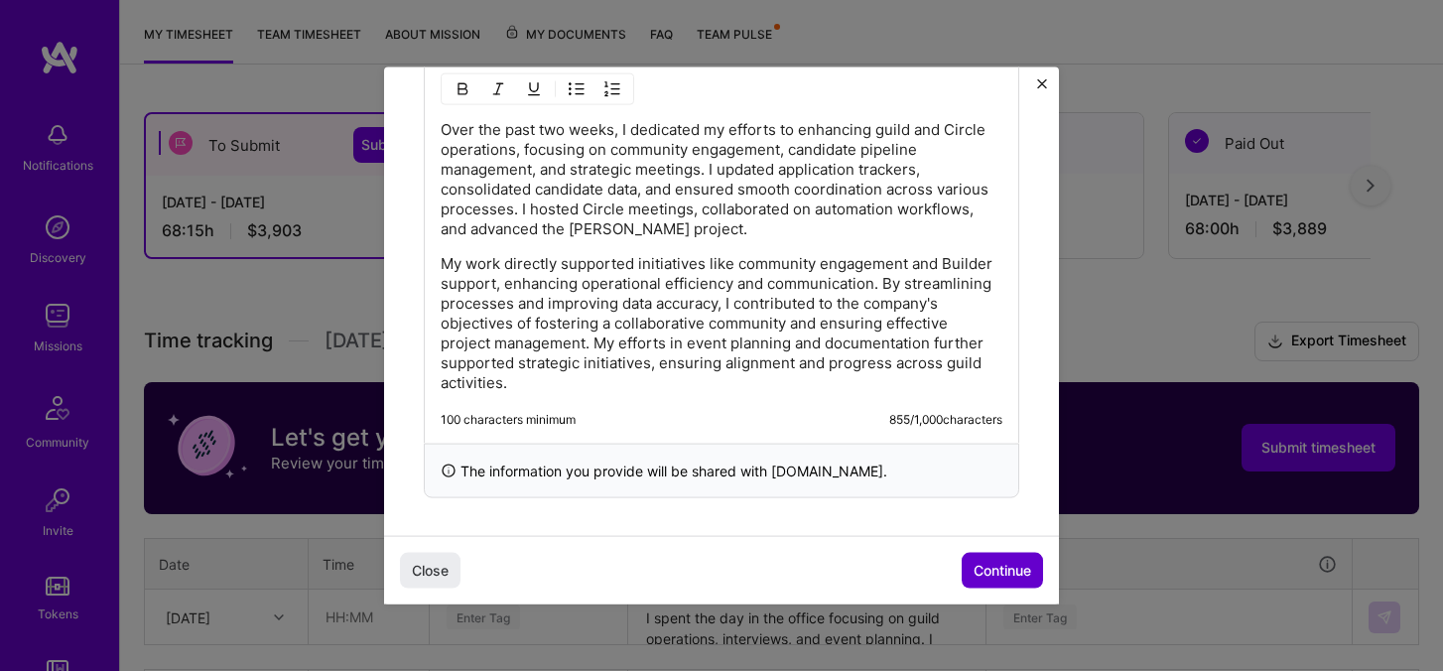
click at [993, 574] on span "Continue" at bounding box center [1002, 570] width 58 height 20
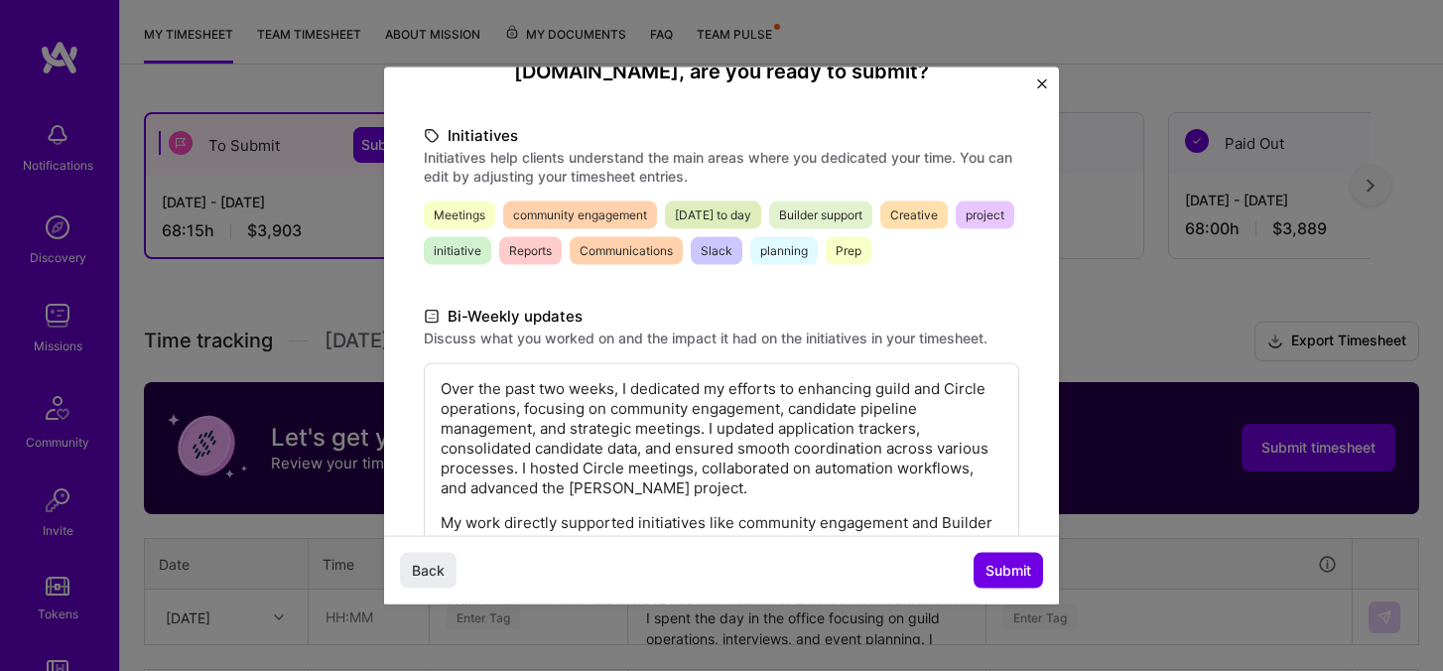
scroll to position [459, 0]
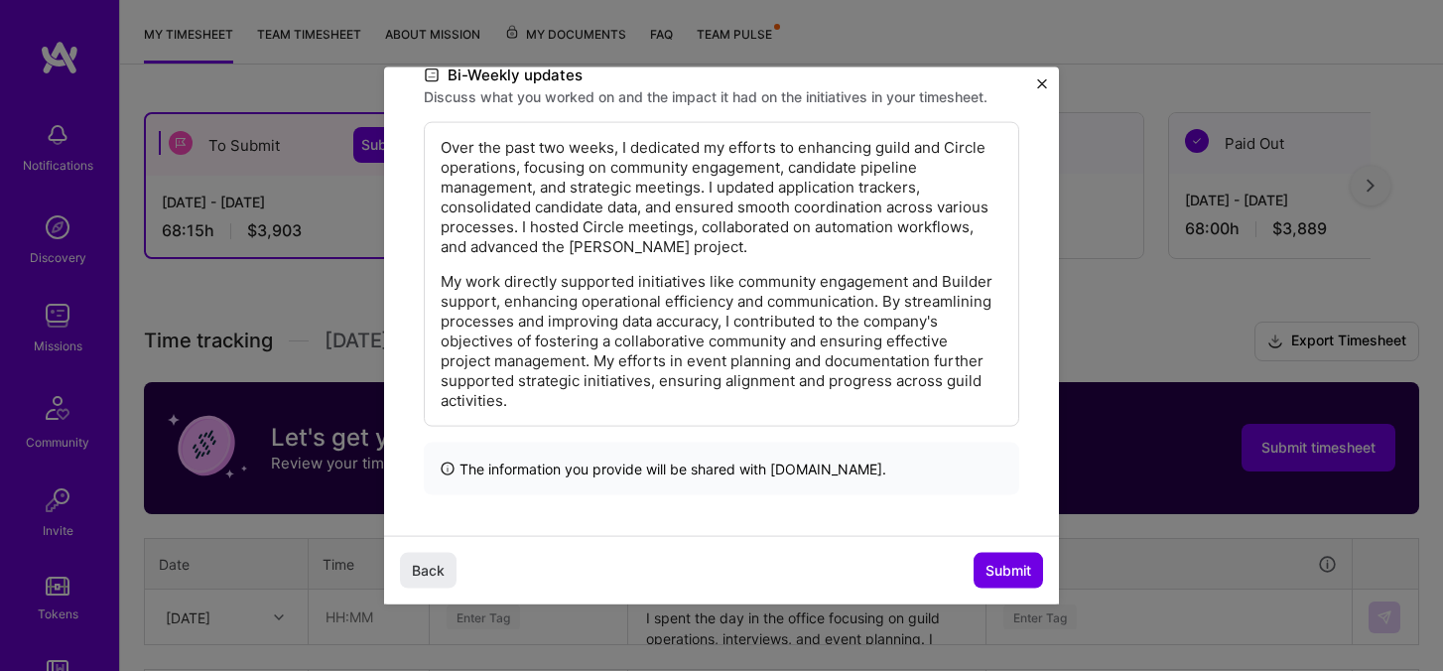
click at [769, 326] on p "My work directly supported initiatives like community engagement and Builder su…" at bounding box center [722, 341] width 562 height 139
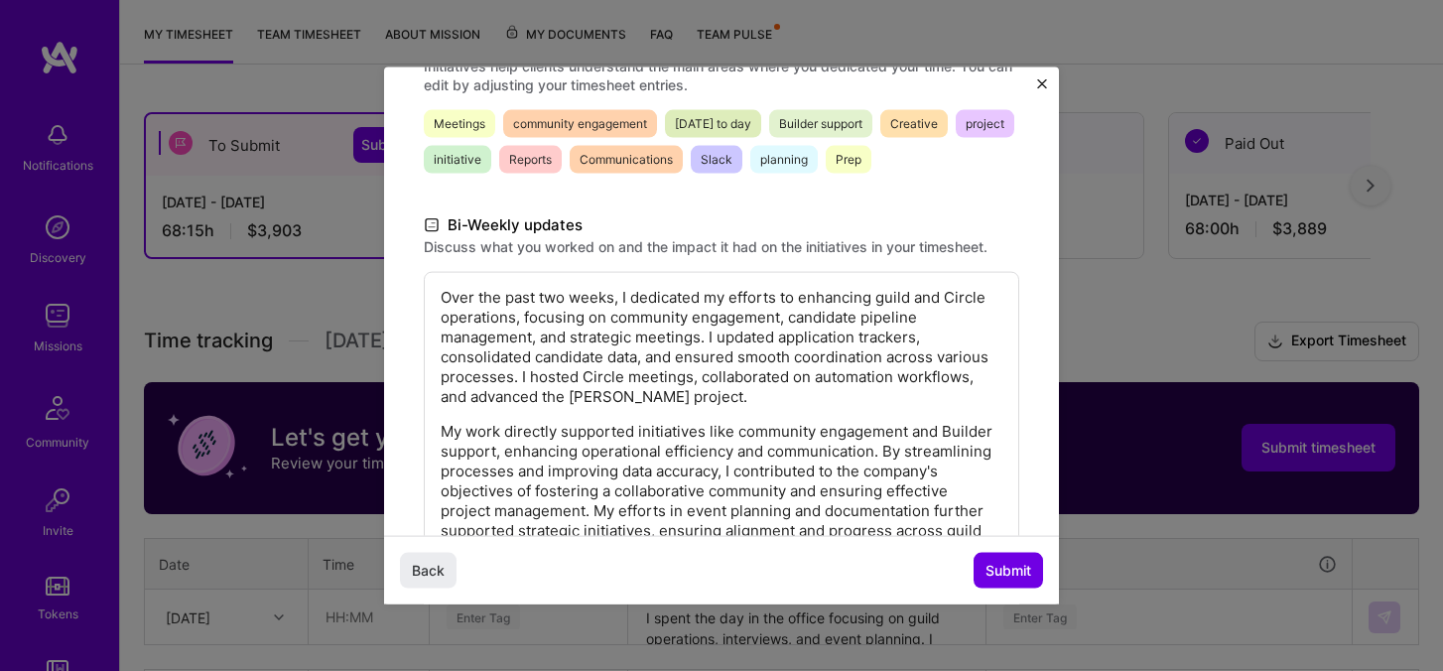
scroll to position [312, 0]
click at [741, 346] on p "Over the past two weeks, I dedicated my efforts to enhancing guild and Circle o…" at bounding box center [722, 345] width 562 height 119
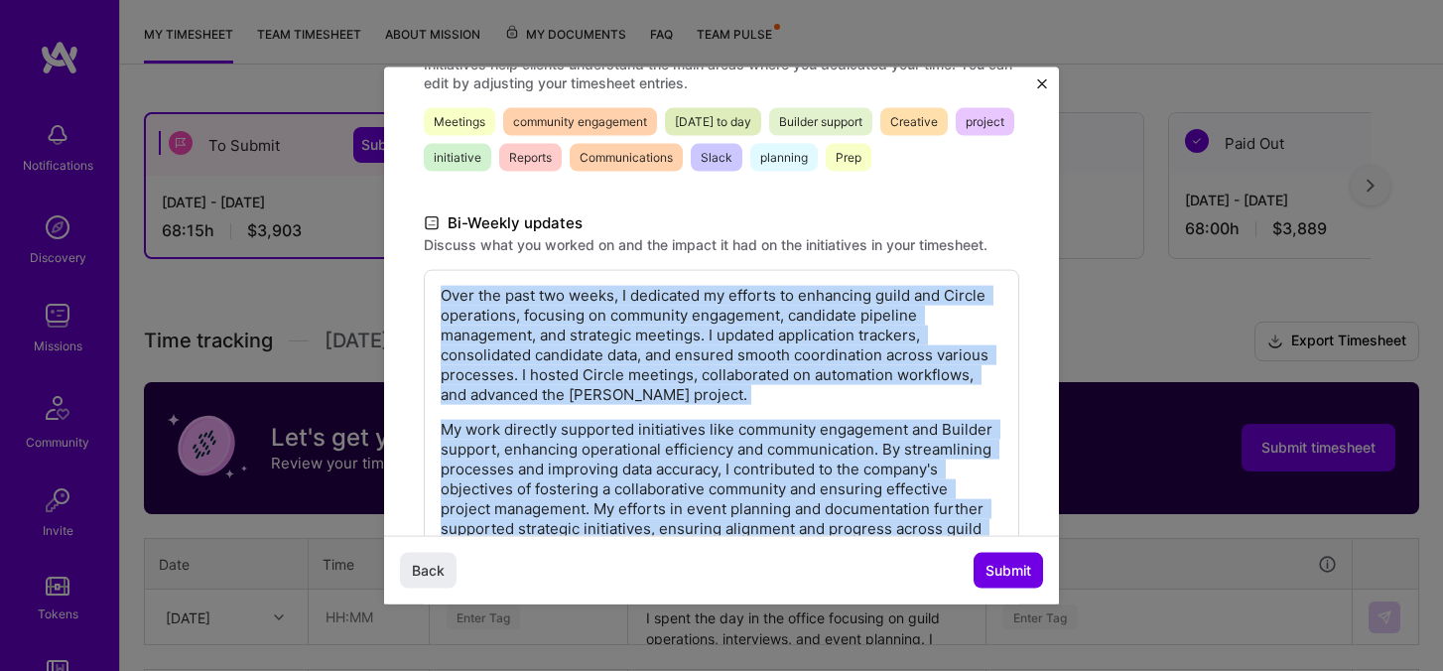
copy div "Over the past two weeks, I dedicated my efforts to enhancing guild and Circle o…"
click at [728, 399] on p "Over the past two weeks, I dedicated my efforts to enhancing guild and Circle o…" at bounding box center [722, 345] width 562 height 119
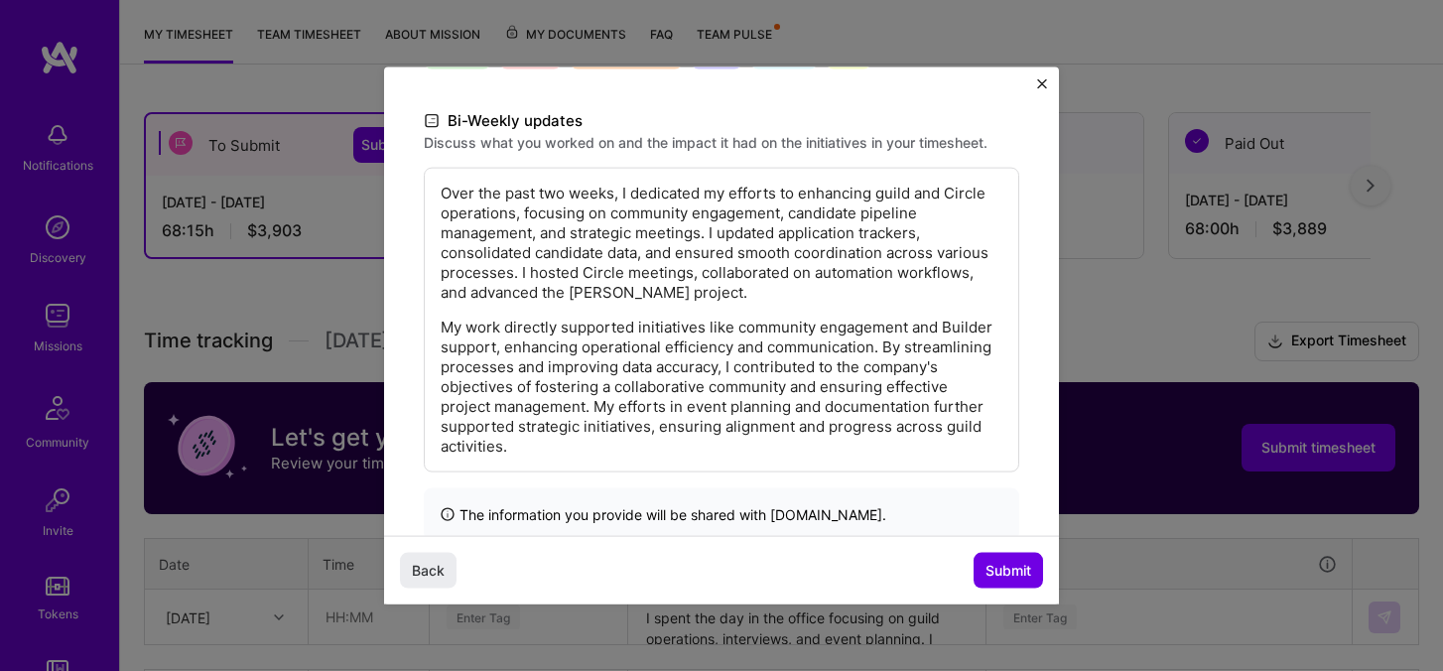
scroll to position [416, 0]
click at [768, 329] on p "My work directly supported initiatives like community engagement and Builder su…" at bounding box center [722, 384] width 562 height 139
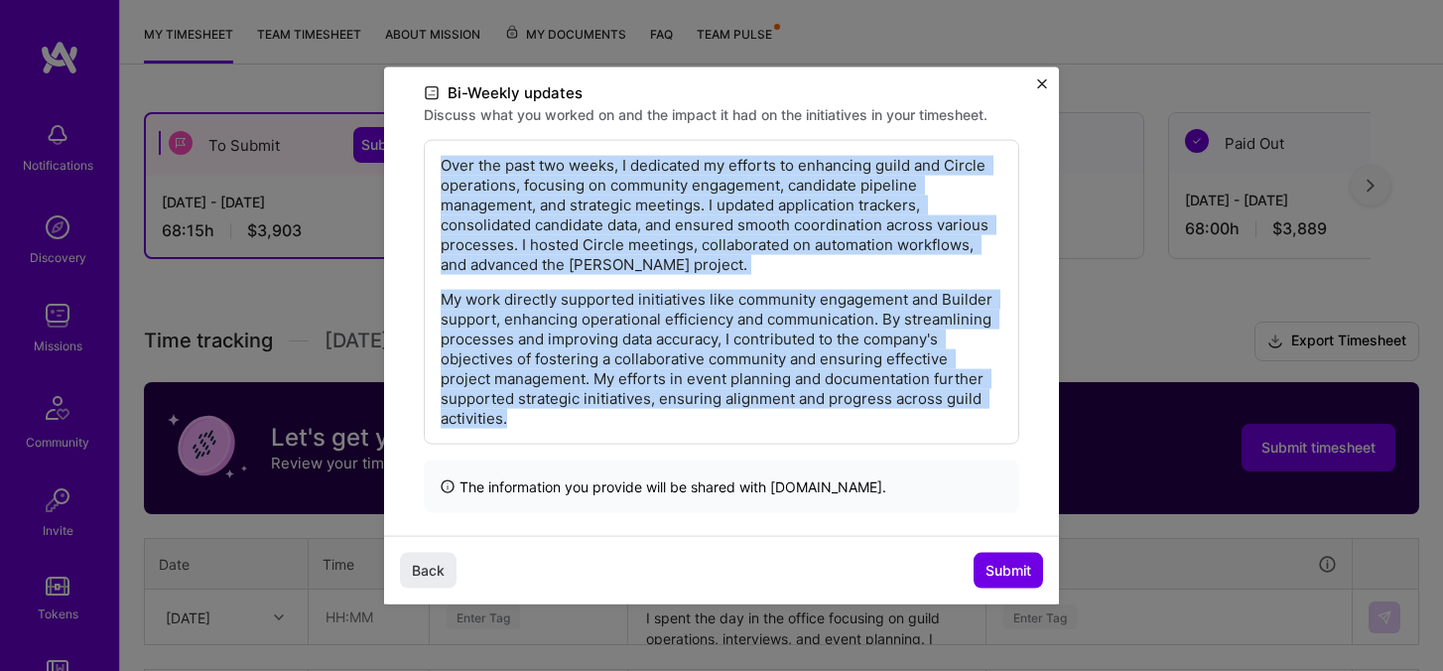
scroll to position [448, 0]
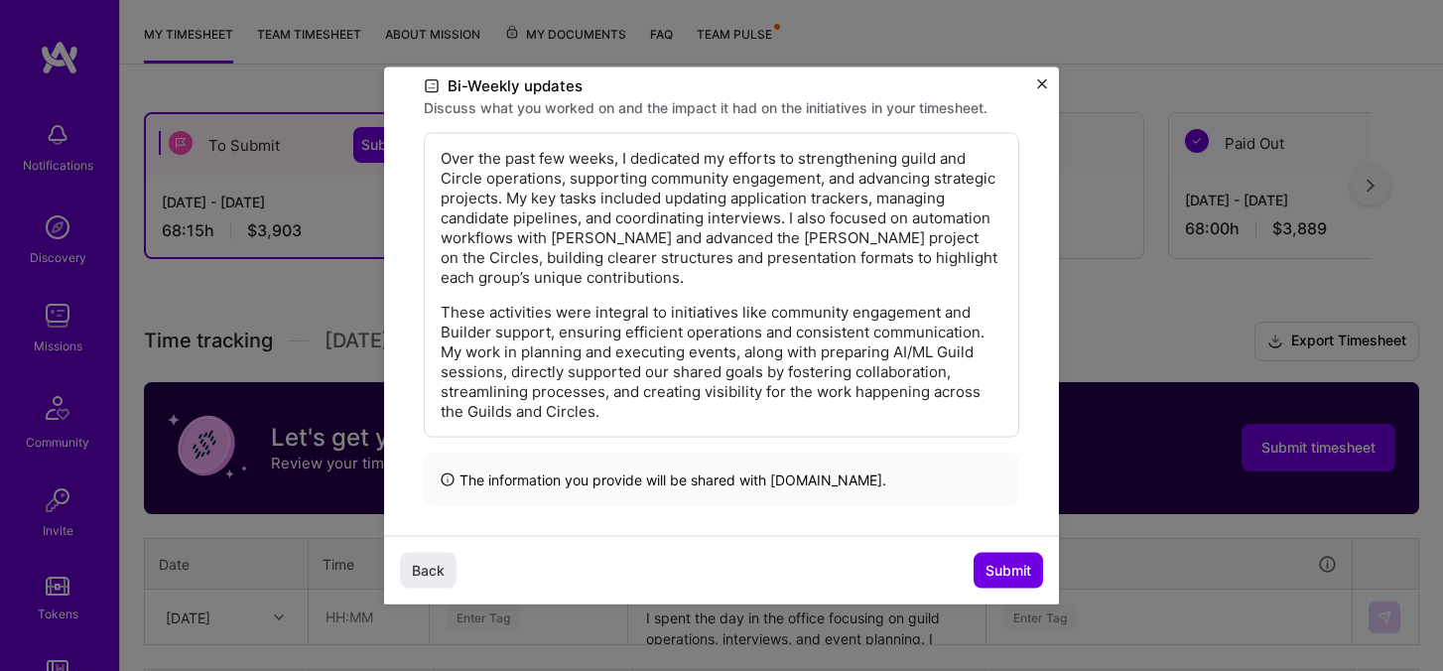
click at [635, 303] on p "These activities were integral to initiatives like community engagement and Bui…" at bounding box center [722, 362] width 562 height 119
click at [566, 260] on p "Over the past few weeks, I dedicated my efforts to strengthening guild and Circ…" at bounding box center [722, 218] width 562 height 139
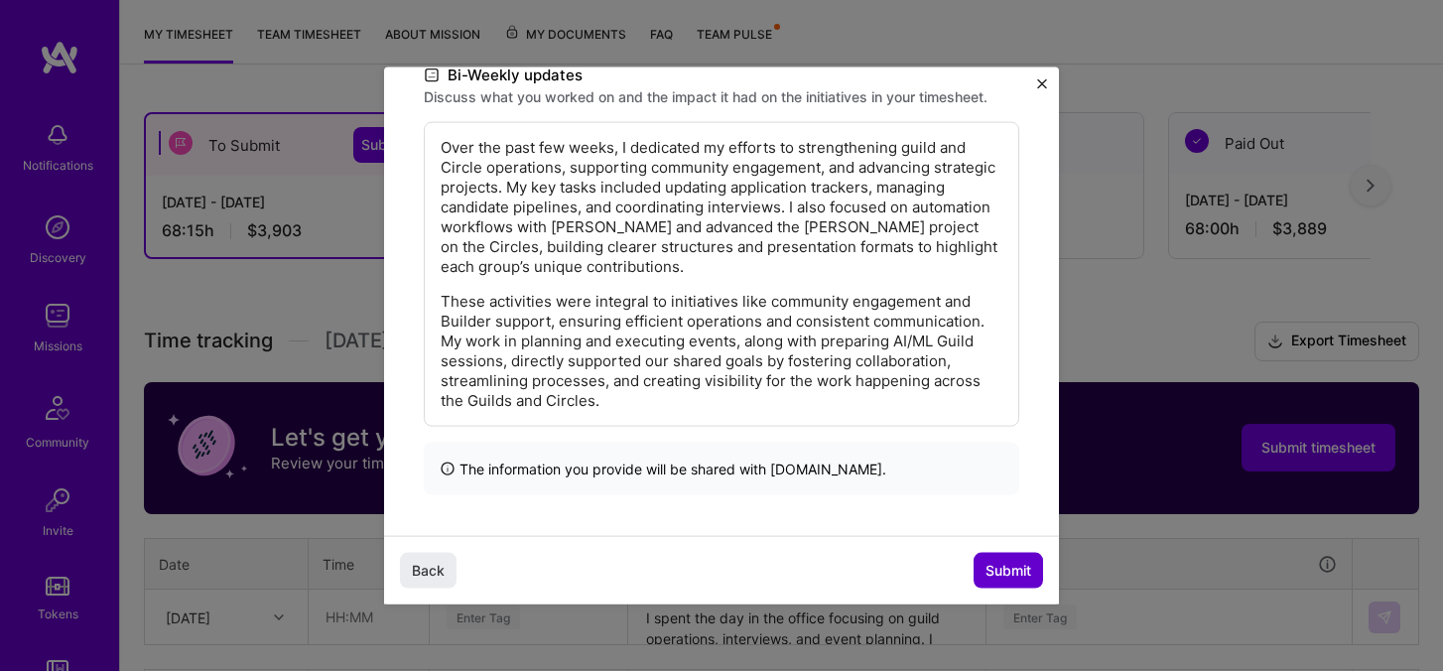
click at [1001, 559] on button "Submit" at bounding box center [1007, 570] width 69 height 36
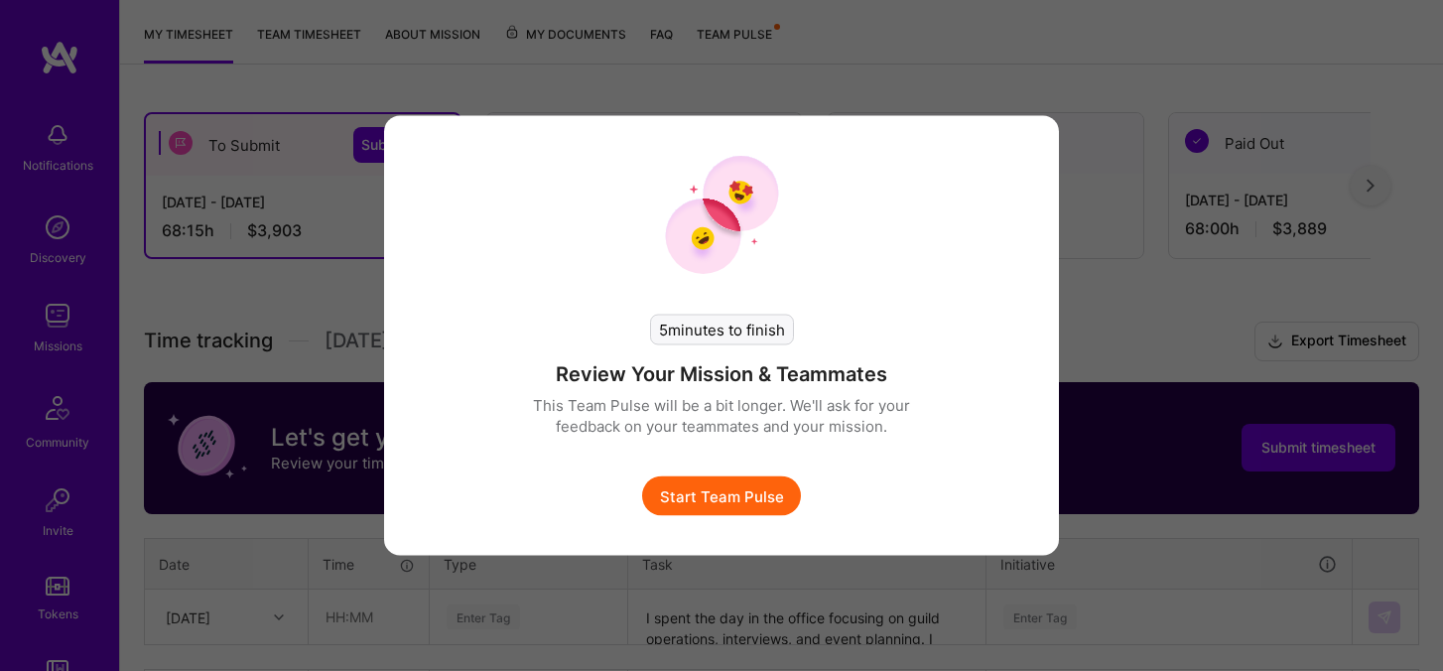
click at [720, 494] on button "Start Team Pulse" at bounding box center [721, 496] width 159 height 40
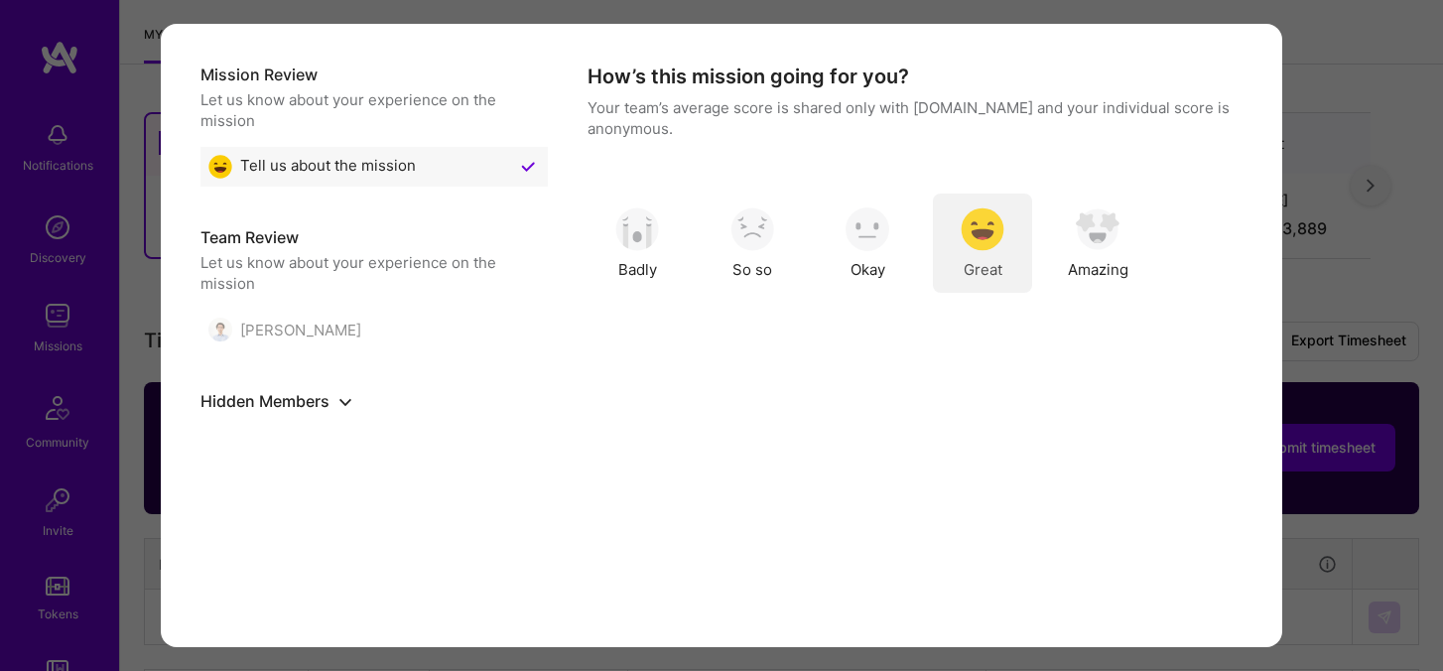
click at [990, 234] on img "modal" at bounding box center [982, 229] width 44 height 44
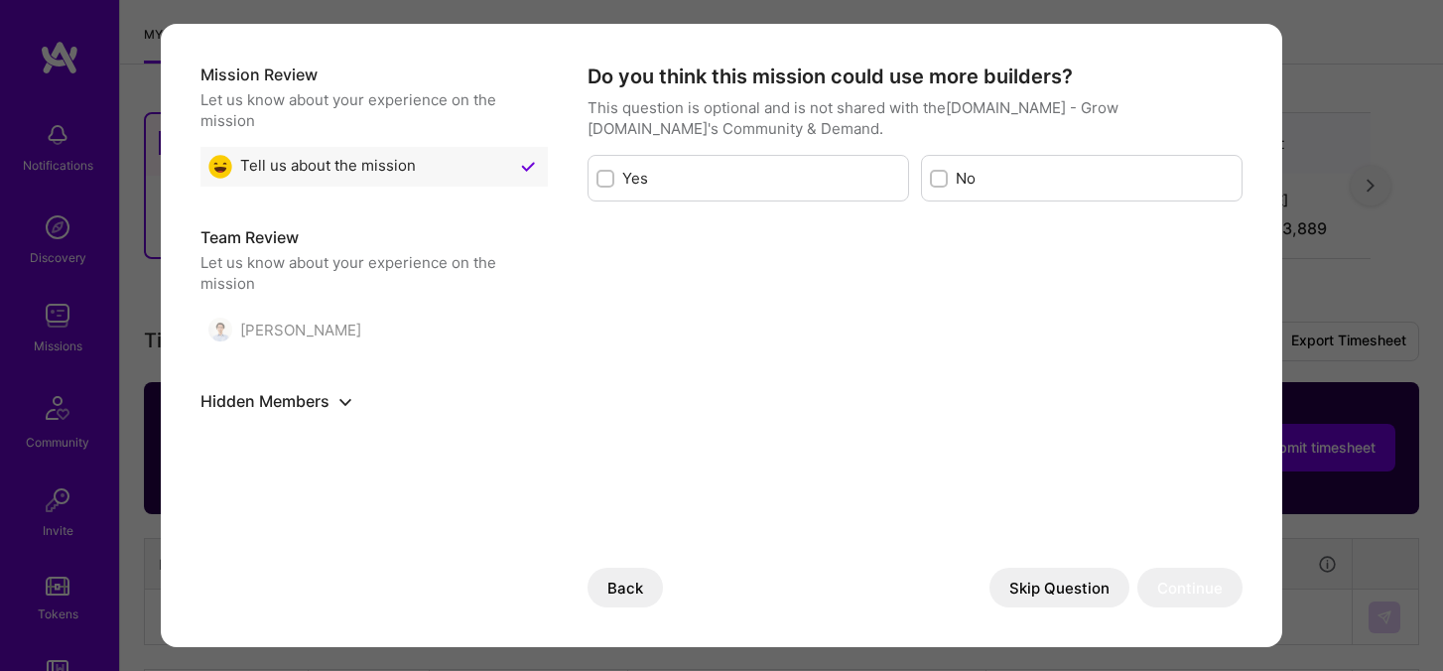
click at [1071, 590] on button "Skip Question" at bounding box center [1059, 588] width 140 height 40
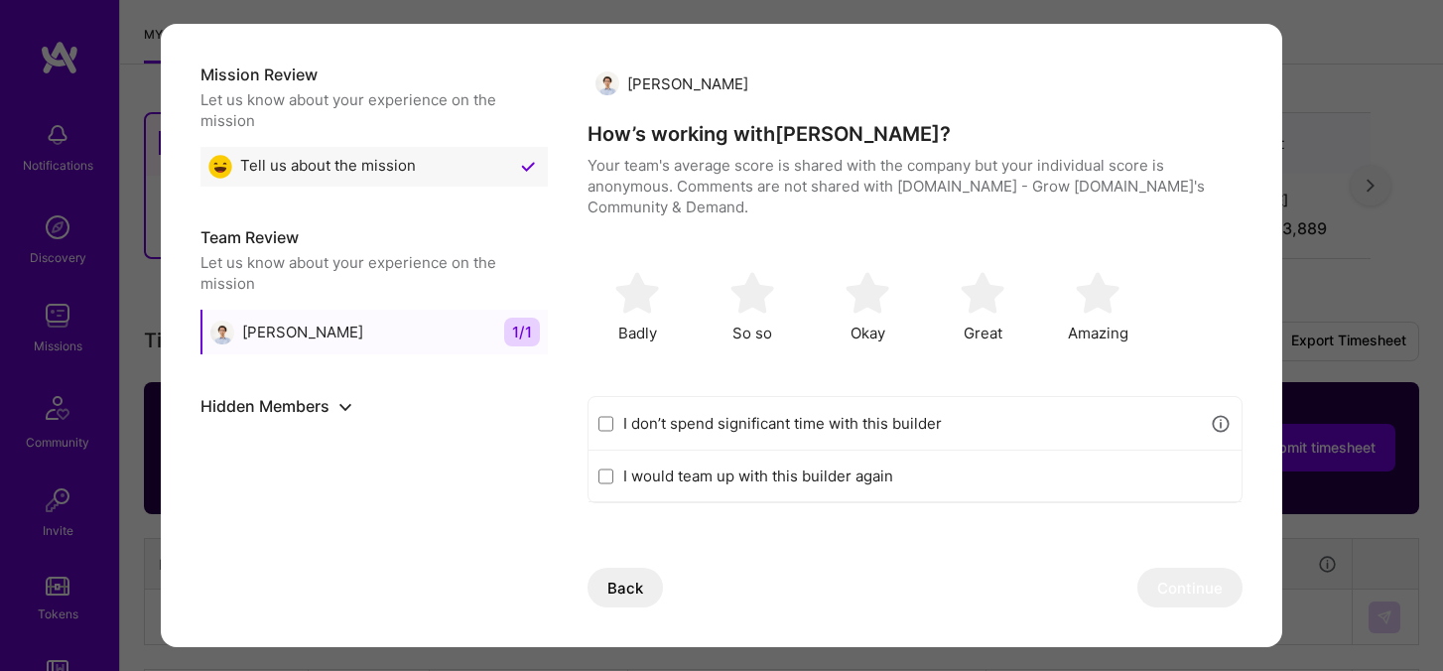
click at [988, 413] on label "I don’t spend significant time with this builder" at bounding box center [911, 423] width 576 height 21
click at [613, 416] on input "I don’t spend significant time with this builder" at bounding box center [605, 424] width 15 height 16
checkbox input "true"
click at [1182, 604] on button "Continue" at bounding box center [1189, 588] width 105 height 40
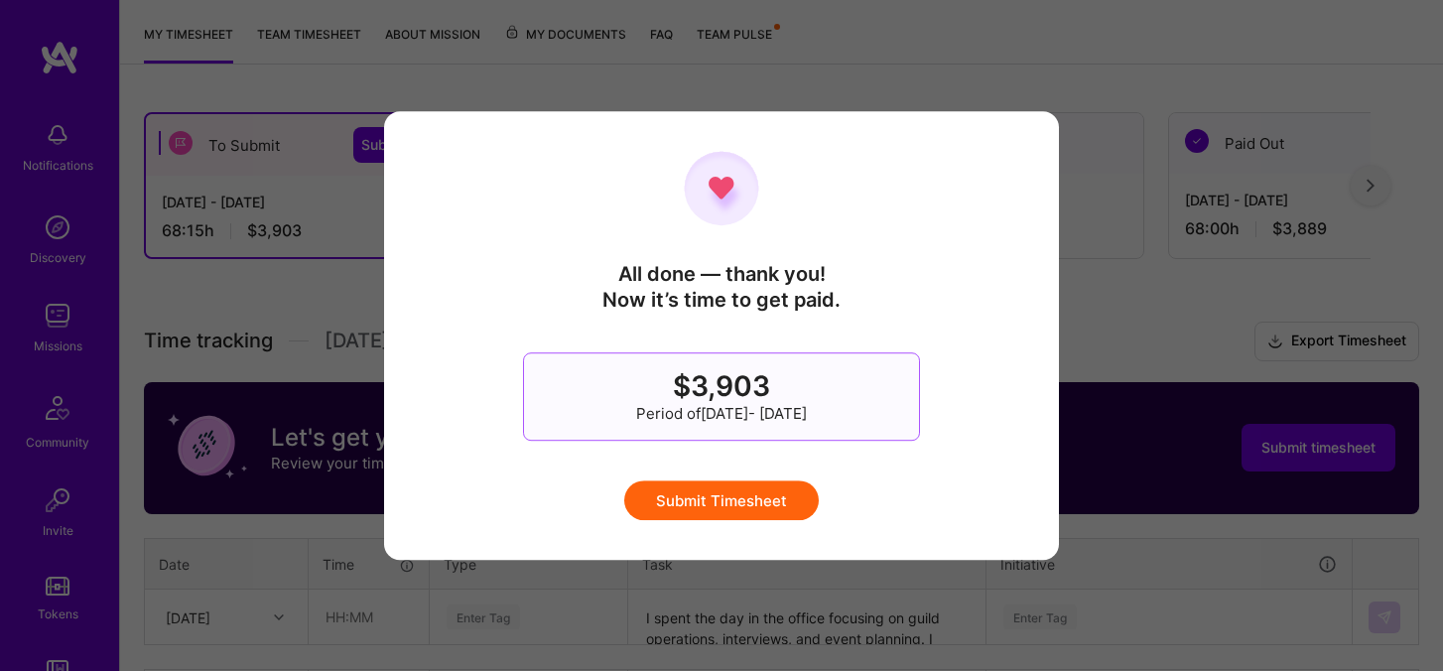
click at [726, 506] on button "Submit Timesheet" at bounding box center [721, 500] width 194 height 40
